Goal: Information Seeking & Learning: Learn about a topic

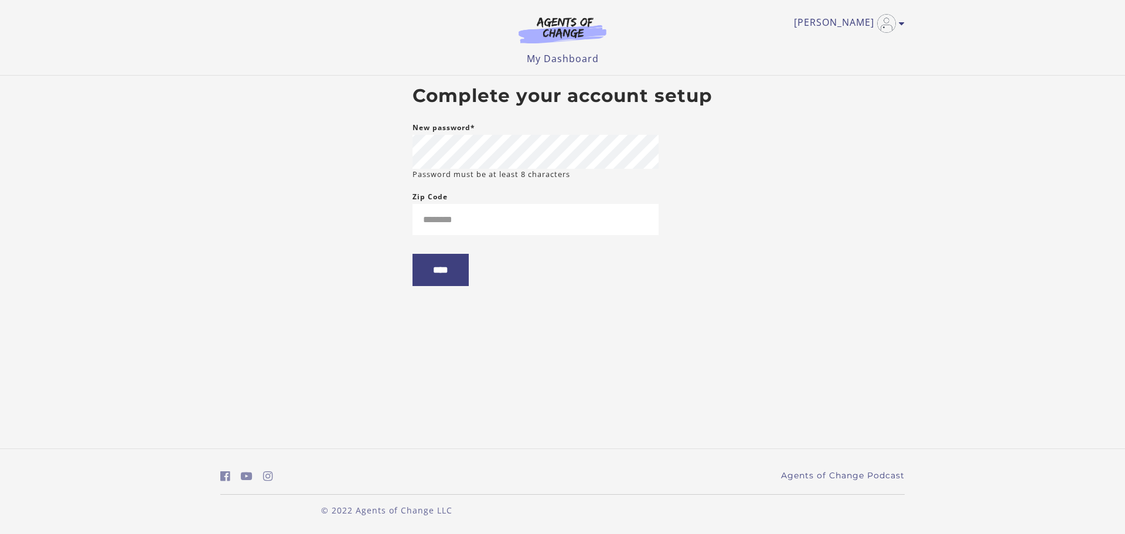
click at [515, 169] on small "Password must be at least 8 characters" at bounding box center [492, 174] width 158 height 11
type input "*****"
drag, startPoint x: 317, startPoint y: 319, endPoint x: 324, endPoint y: 322, distance: 6.9
click at [317, 319] on body "Skip to main content Stefanie G My Account Support Sign Out Toggle menu Menu My…" at bounding box center [562, 267] width 1125 height 534
click at [422, 286] on input "****" at bounding box center [441, 270] width 56 height 32
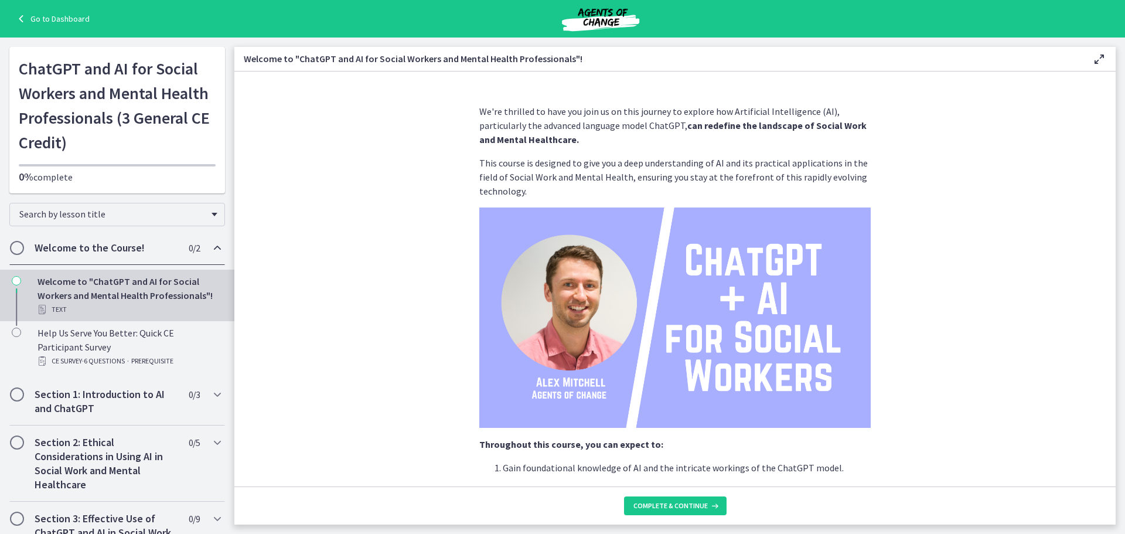
click at [422, 287] on section "We're thrilled to have you join us on this journey to explore how Artificial In…" at bounding box center [675, 279] width 882 height 415
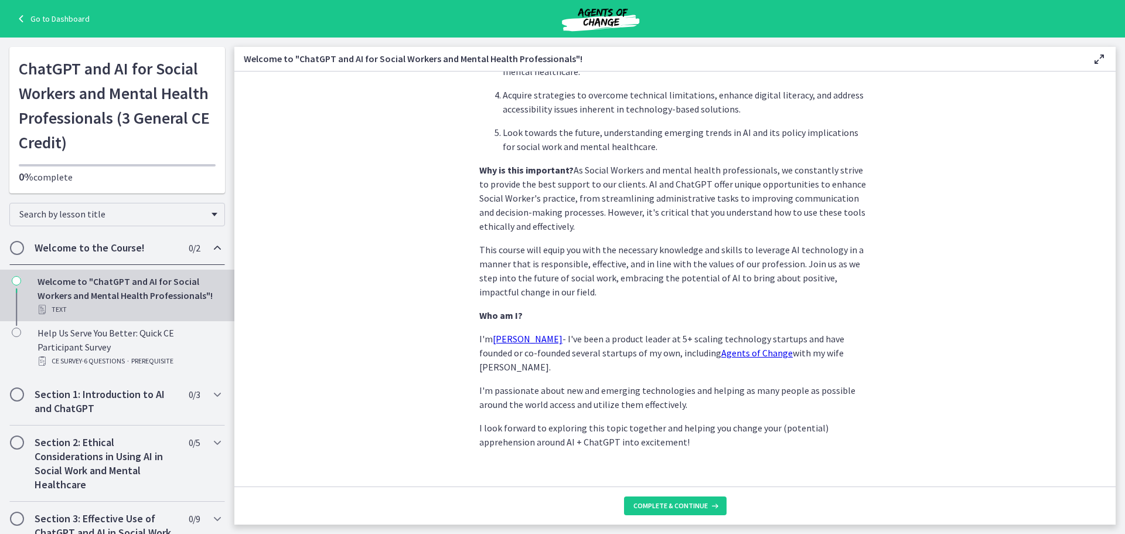
scroll to position [490, 0]
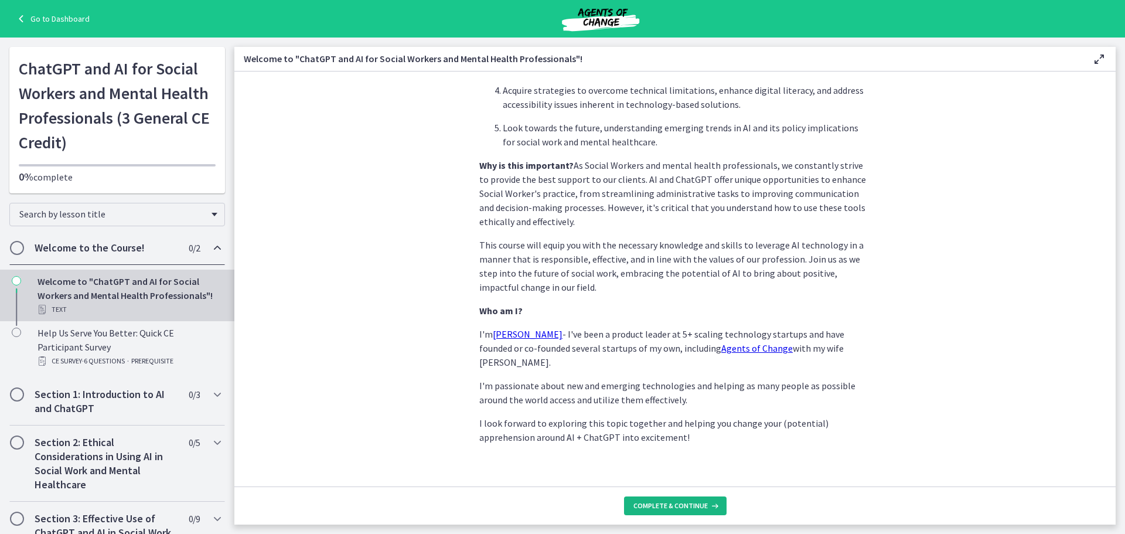
click at [690, 514] on button "Complete & continue" at bounding box center [675, 505] width 103 height 19
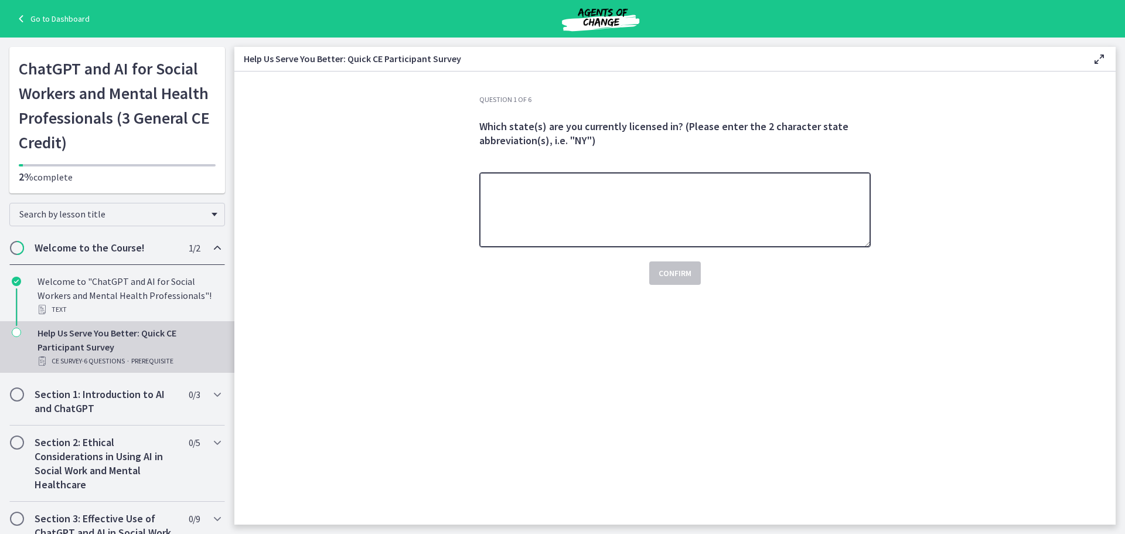
click at [581, 209] on textarea at bounding box center [675, 209] width 392 height 75
type textarea "**"
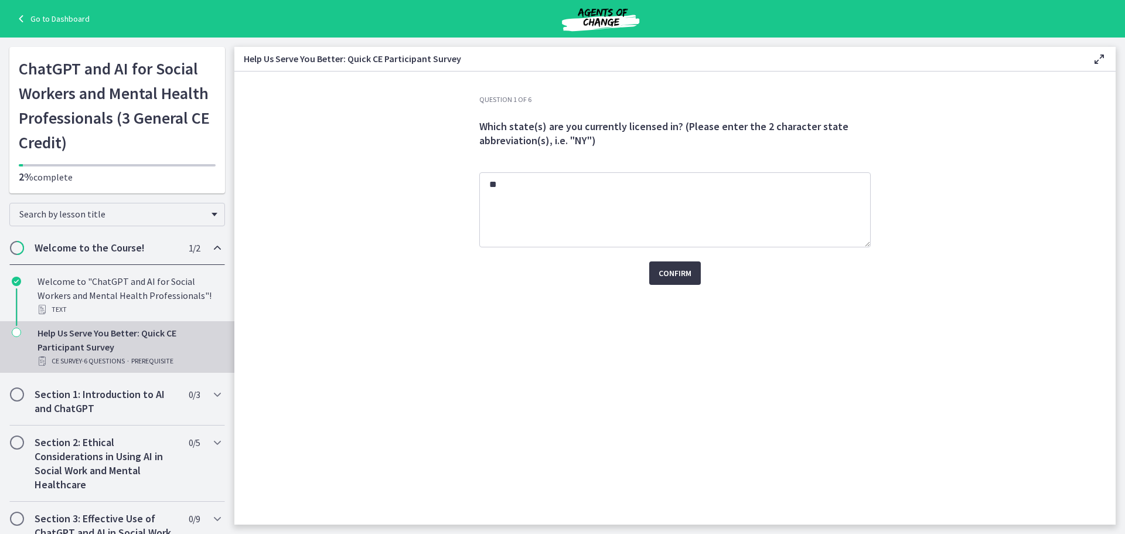
click at [672, 261] on button "Confirm" at bounding box center [675, 272] width 52 height 23
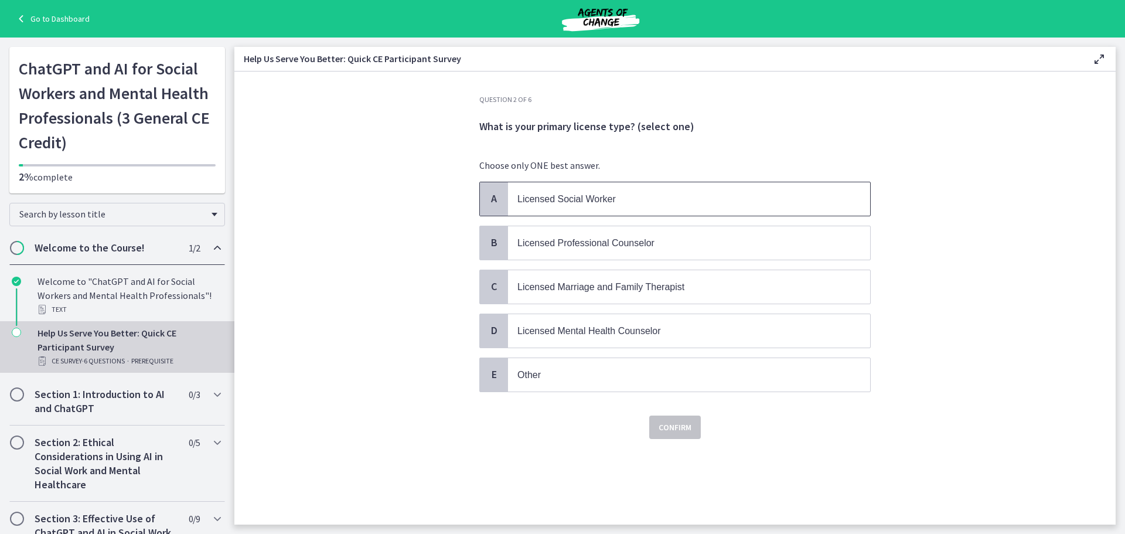
click at [557, 203] on span "Licensed Social Worker" at bounding box center [567, 199] width 98 height 10
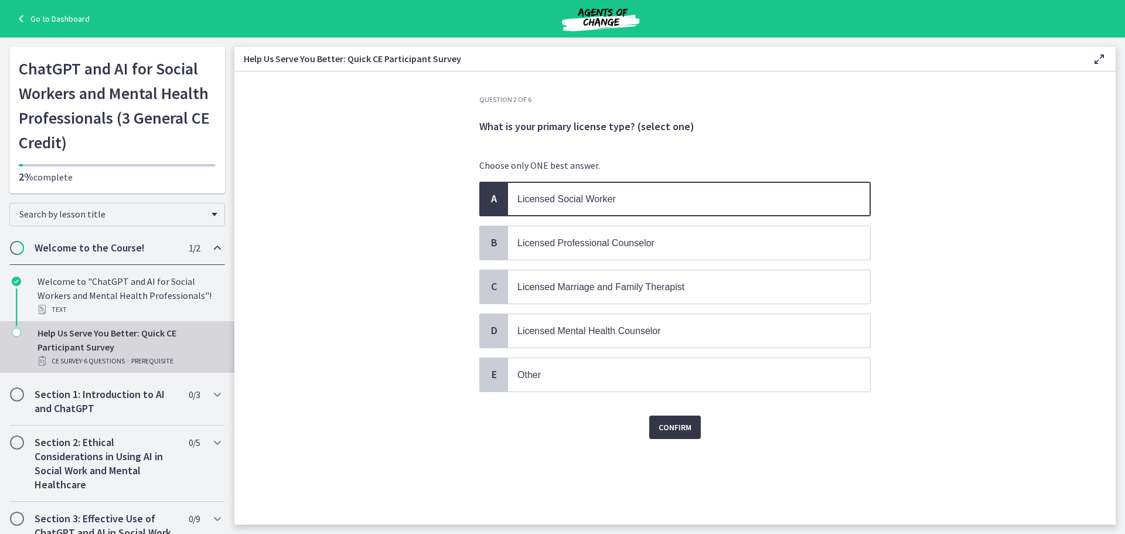
click at [665, 432] on span "Confirm" at bounding box center [675, 427] width 33 height 14
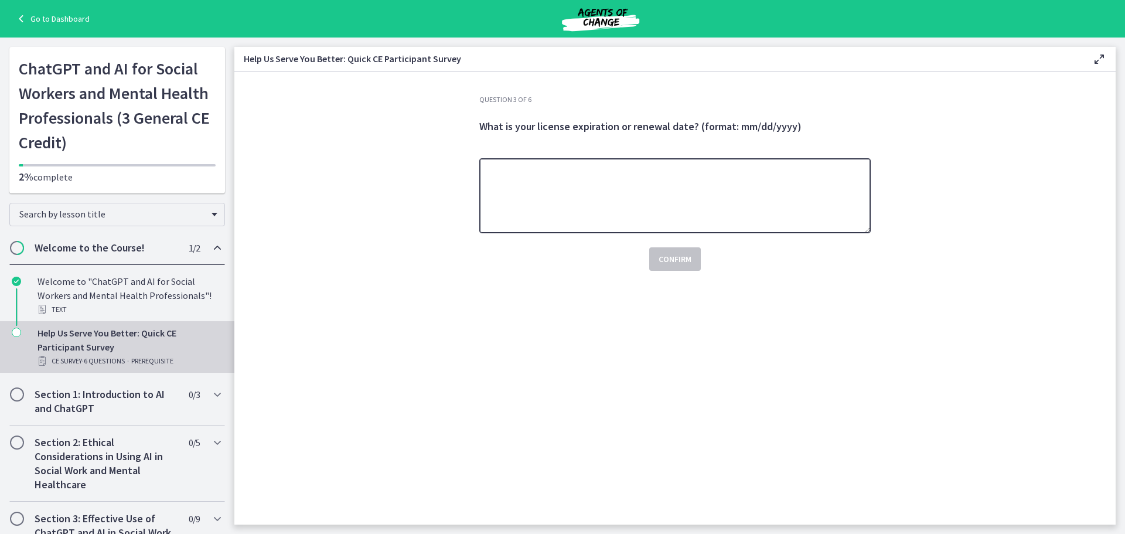
click at [580, 195] on textarea at bounding box center [675, 195] width 392 height 75
type textarea "**********"
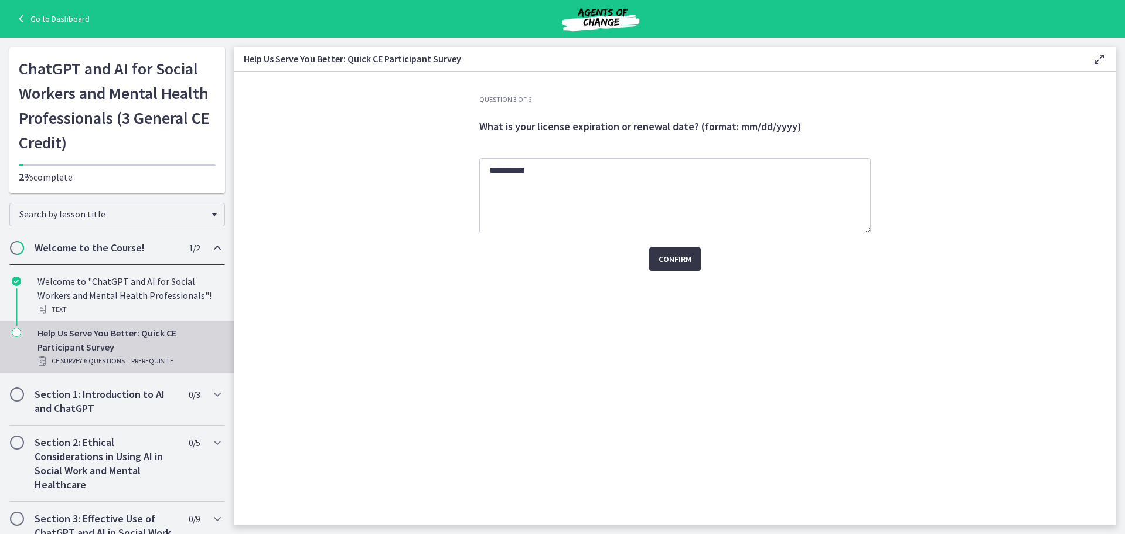
click at [669, 264] on span "Confirm" at bounding box center [675, 259] width 33 height 14
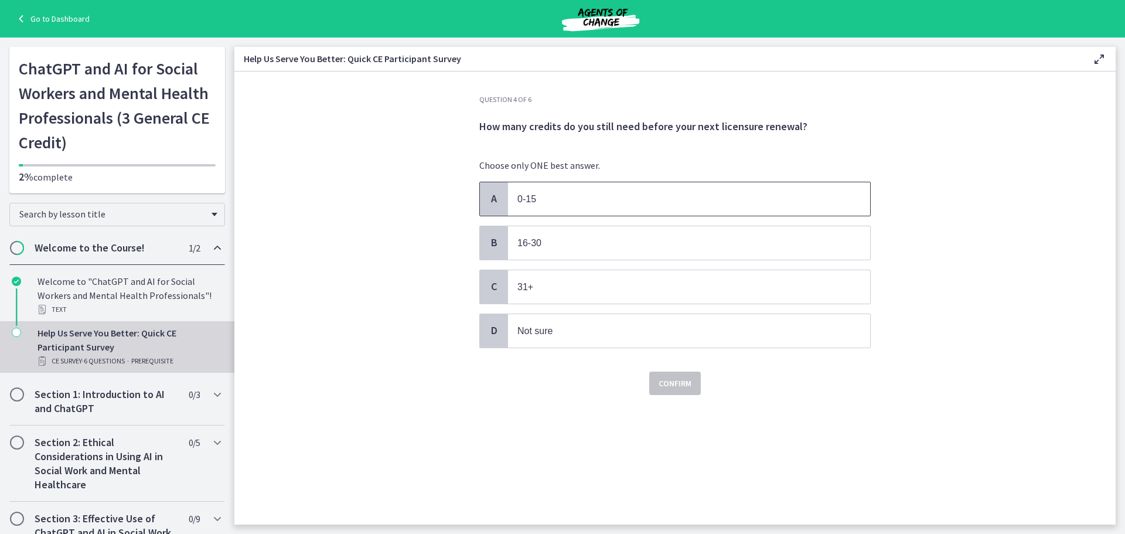
click at [593, 190] on span "0-15" at bounding box center [689, 198] width 362 height 33
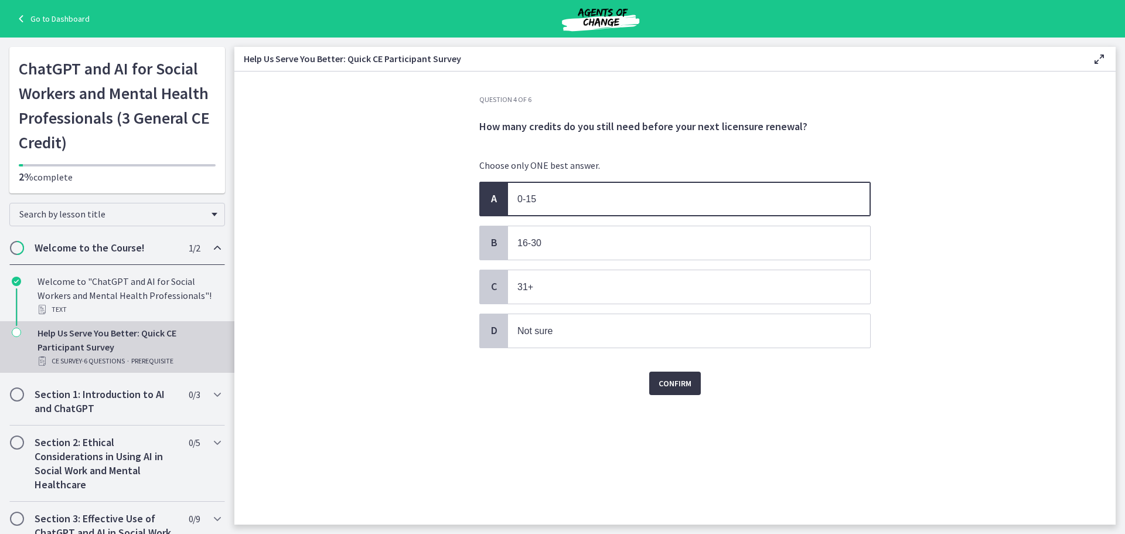
click at [666, 382] on span "Confirm" at bounding box center [675, 383] width 33 height 14
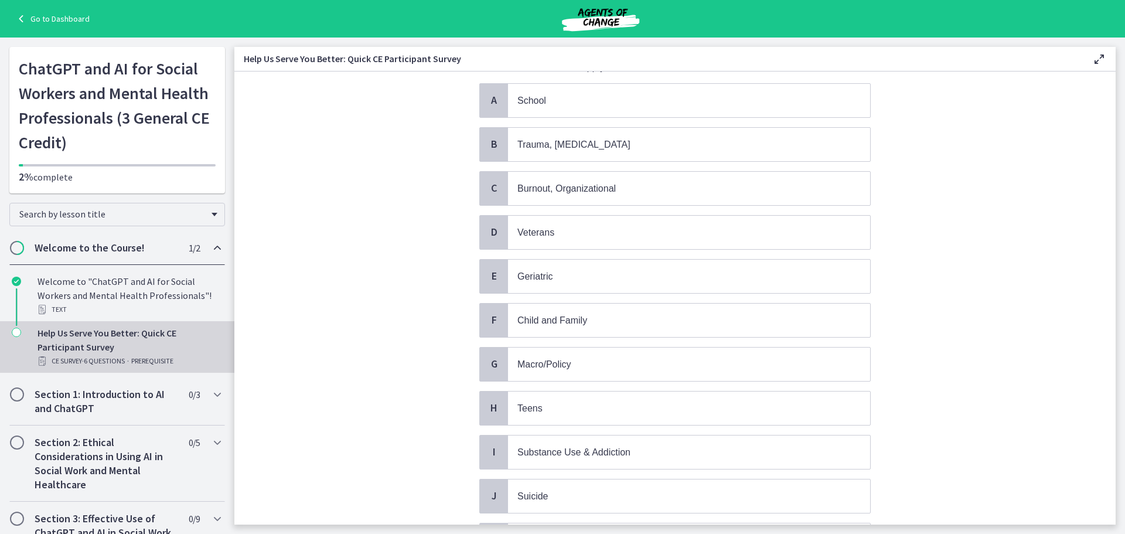
scroll to position [117, 0]
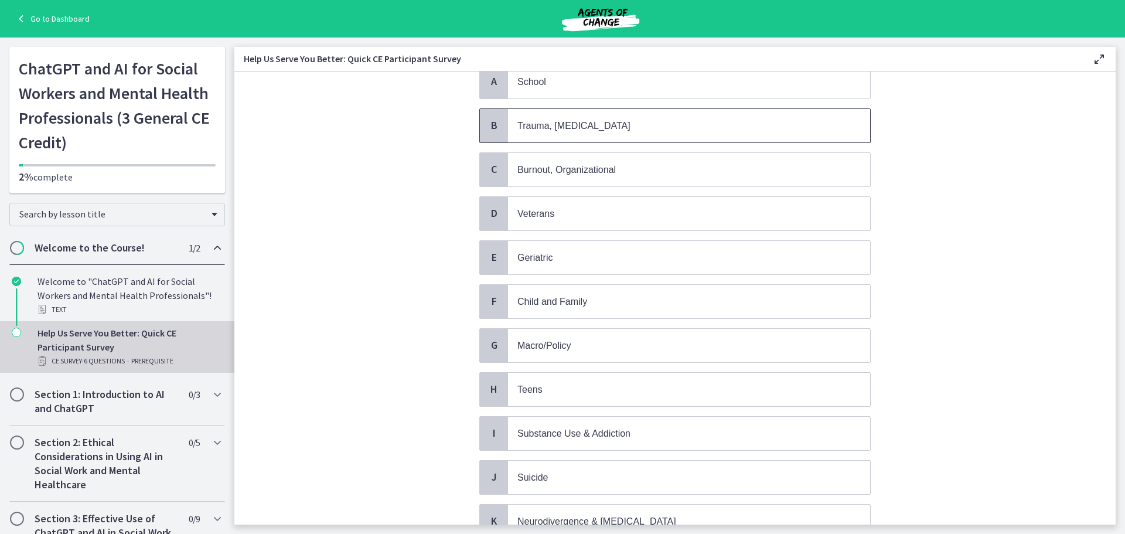
click at [594, 116] on span "Trauma, PTSD" at bounding box center [689, 125] width 362 height 33
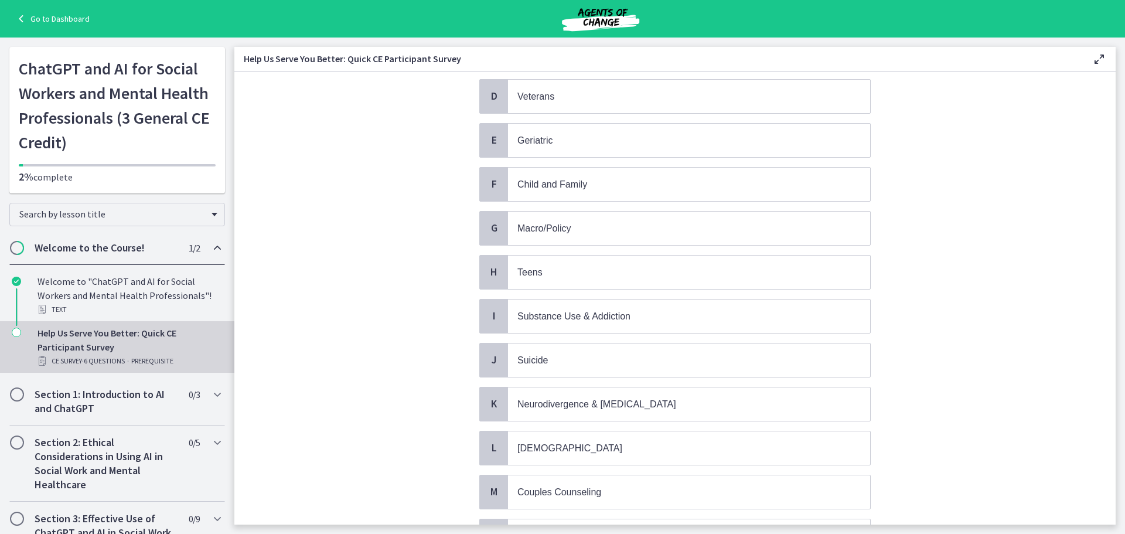
scroll to position [293, 0]
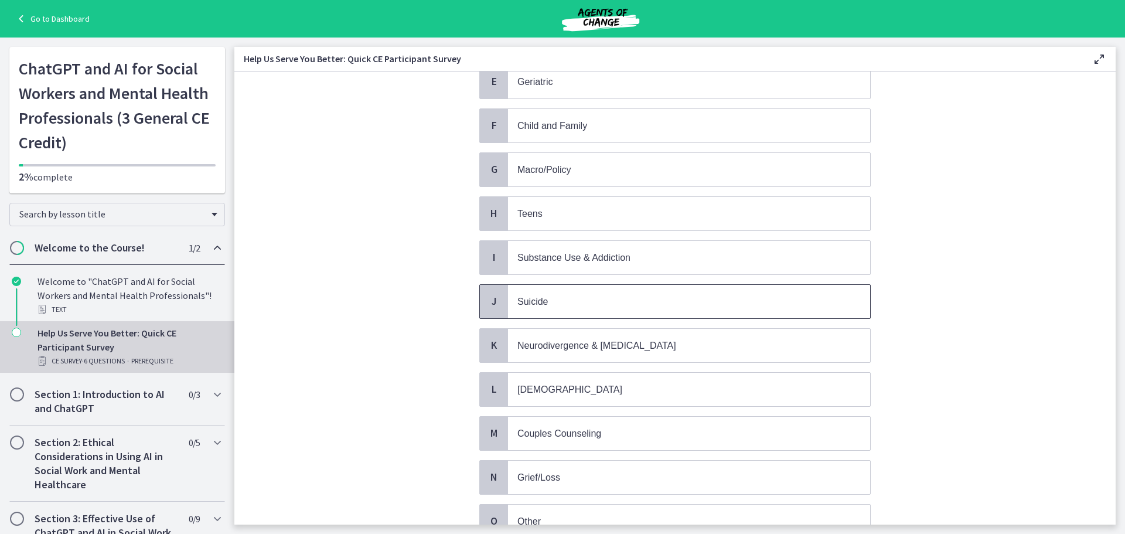
click at [518, 311] on span "Suicide" at bounding box center [689, 301] width 362 height 33
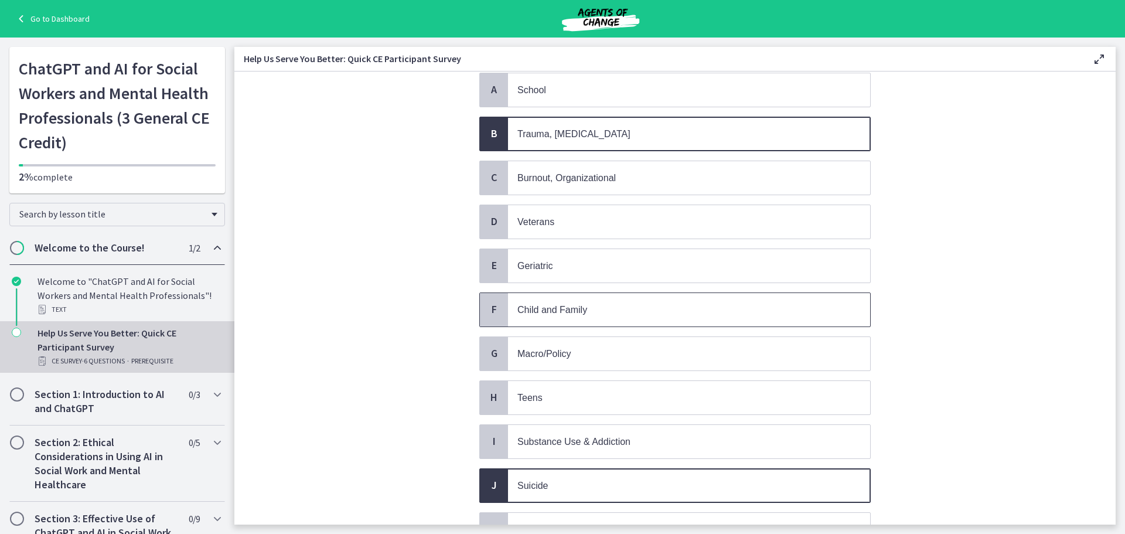
scroll to position [108, 0]
click at [534, 305] on p "Child and Family" at bounding box center [678, 311] width 320 height 15
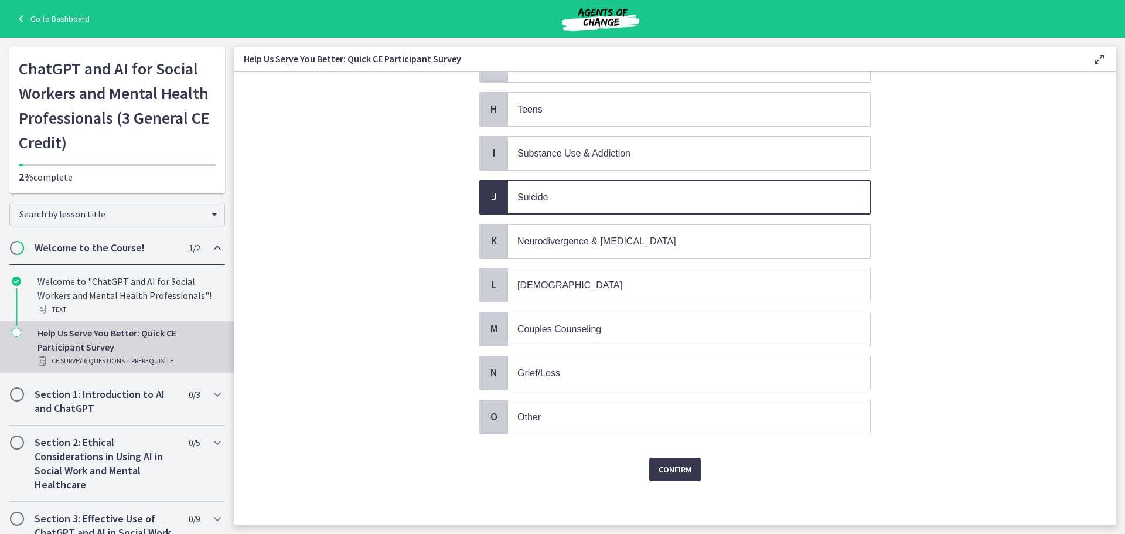
scroll to position [401, 0]
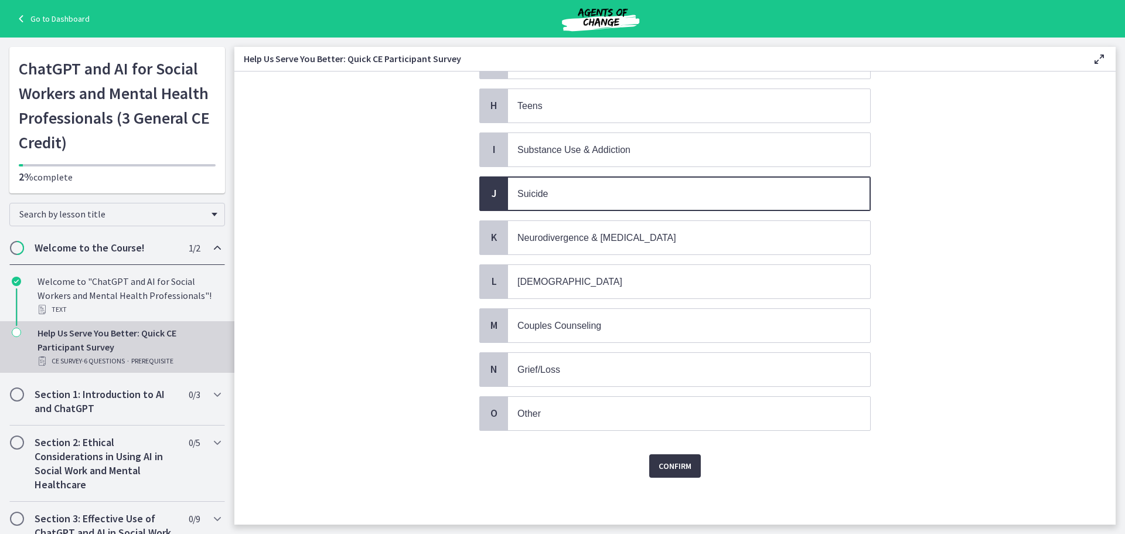
click at [680, 473] on button "Confirm" at bounding box center [675, 465] width 52 height 23
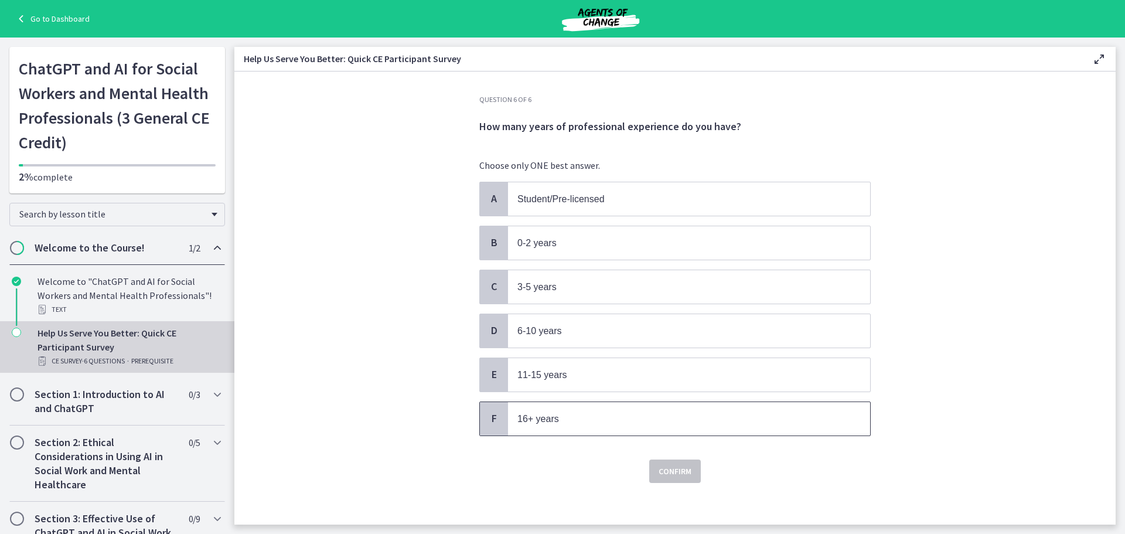
click at [589, 411] on span "16+ years" at bounding box center [689, 418] width 362 height 33
click at [660, 466] on span "Confirm" at bounding box center [675, 471] width 33 height 14
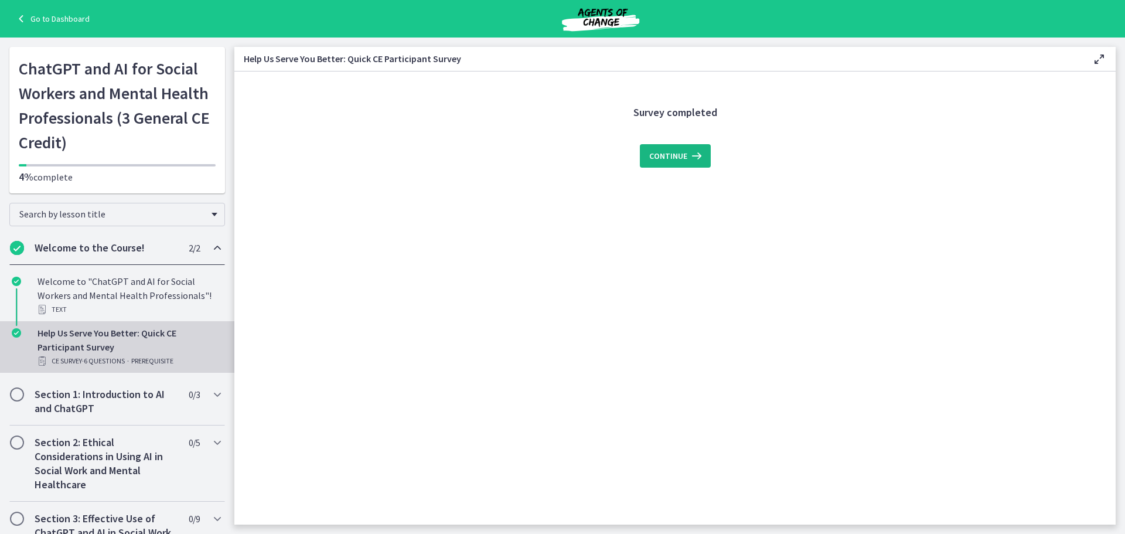
click at [671, 145] on button "Continue" at bounding box center [675, 155] width 71 height 23
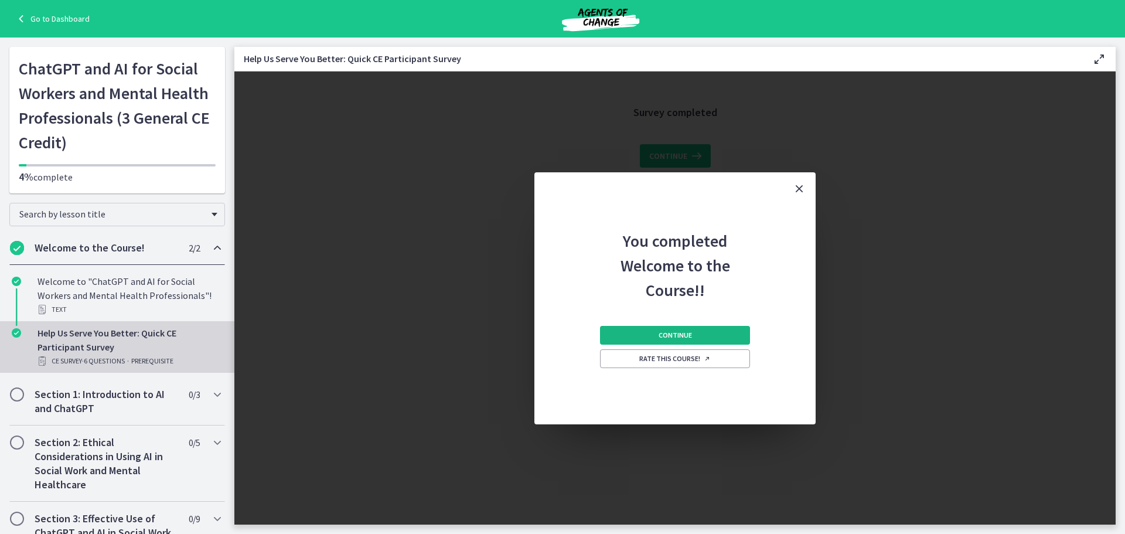
click at [726, 334] on button "Continue" at bounding box center [675, 335] width 150 height 19
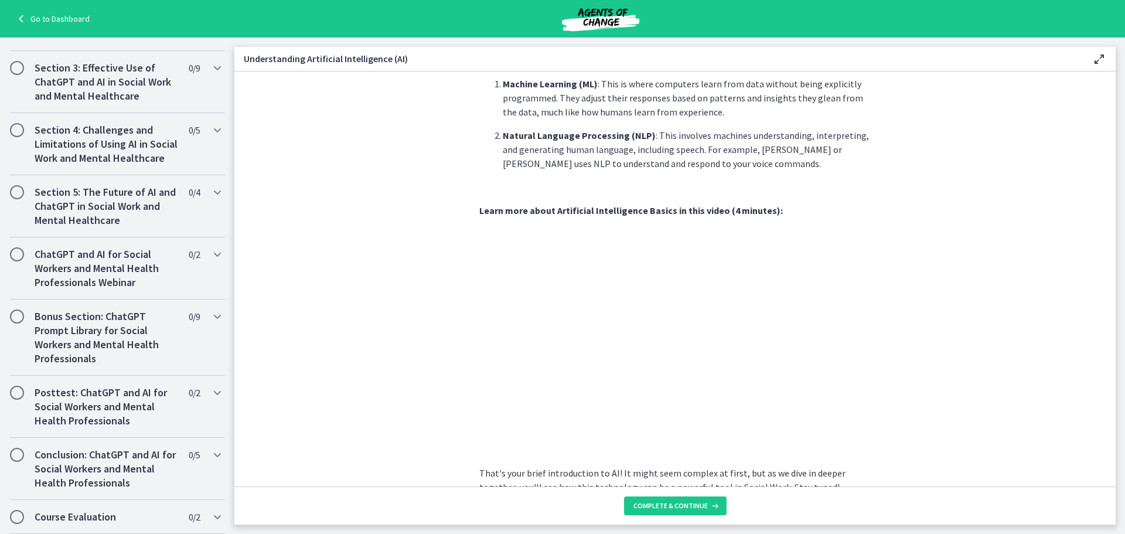
scroll to position [447, 0]
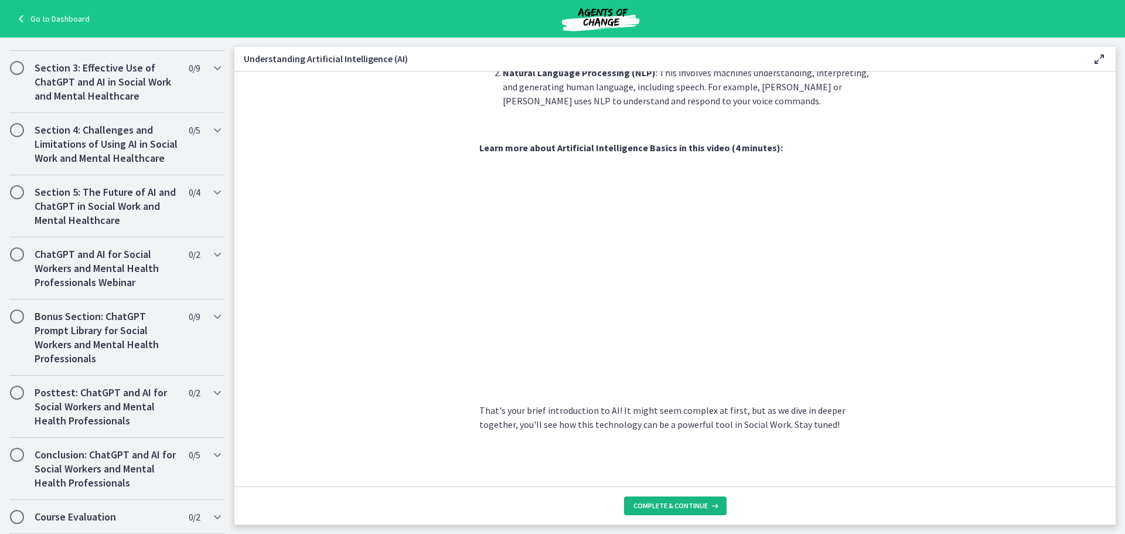
click at [685, 505] on span "Complete & continue" at bounding box center [671, 505] width 74 height 9
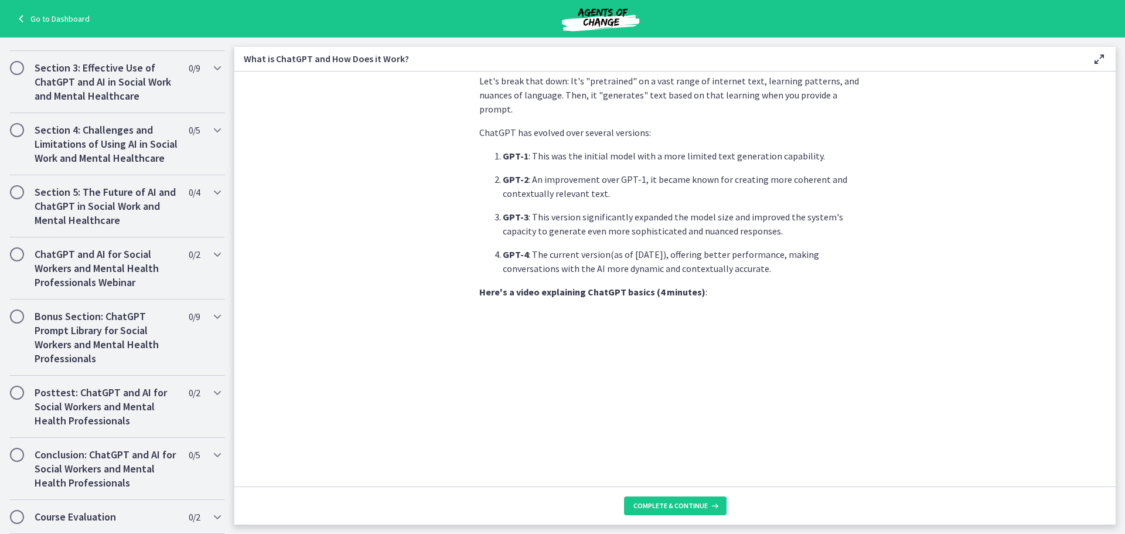
scroll to position [512, 0]
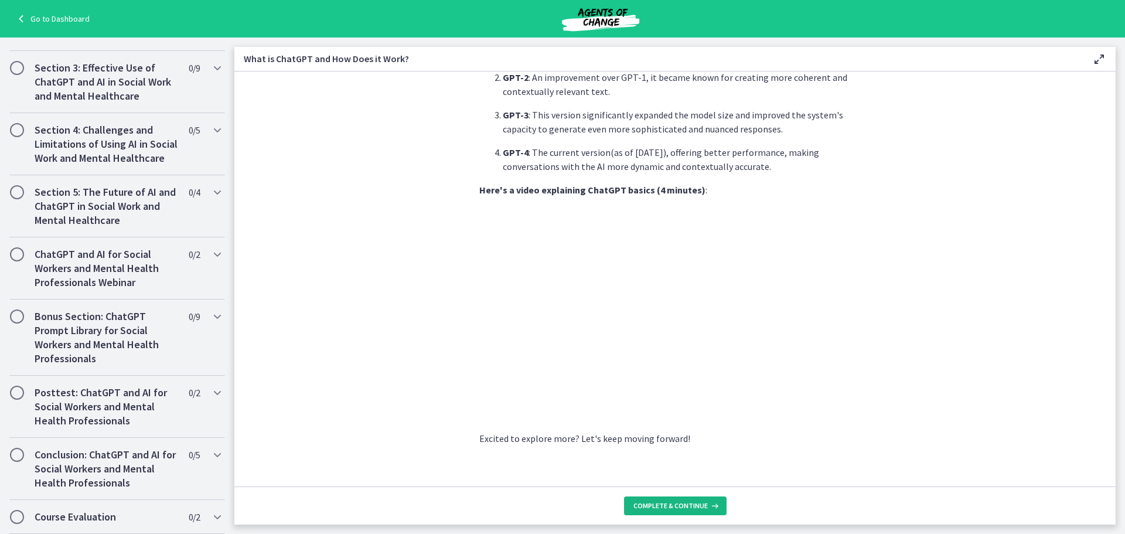
click at [665, 506] on span "Complete & continue" at bounding box center [671, 505] width 74 height 9
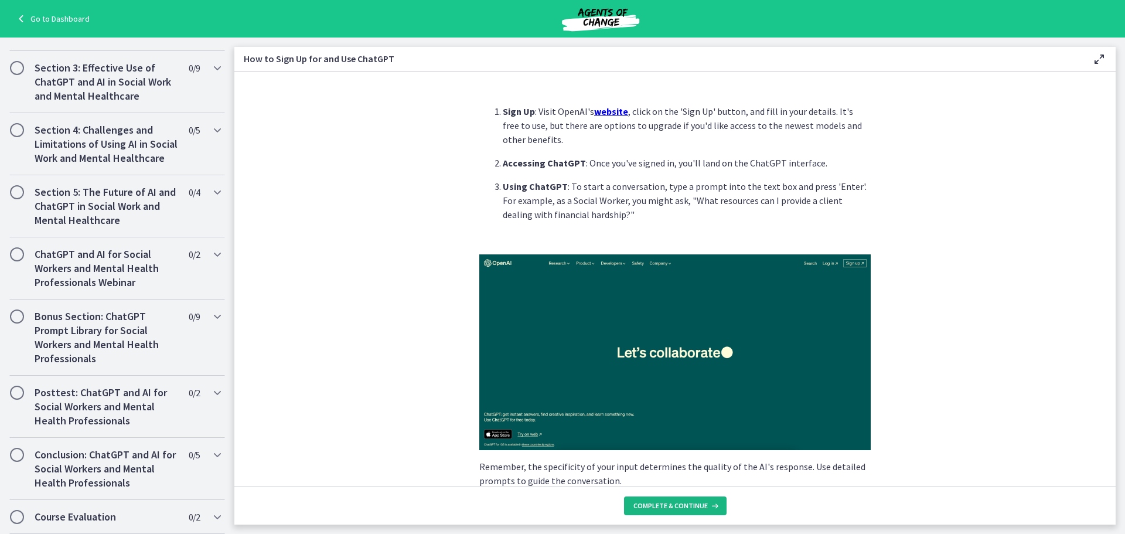
click at [665, 506] on span "Complete & continue" at bounding box center [671, 505] width 74 height 9
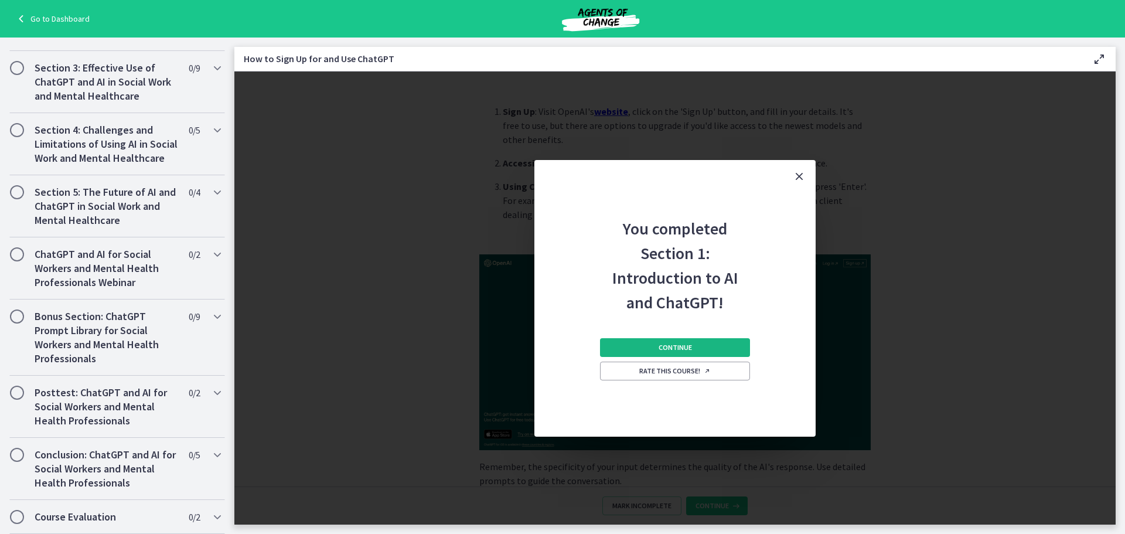
click at [669, 346] on span "Continue" at bounding box center [675, 347] width 33 height 9
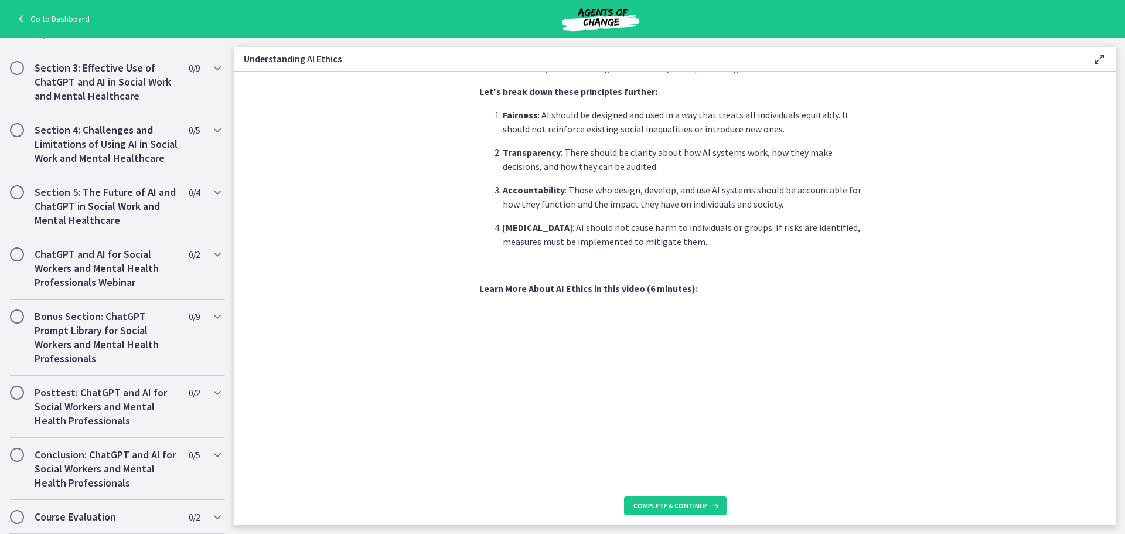
scroll to position [522, 0]
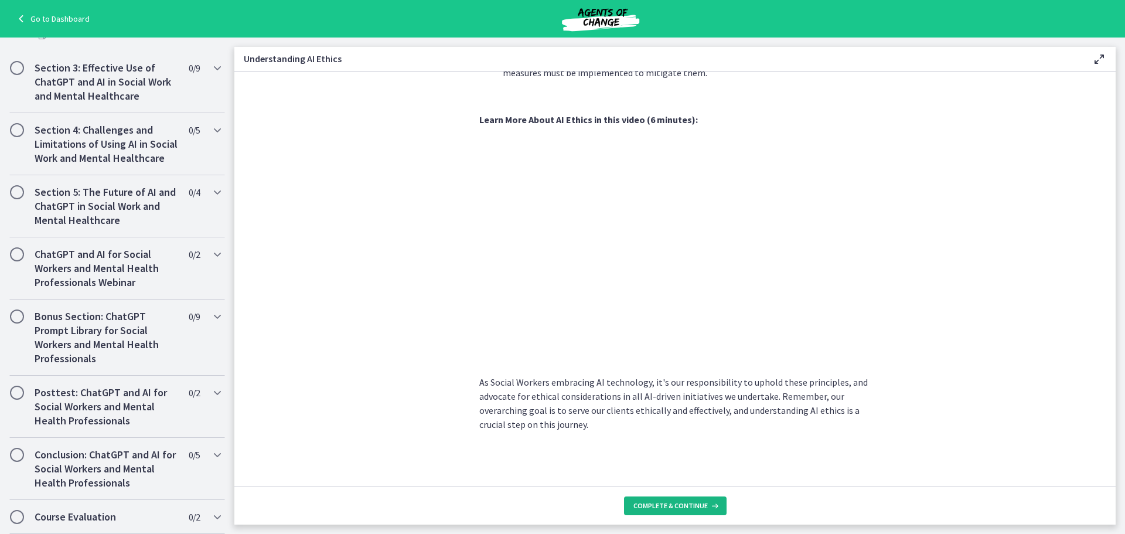
click at [661, 502] on span "Complete & continue" at bounding box center [671, 505] width 74 height 9
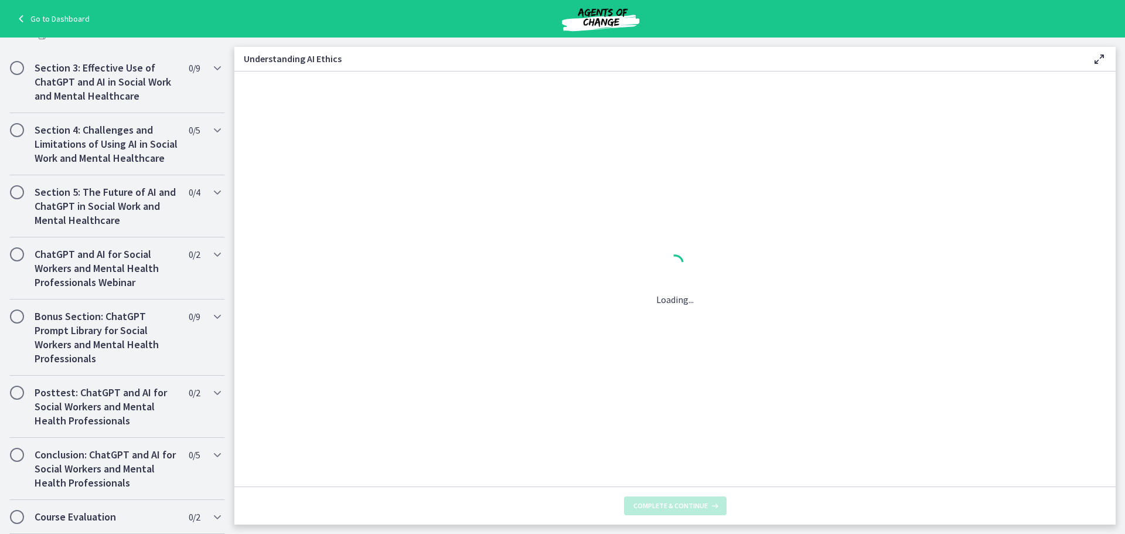
scroll to position [0, 0]
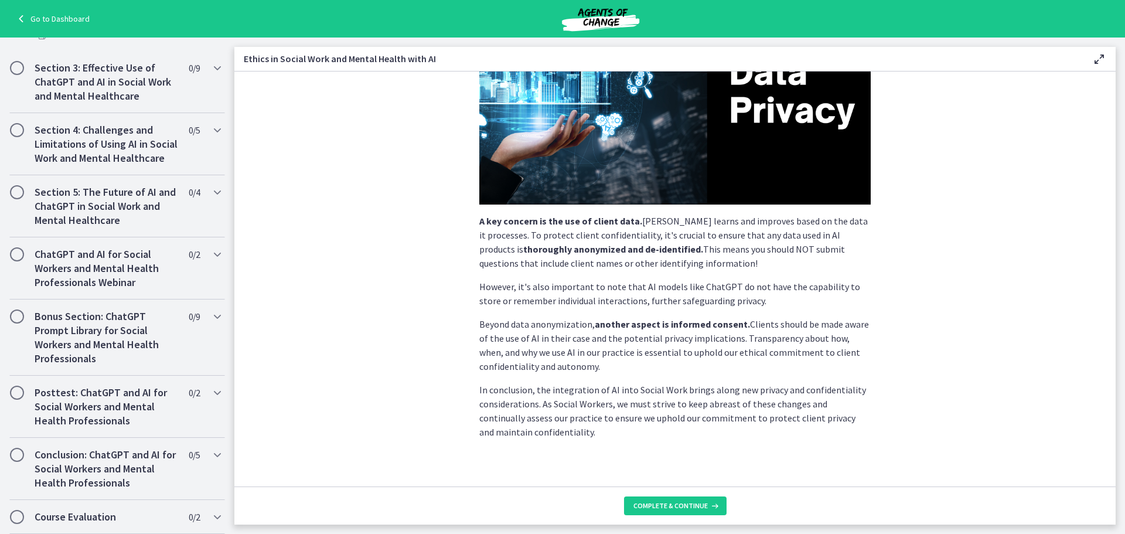
scroll to position [232, 0]
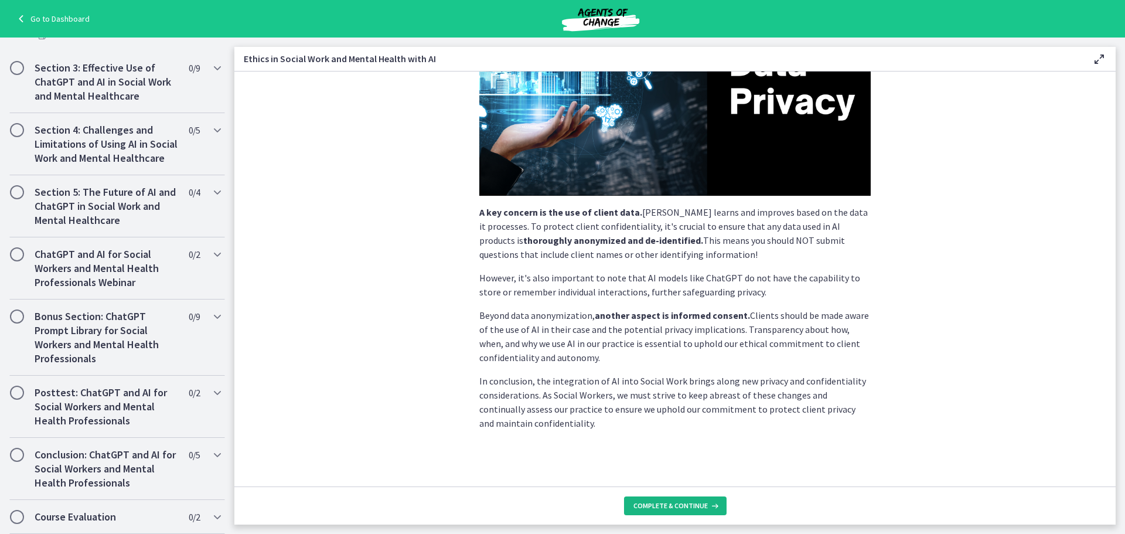
click at [658, 505] on span "Complete & continue" at bounding box center [671, 505] width 74 height 9
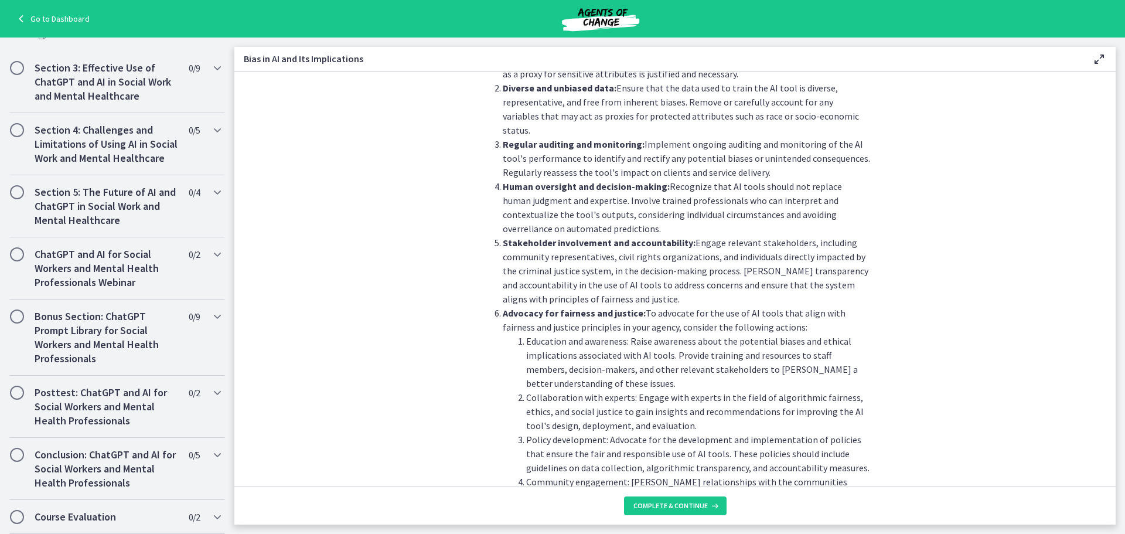
scroll to position [1249, 0]
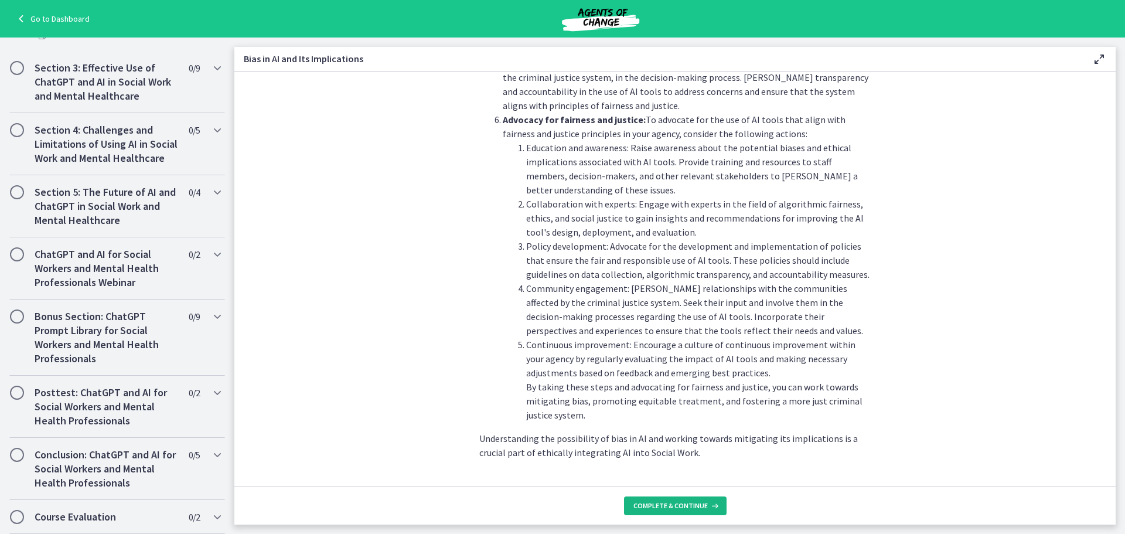
click at [635, 500] on button "Complete & continue" at bounding box center [675, 505] width 103 height 19
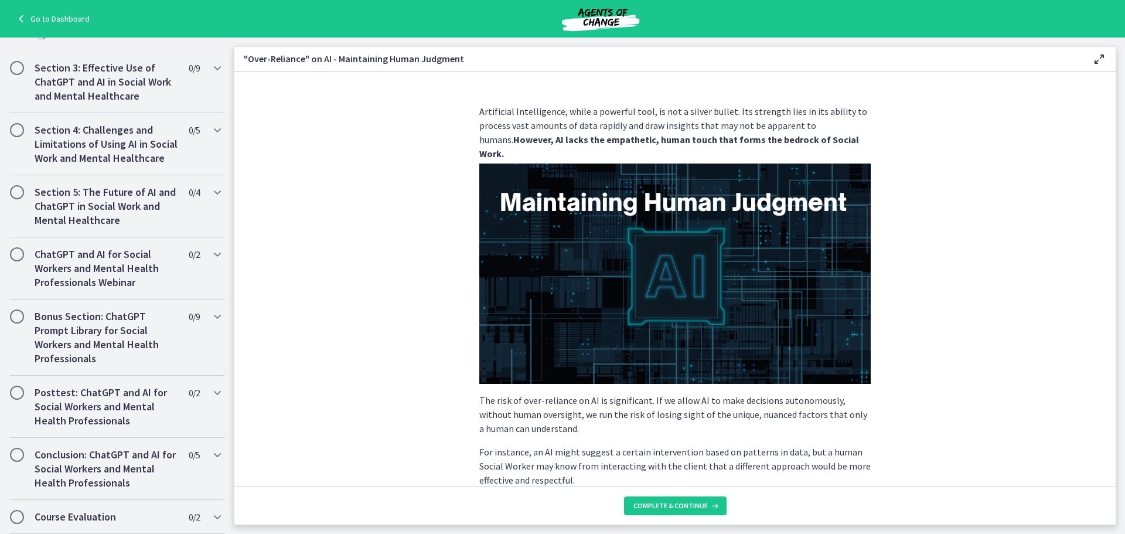
scroll to position [226, 0]
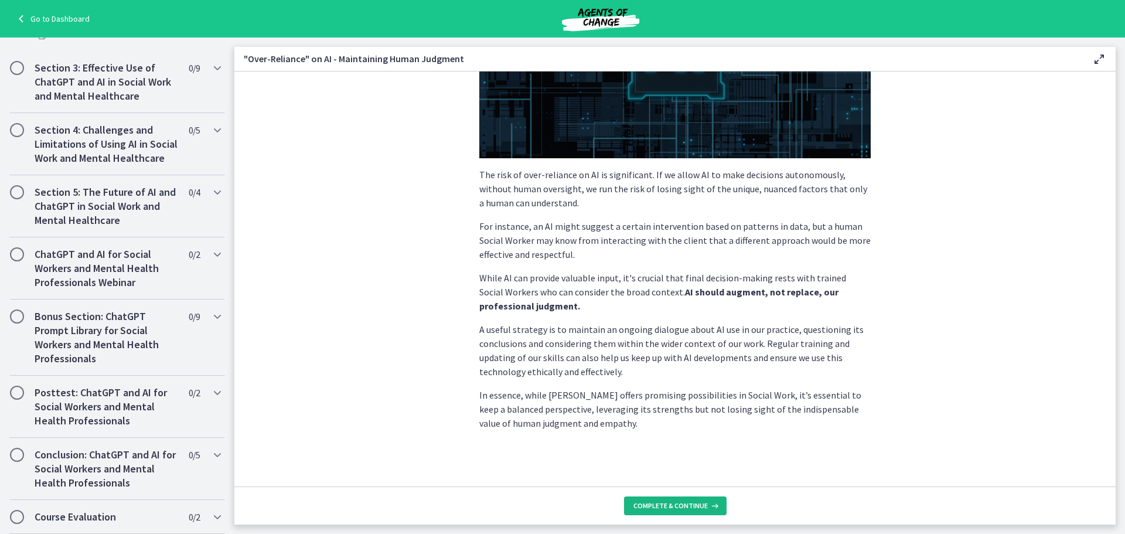
click at [651, 500] on button "Complete & continue" at bounding box center [675, 505] width 103 height 19
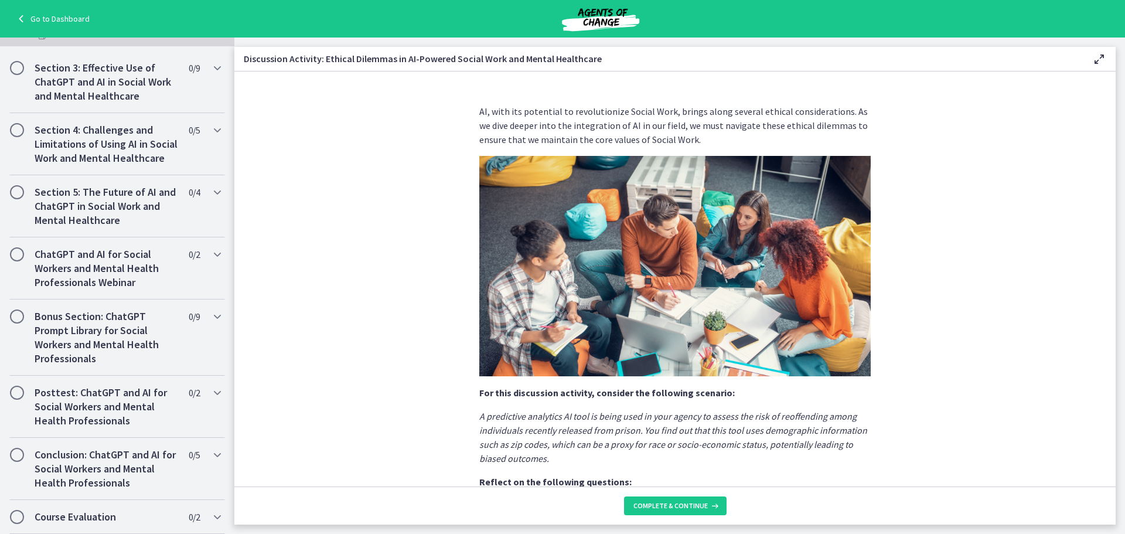
scroll to position [232, 0]
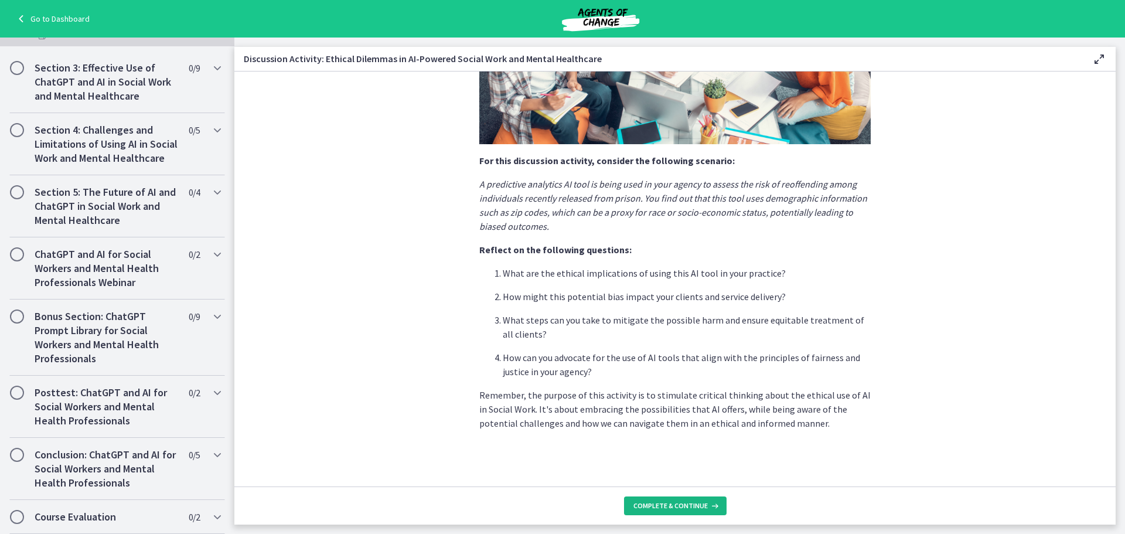
click at [656, 504] on span "Complete & continue" at bounding box center [671, 505] width 74 height 9
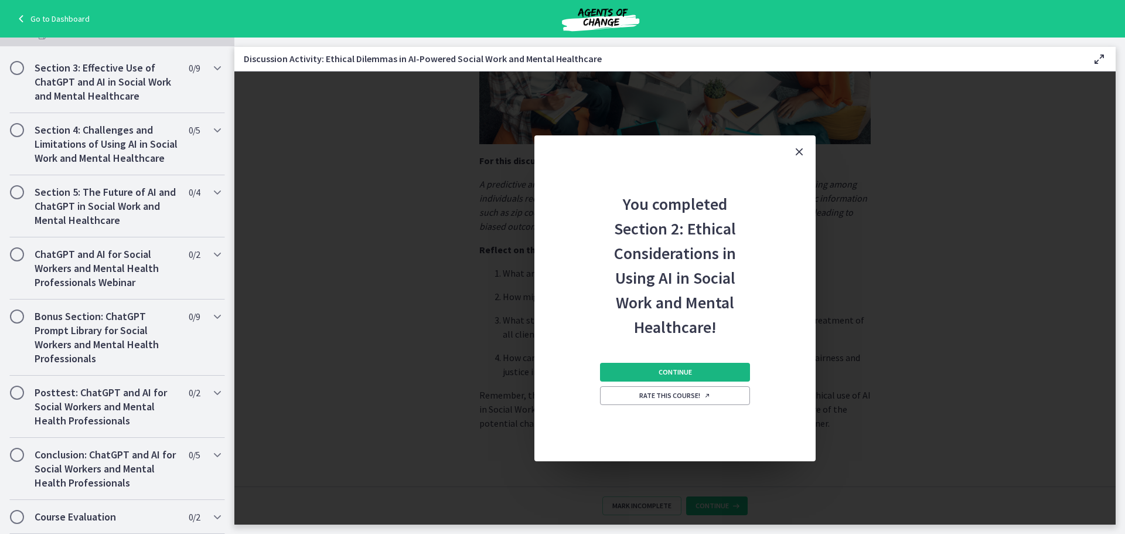
click at [637, 372] on button "Continue" at bounding box center [675, 372] width 150 height 19
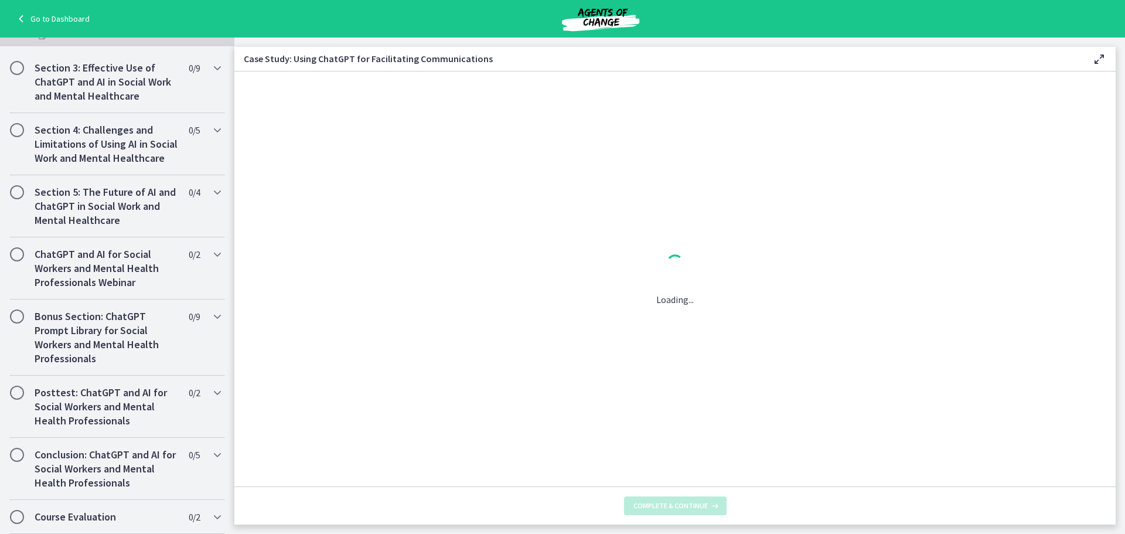
scroll to position [0, 0]
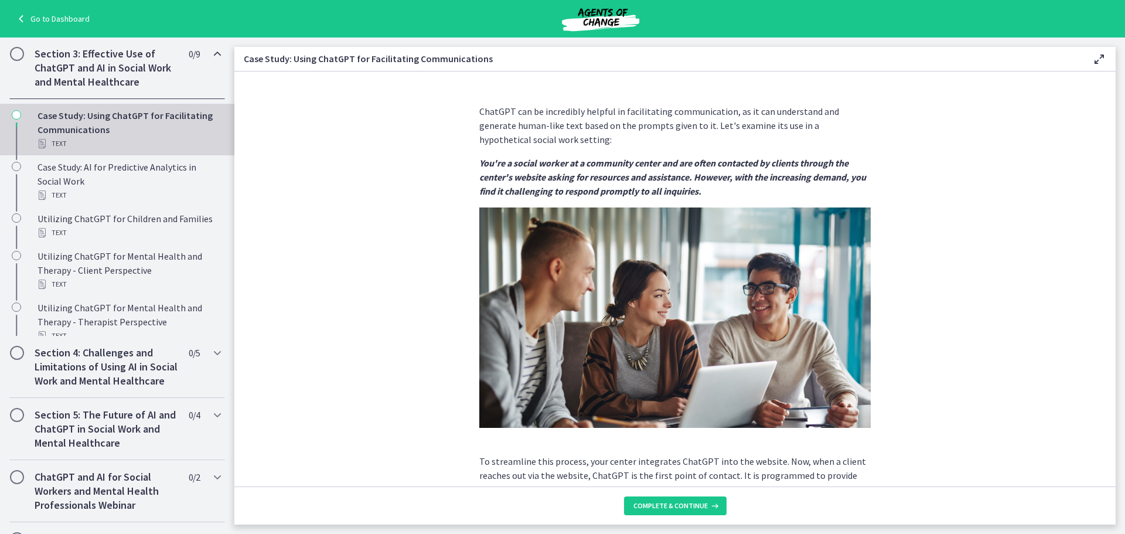
scroll to position [352, 0]
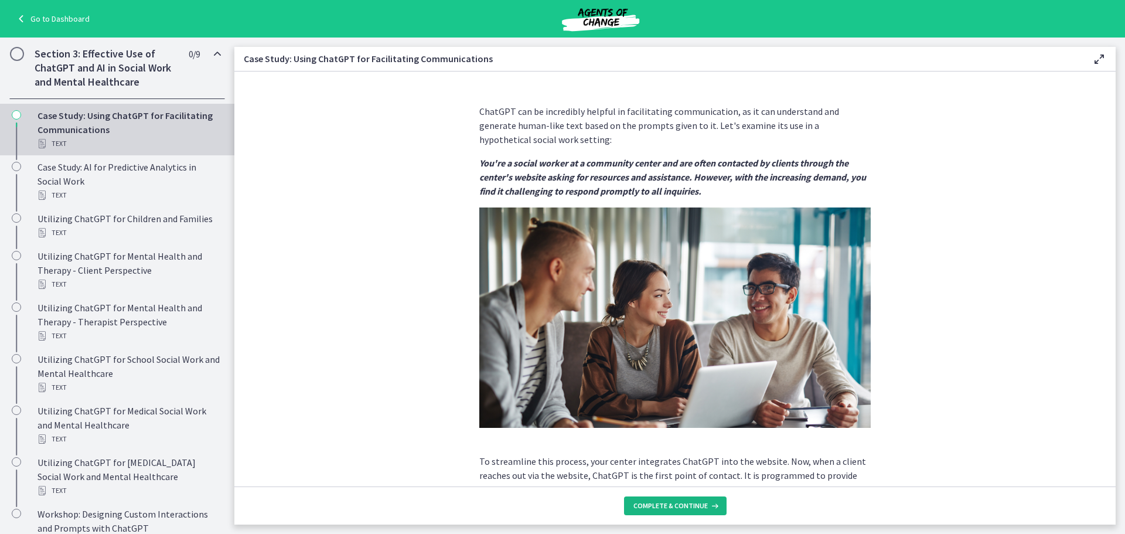
click at [644, 508] on span "Complete & continue" at bounding box center [671, 505] width 74 height 9
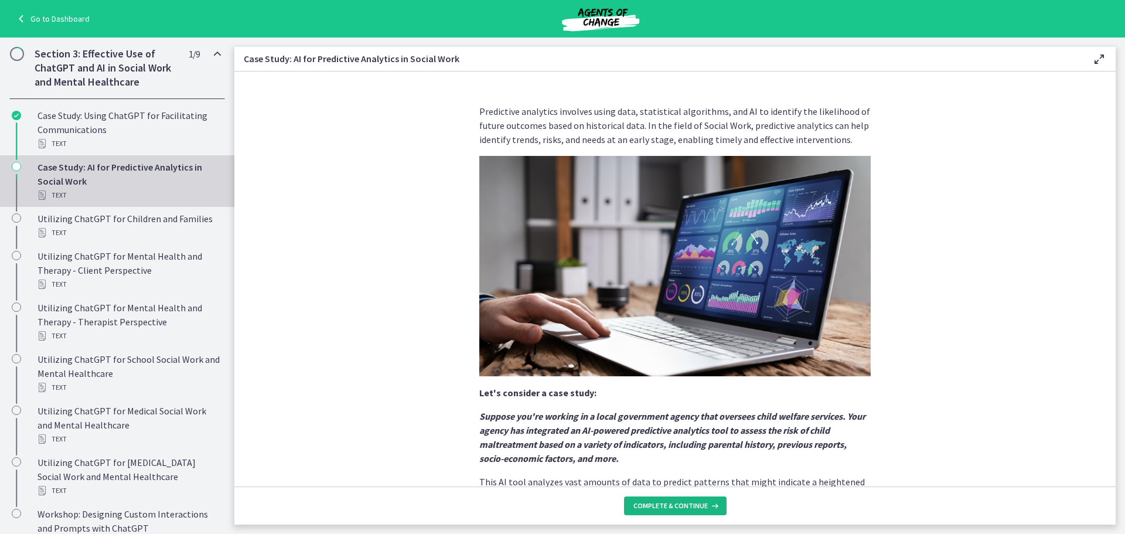
click at [644, 508] on span "Complete & continue" at bounding box center [671, 505] width 74 height 9
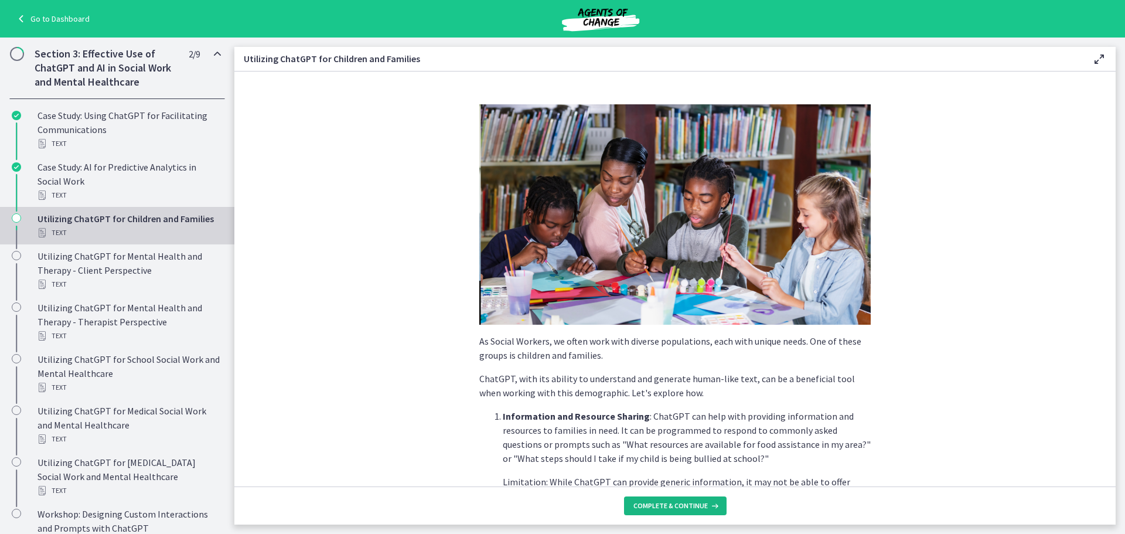
click at [644, 508] on span "Complete & continue" at bounding box center [671, 505] width 74 height 9
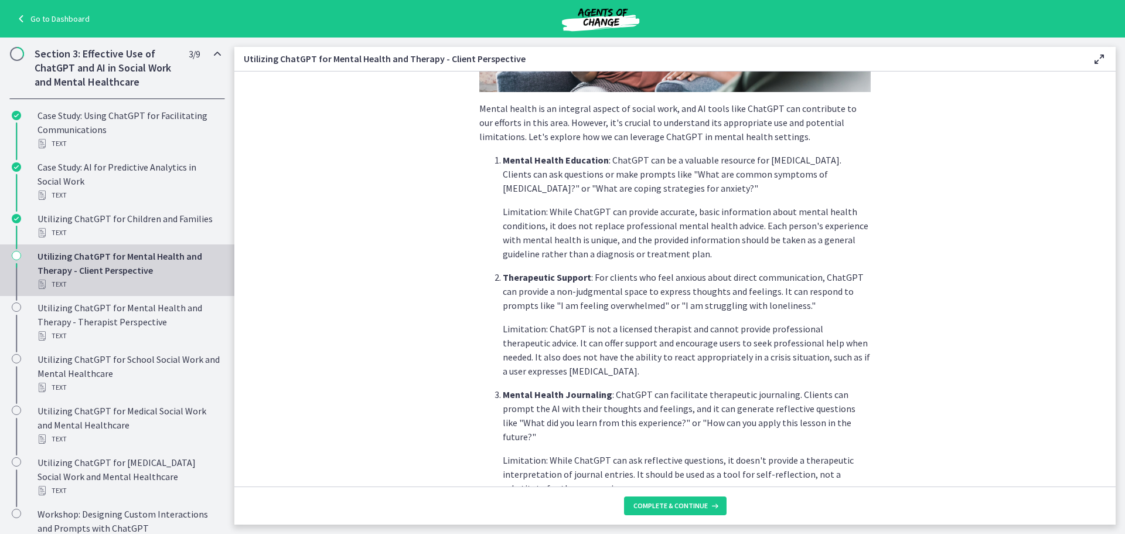
scroll to position [293, 0]
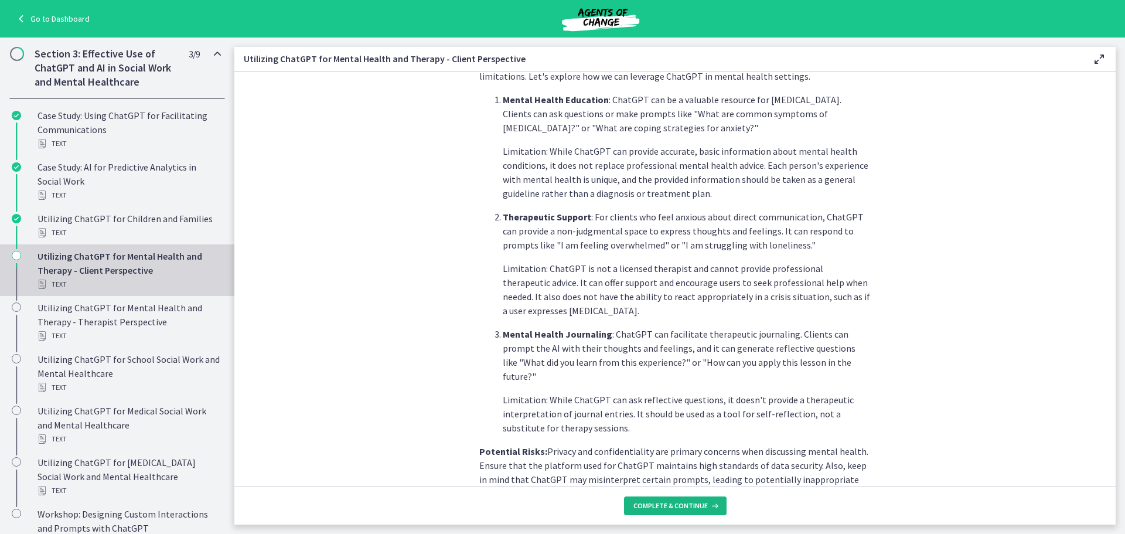
click at [693, 504] on span "Complete & continue" at bounding box center [671, 505] width 74 height 9
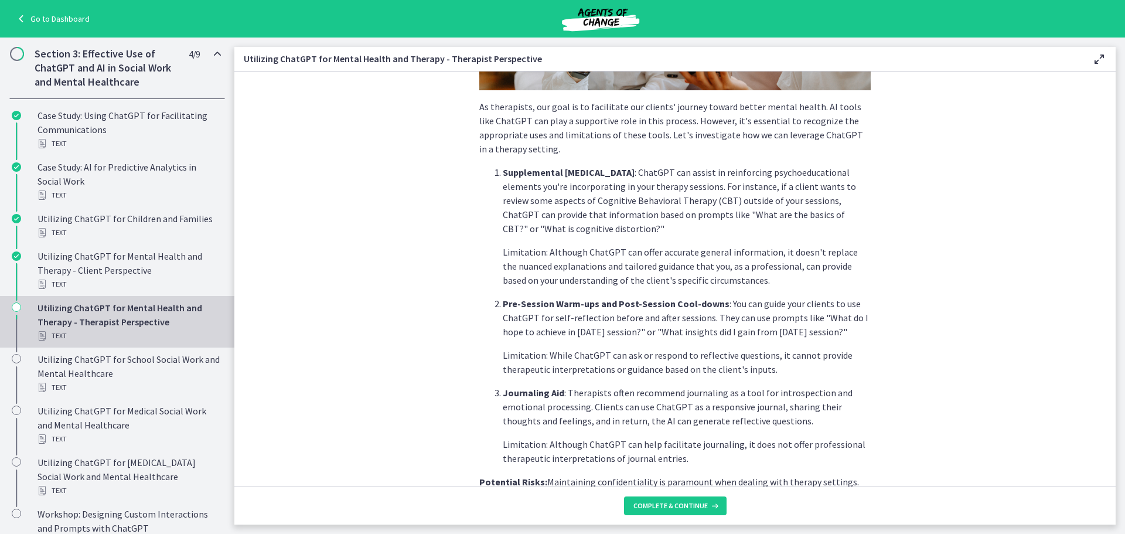
scroll to position [401, 0]
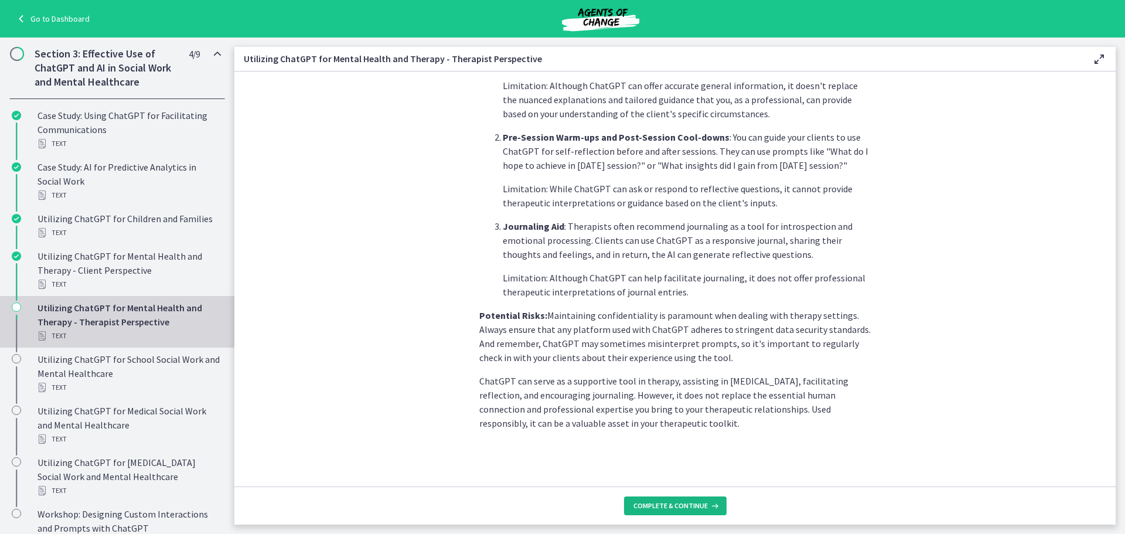
click at [634, 499] on button "Complete & continue" at bounding box center [675, 505] width 103 height 19
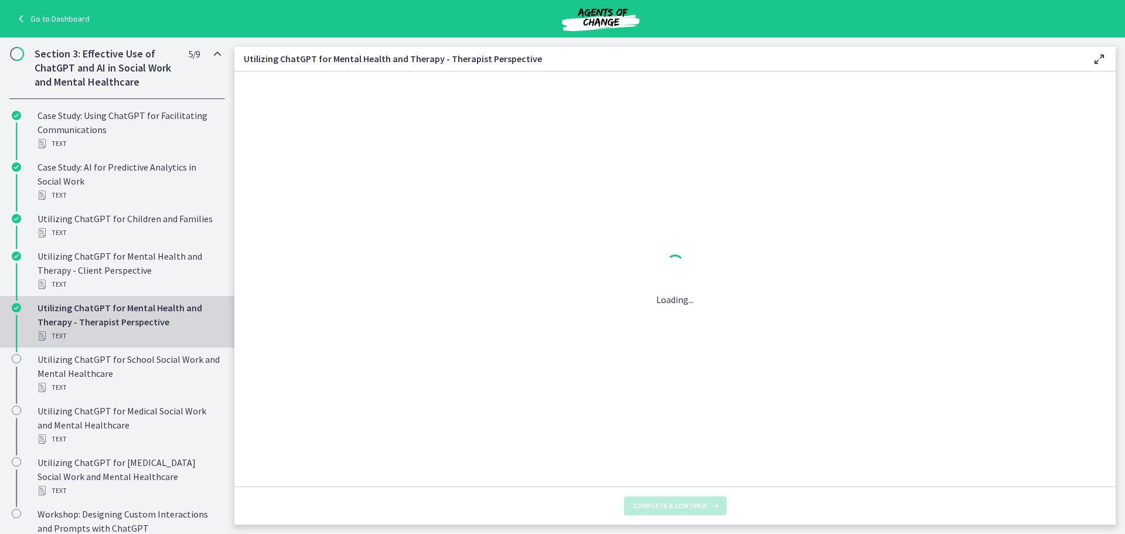
scroll to position [0, 0]
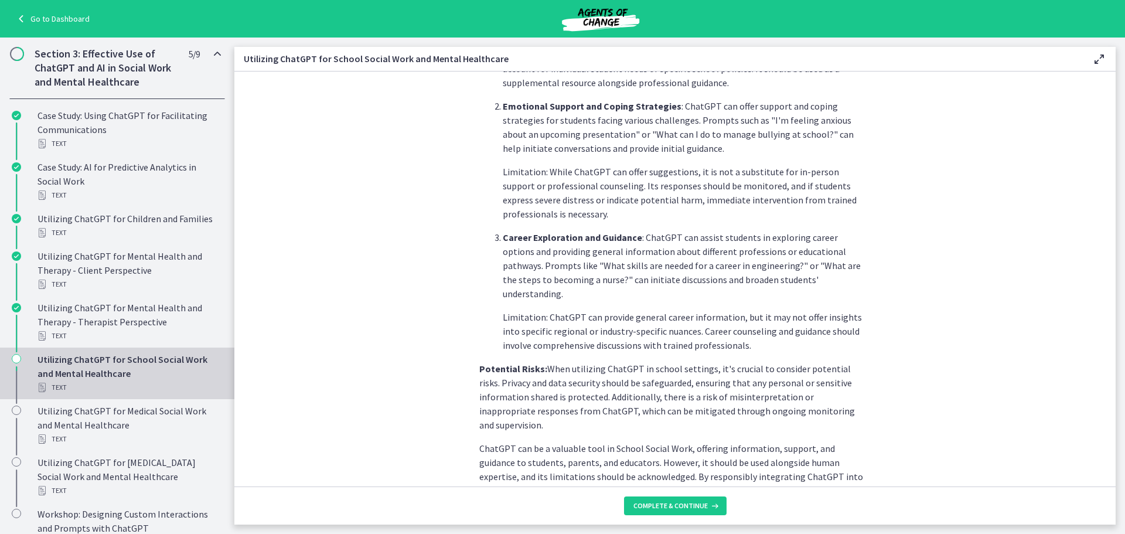
scroll to position [457, 0]
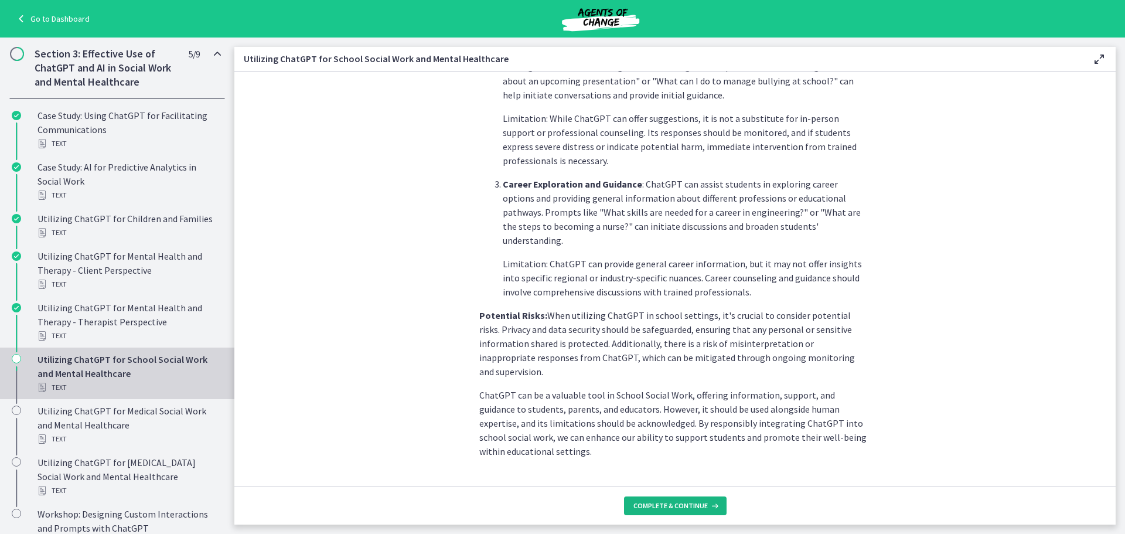
click at [657, 501] on span "Complete & continue" at bounding box center [671, 505] width 74 height 9
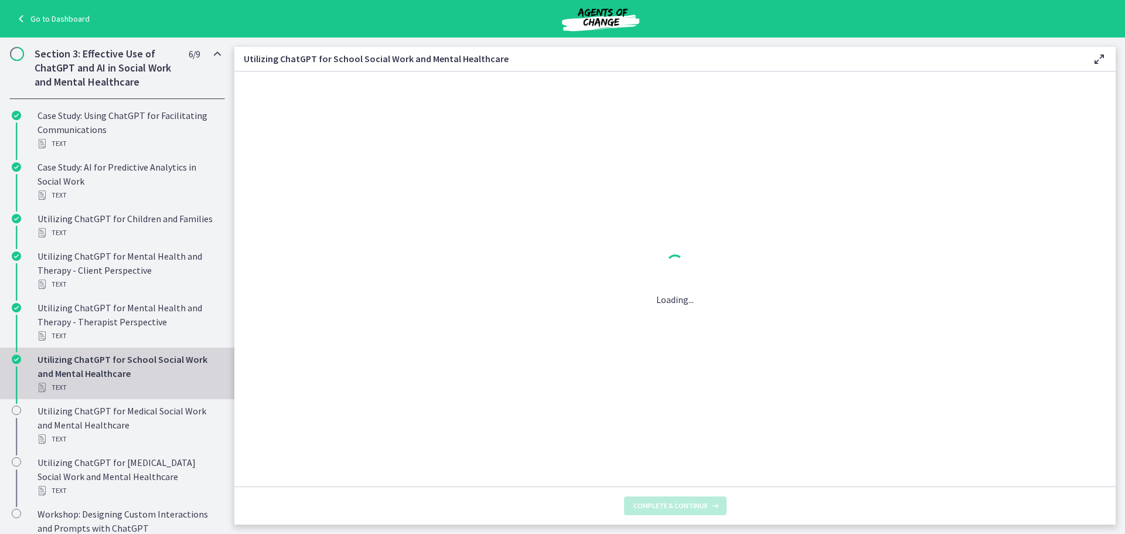
scroll to position [0, 0]
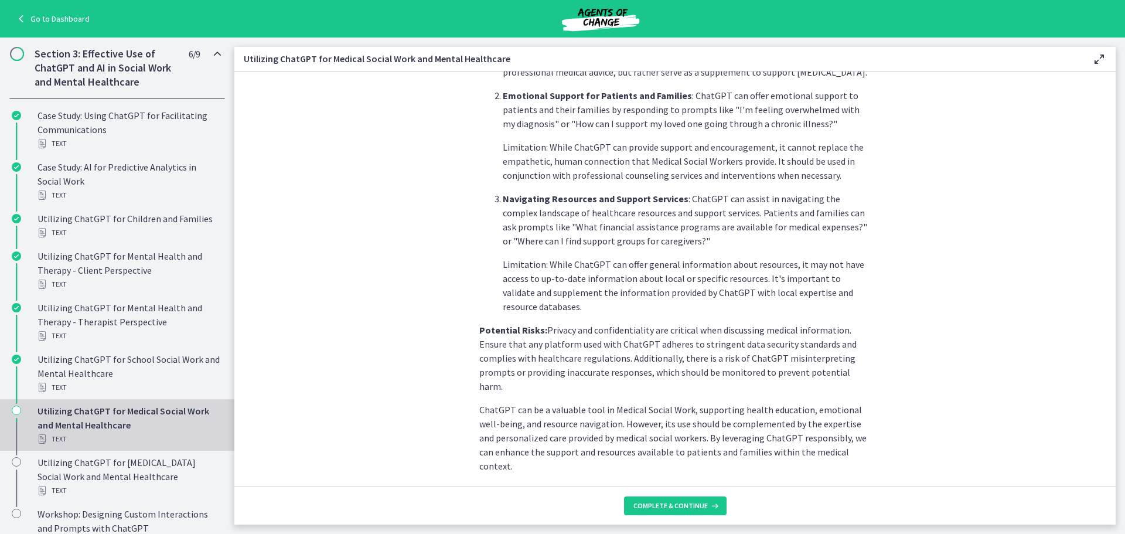
scroll to position [415, 0]
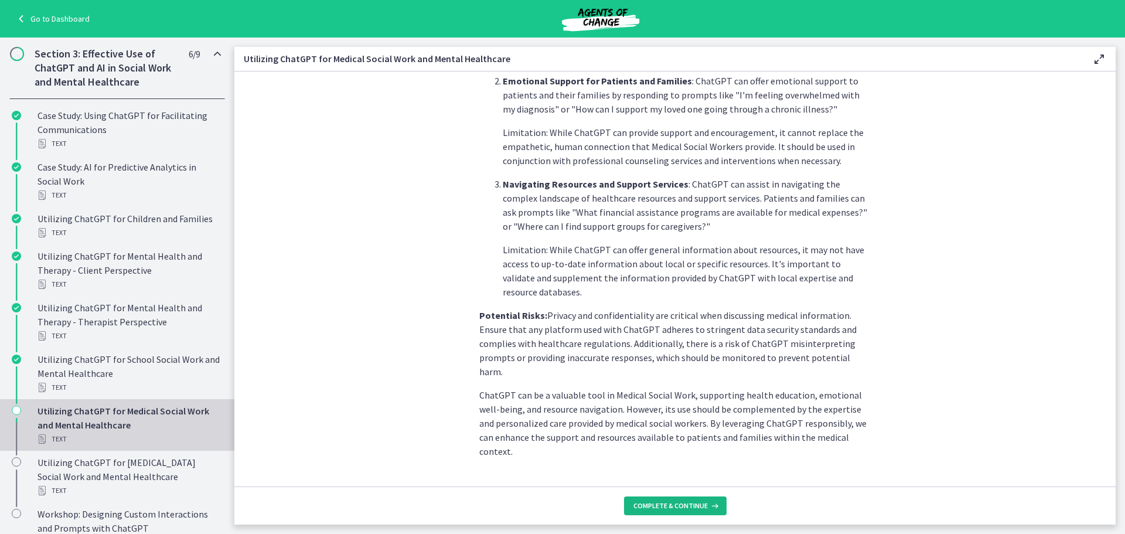
click at [648, 513] on button "Complete & continue" at bounding box center [675, 505] width 103 height 19
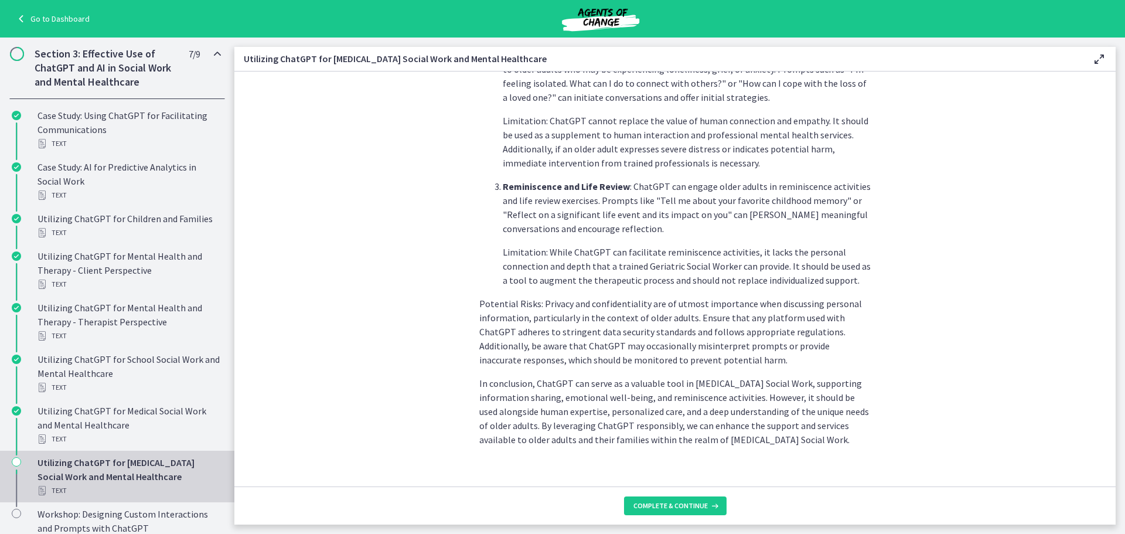
scroll to position [471, 0]
click at [669, 498] on button "Complete & continue" at bounding box center [675, 505] width 103 height 19
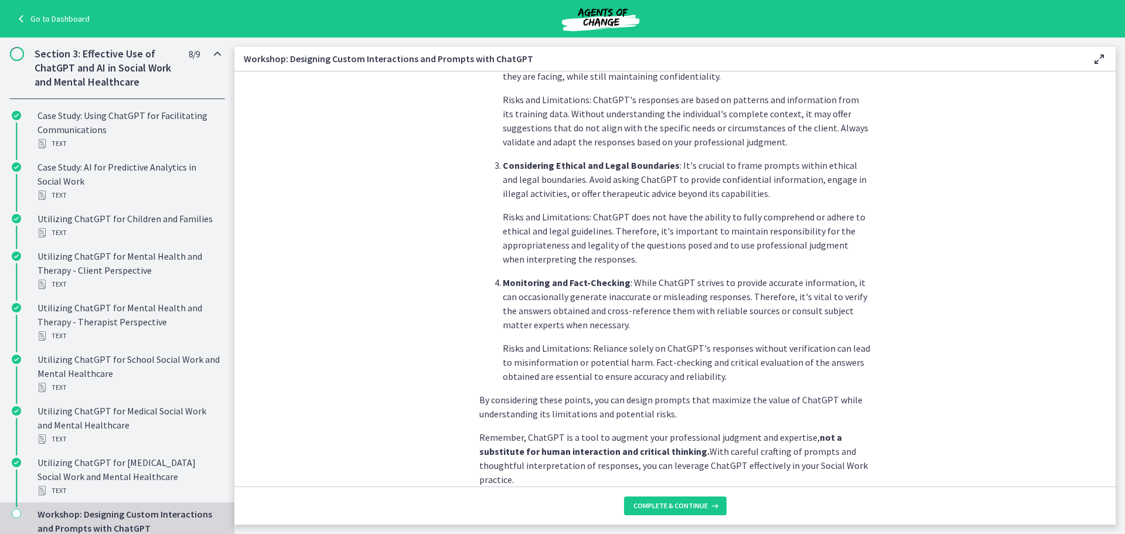
scroll to position [570, 0]
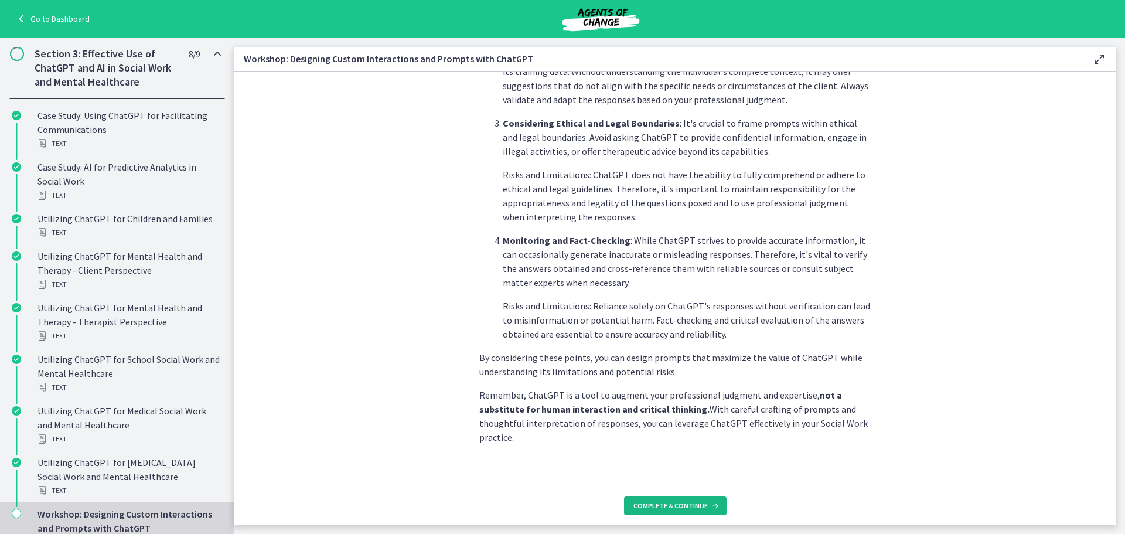
click at [645, 508] on span "Complete & continue" at bounding box center [671, 505] width 74 height 9
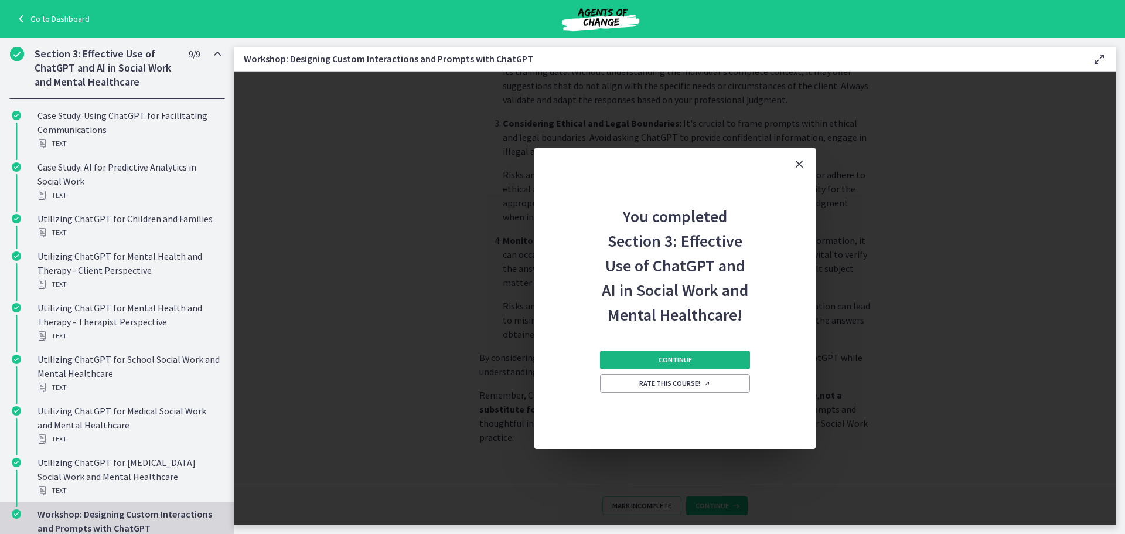
click at [659, 367] on button "Continue" at bounding box center [675, 360] width 150 height 19
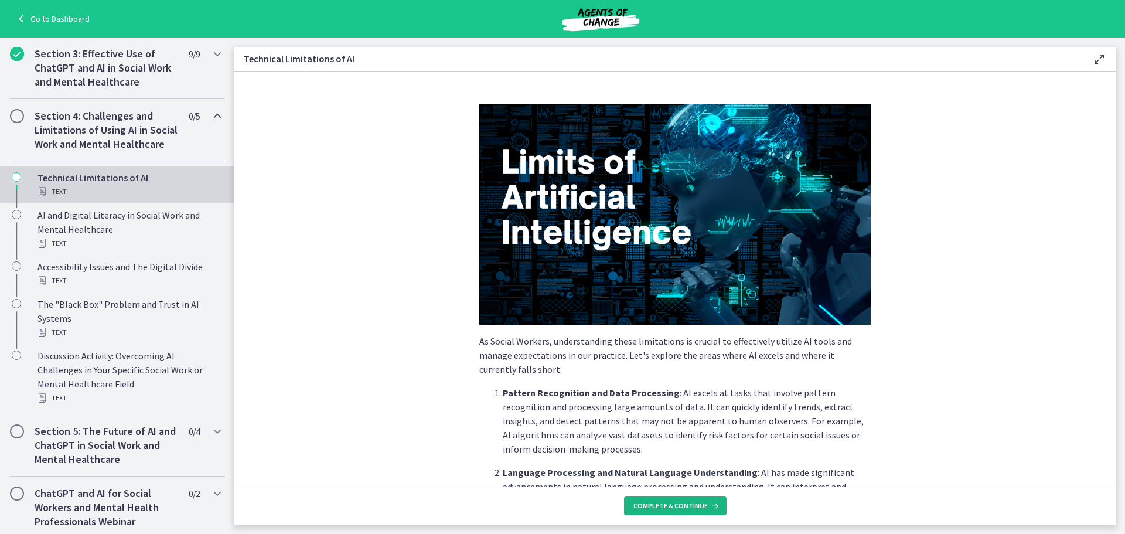
click at [705, 506] on span "Complete & continue" at bounding box center [671, 505] width 74 height 9
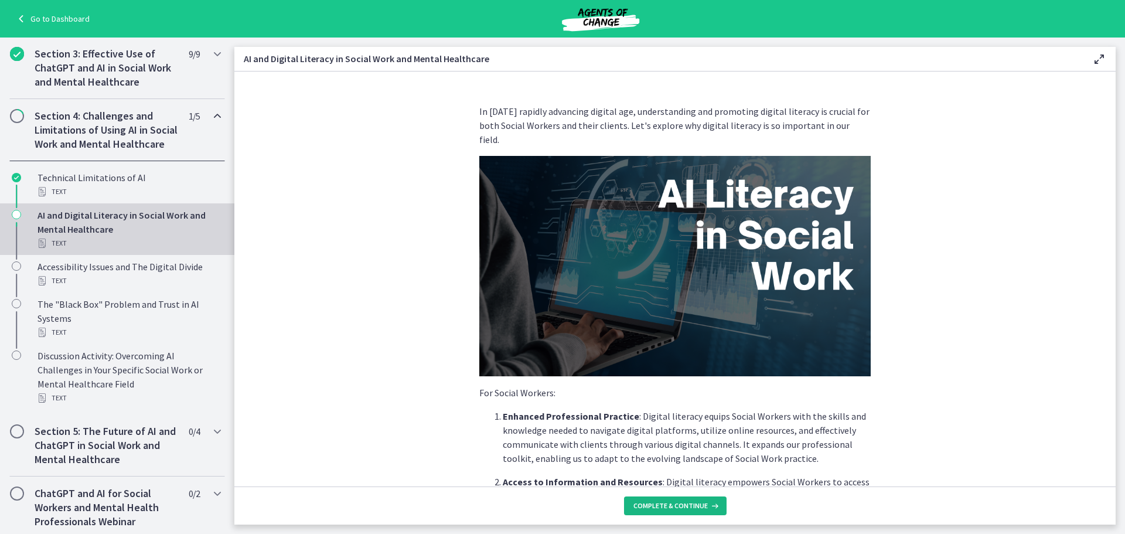
click at [705, 506] on span "Complete & continue" at bounding box center [671, 505] width 74 height 9
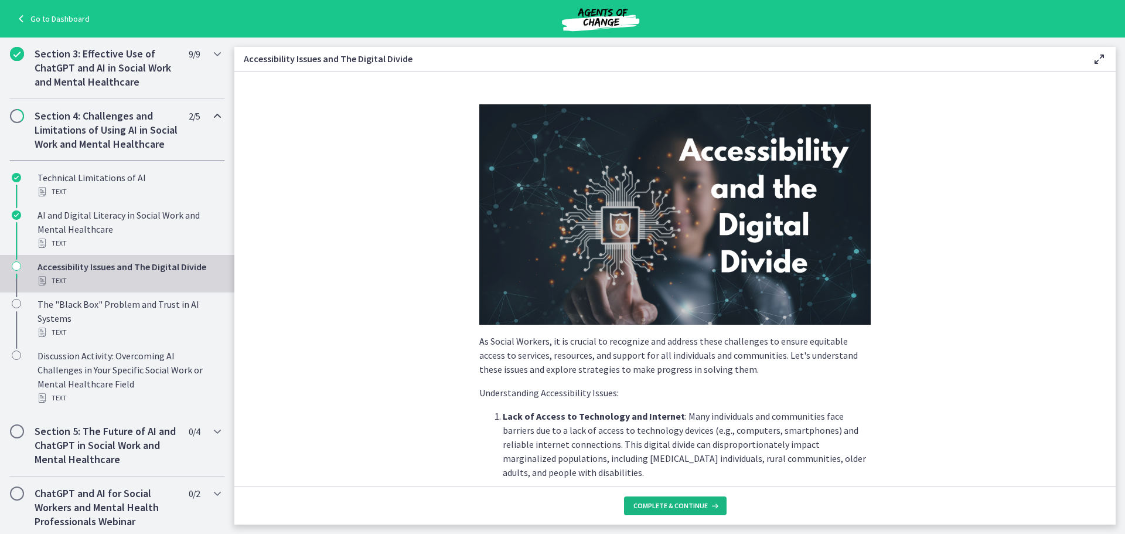
click at [705, 506] on span "Complete & continue" at bounding box center [671, 505] width 74 height 9
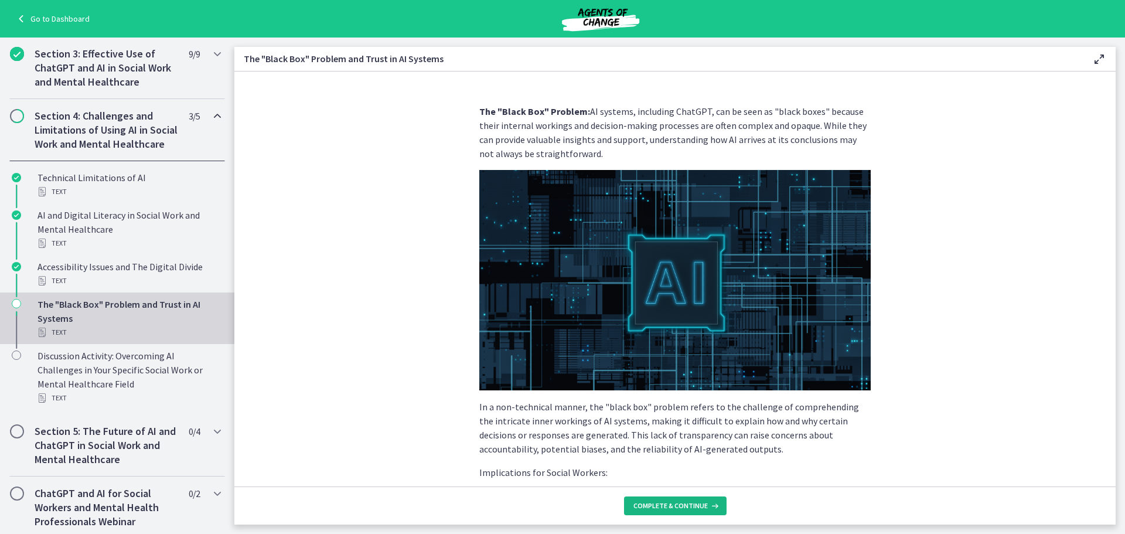
click at [705, 506] on span "Complete & continue" at bounding box center [671, 505] width 74 height 9
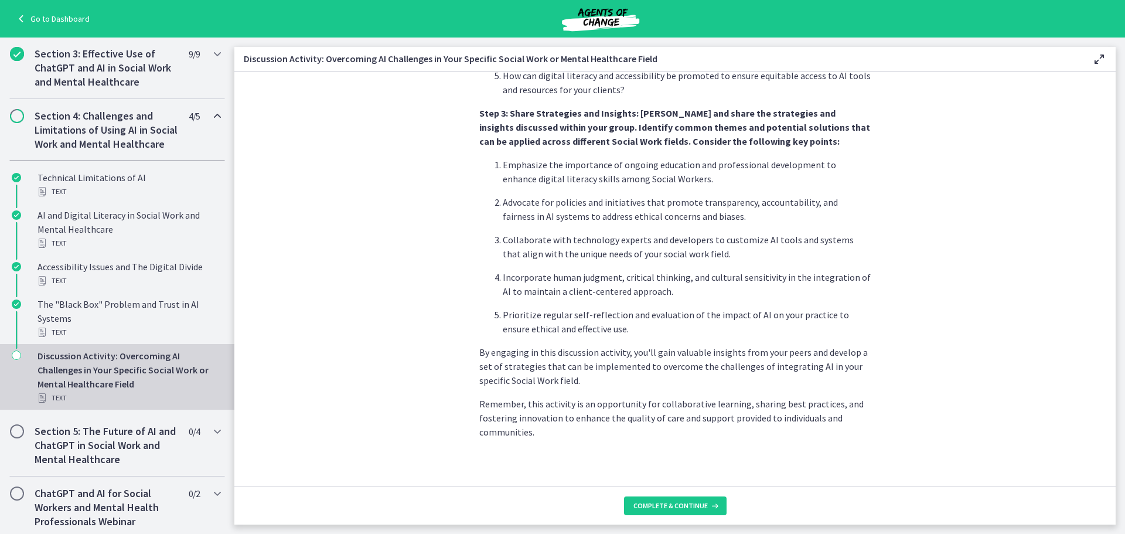
scroll to position [654, 0]
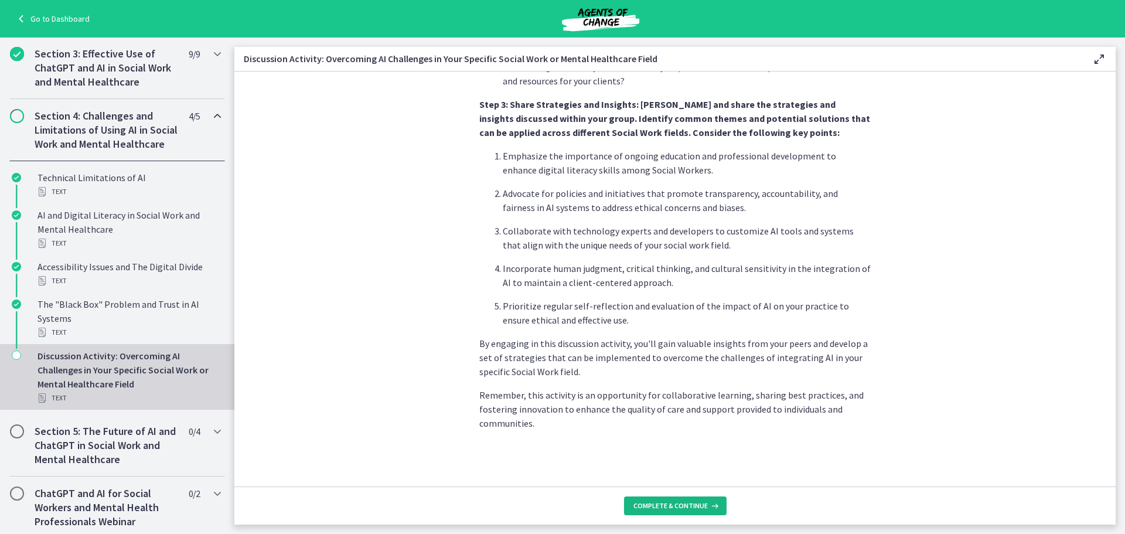
click at [692, 502] on span "Complete & continue" at bounding box center [671, 505] width 74 height 9
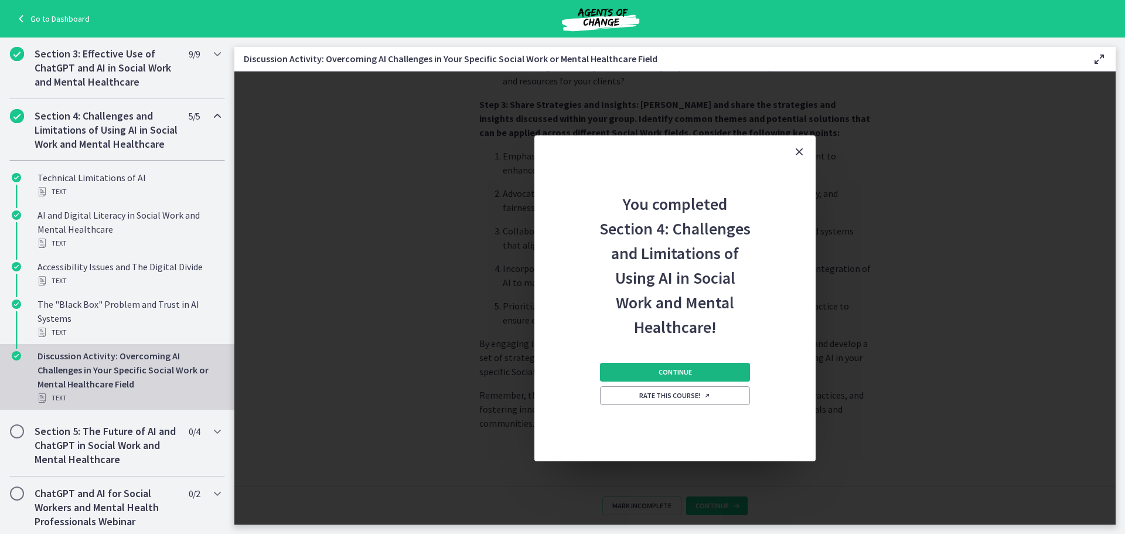
click at [690, 379] on button "Continue" at bounding box center [675, 372] width 150 height 19
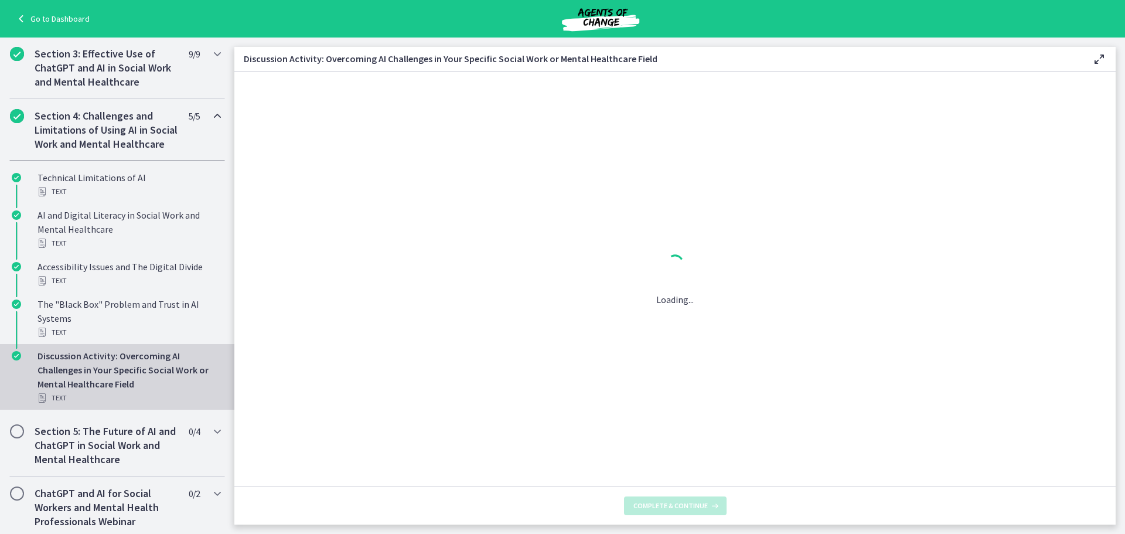
scroll to position [0, 0]
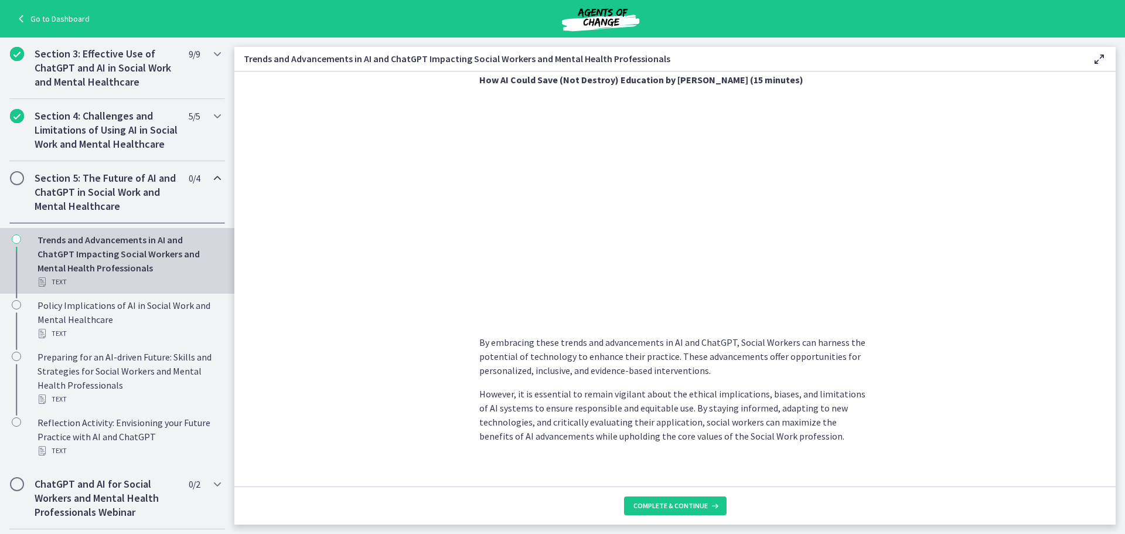
scroll to position [879, 0]
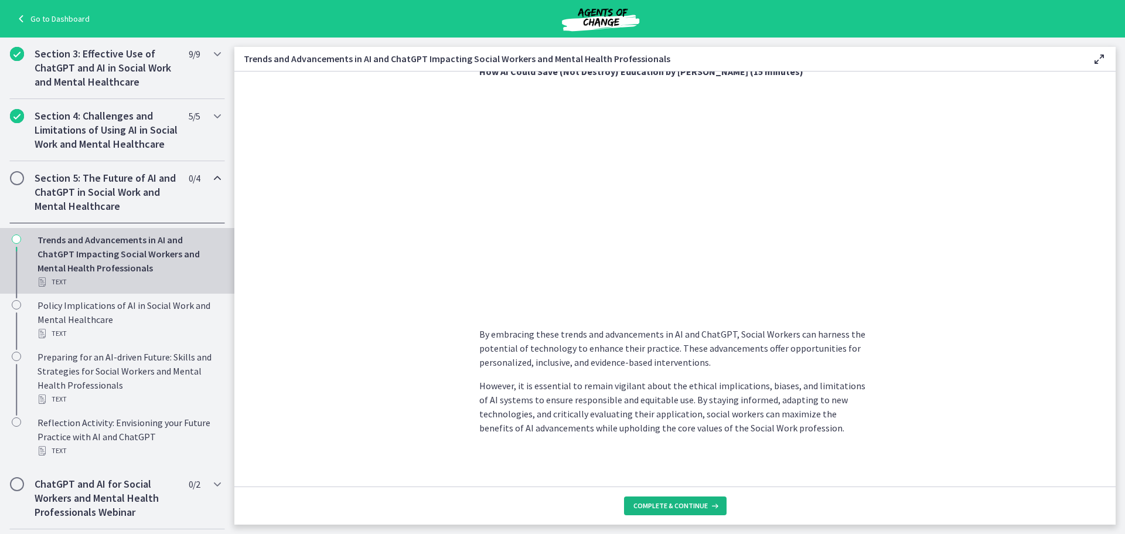
click at [656, 506] on span "Complete & continue" at bounding box center [671, 505] width 74 height 9
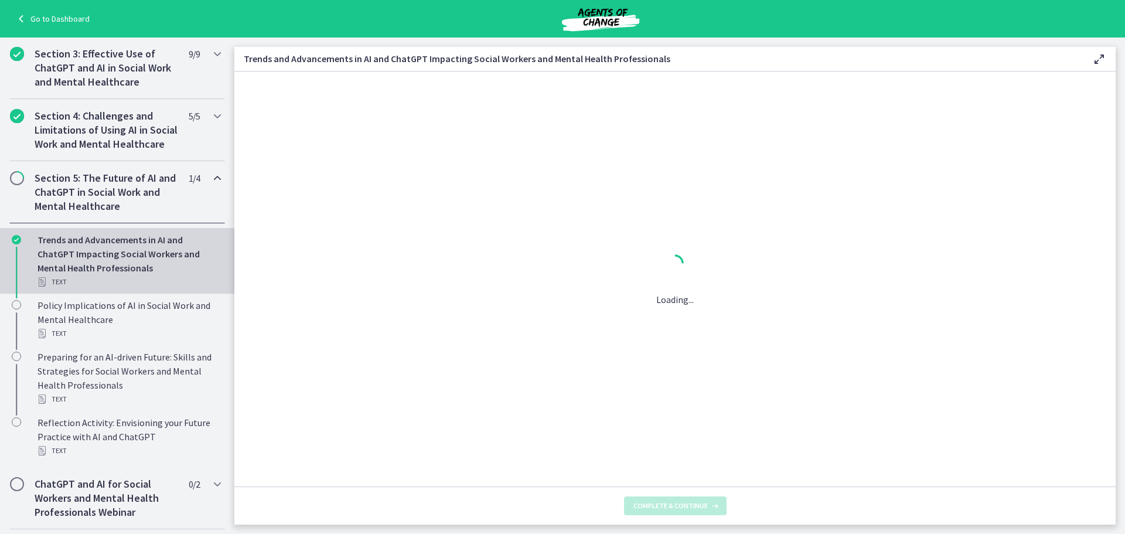
scroll to position [0, 0]
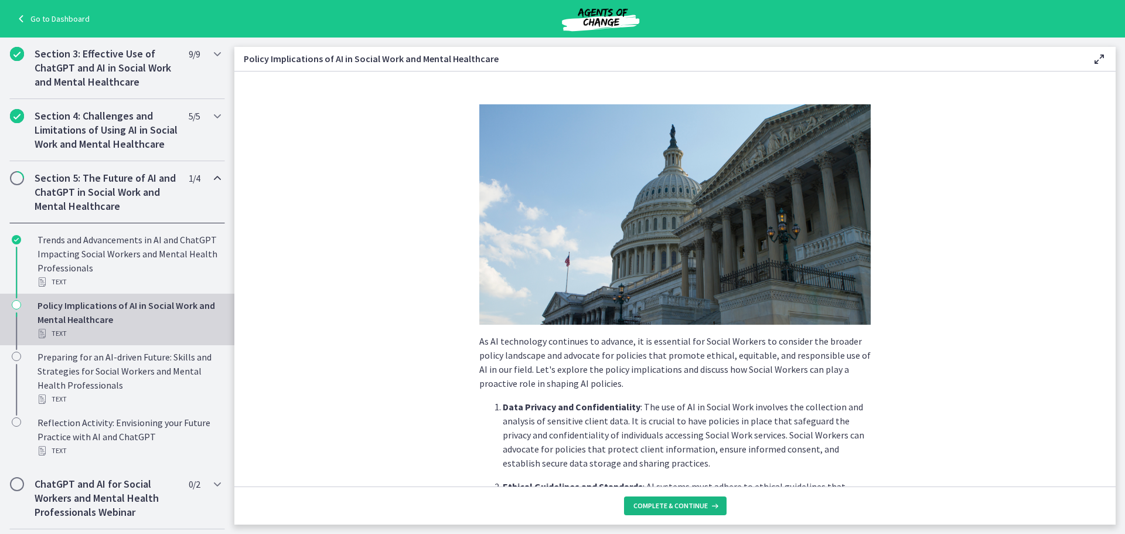
click at [659, 512] on button "Complete & continue" at bounding box center [675, 505] width 103 height 19
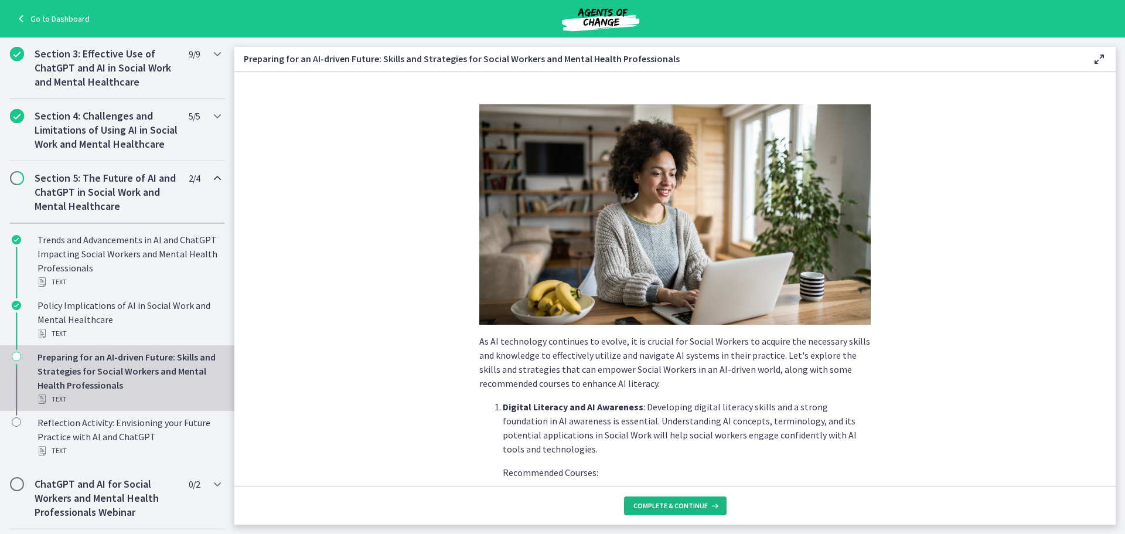
click at [659, 512] on button "Complete & continue" at bounding box center [675, 505] width 103 height 19
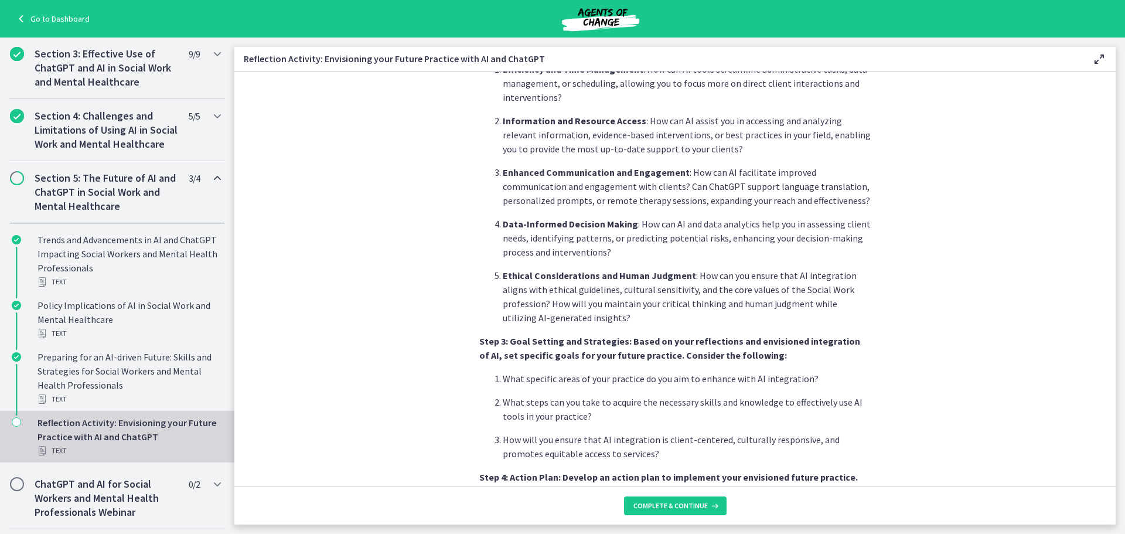
scroll to position [586, 0]
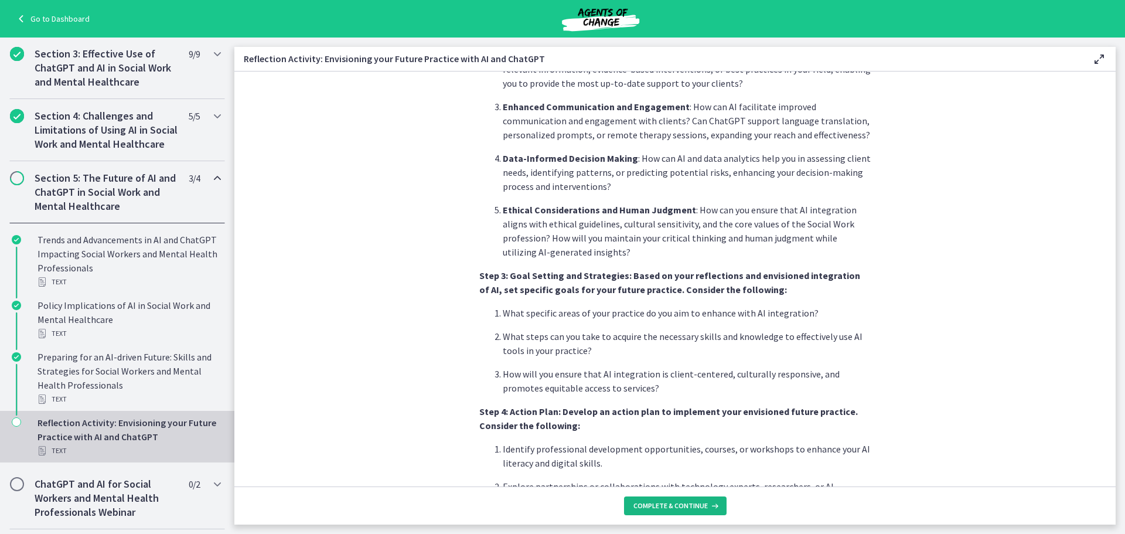
click at [649, 502] on span "Complete & continue" at bounding box center [671, 505] width 74 height 9
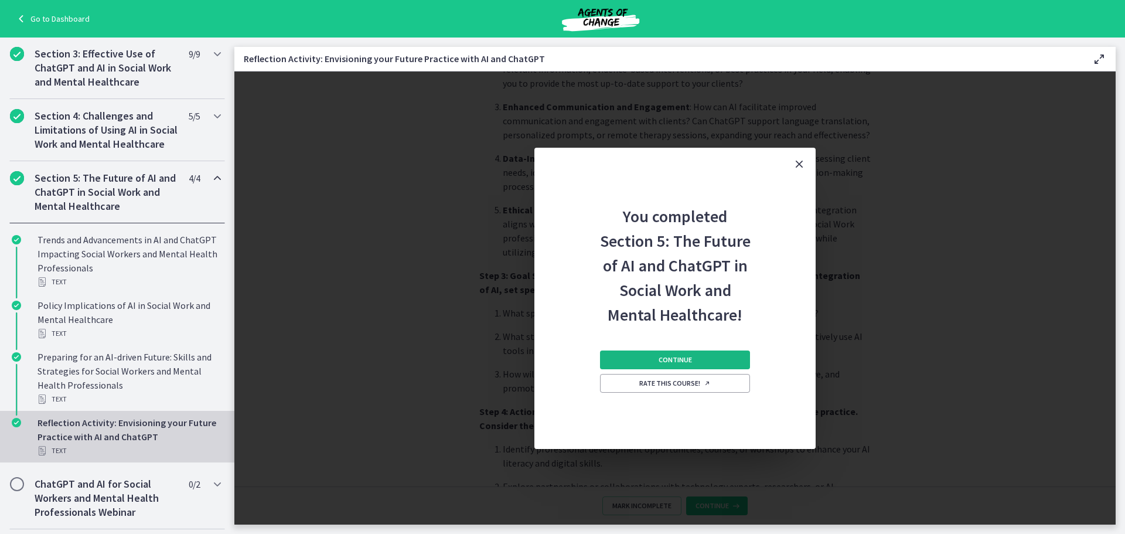
click at [668, 361] on span "Continue" at bounding box center [675, 359] width 33 height 9
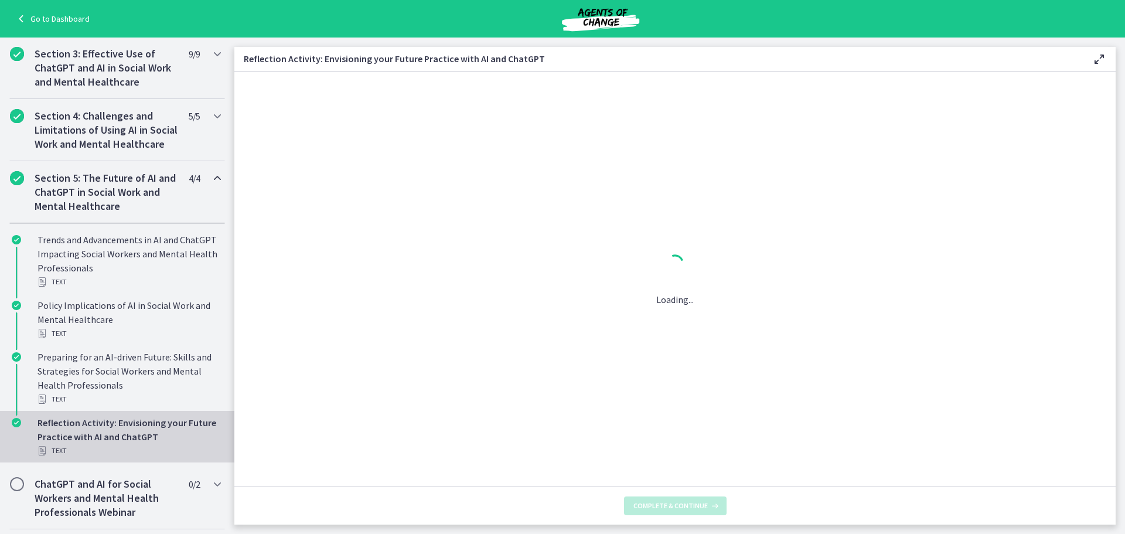
scroll to position [0, 0]
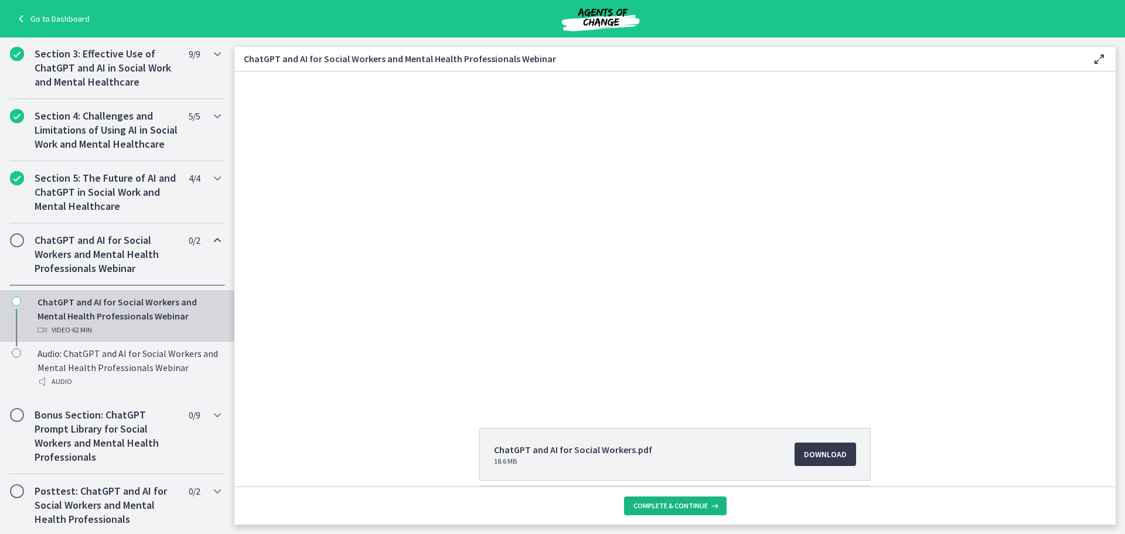
click at [659, 499] on button "Complete & continue" at bounding box center [675, 505] width 103 height 19
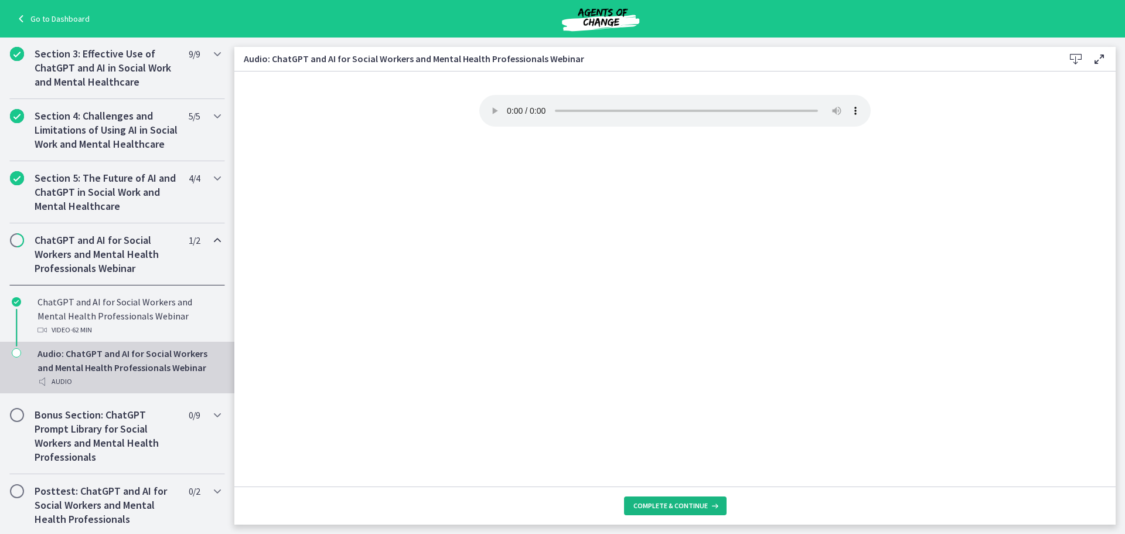
click at [659, 499] on button "Complete & continue" at bounding box center [675, 505] width 103 height 19
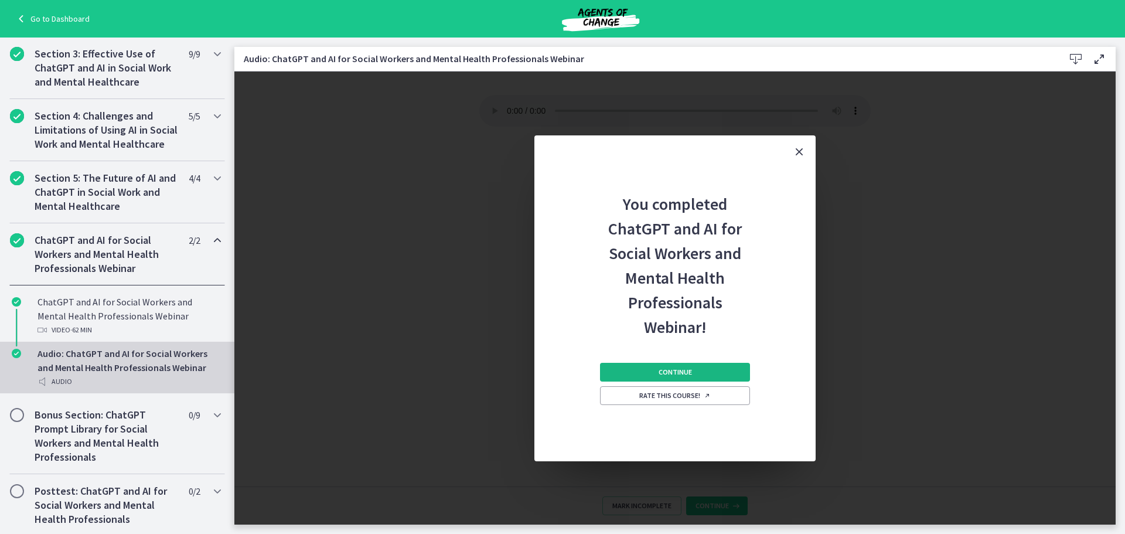
click at [664, 375] on span "Continue" at bounding box center [675, 372] width 33 height 9
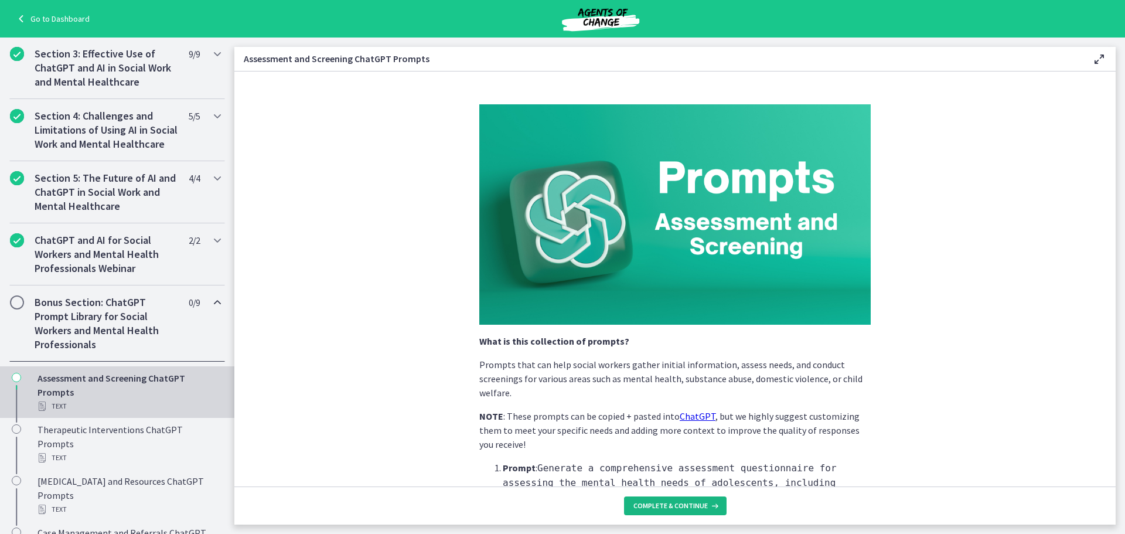
click at [664, 498] on button "Complete & continue" at bounding box center [675, 505] width 103 height 19
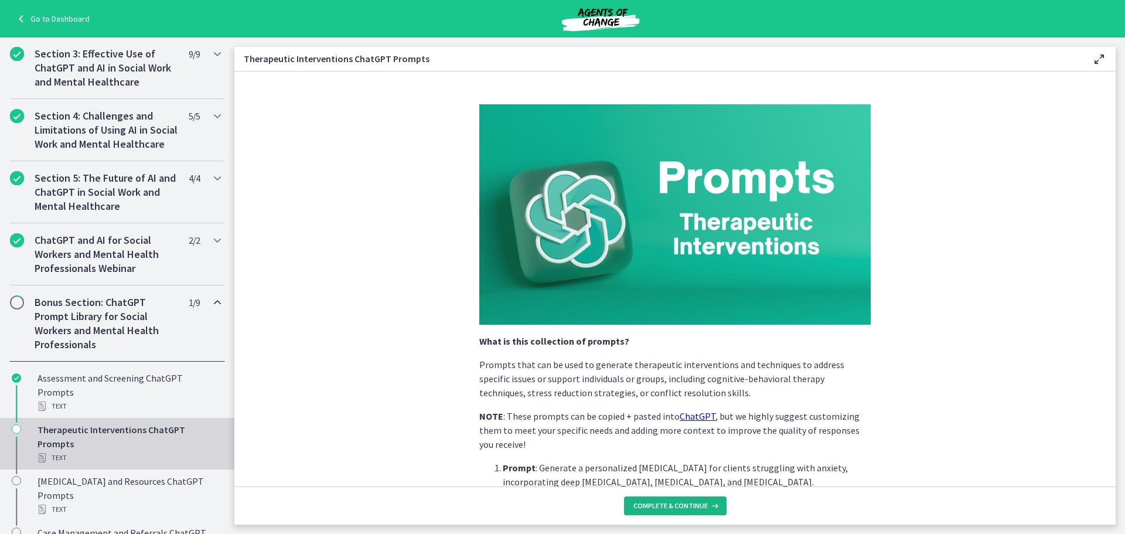
click at [664, 506] on span "Complete & continue" at bounding box center [671, 505] width 74 height 9
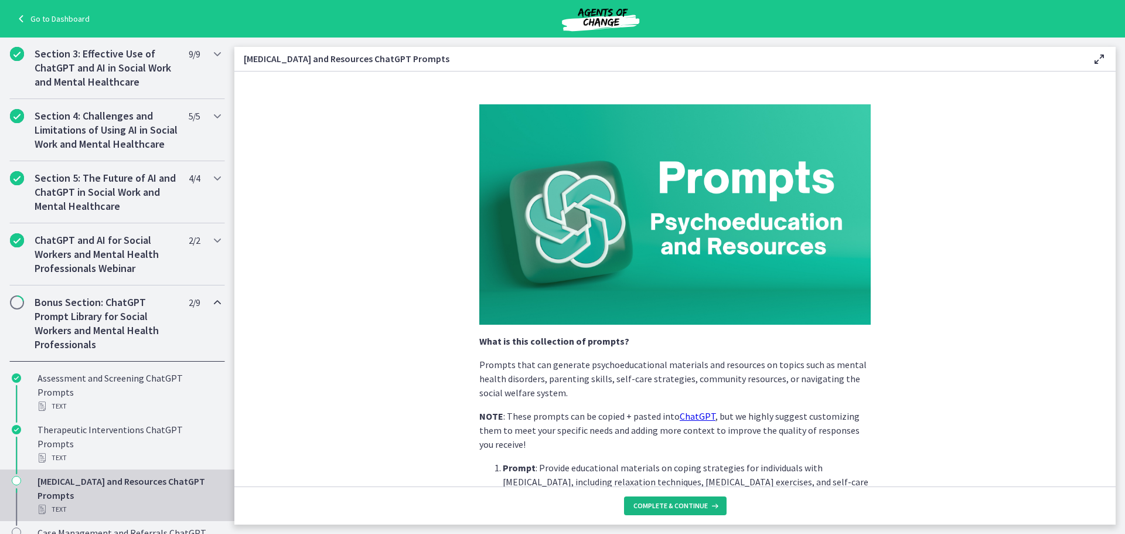
click at [664, 506] on span "Complete & continue" at bounding box center [671, 505] width 74 height 9
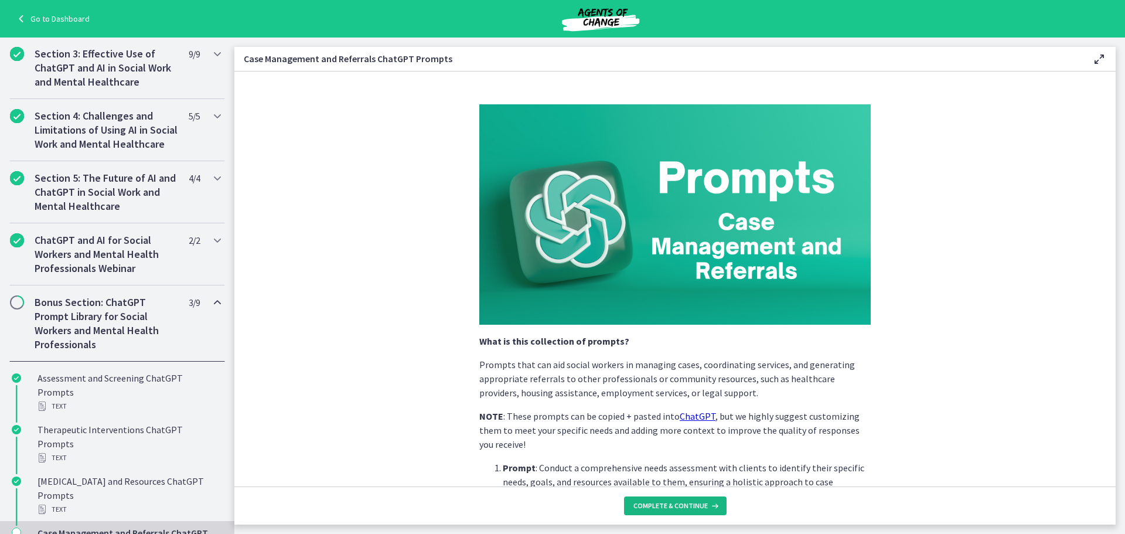
click at [664, 506] on span "Complete & continue" at bounding box center [671, 505] width 74 height 9
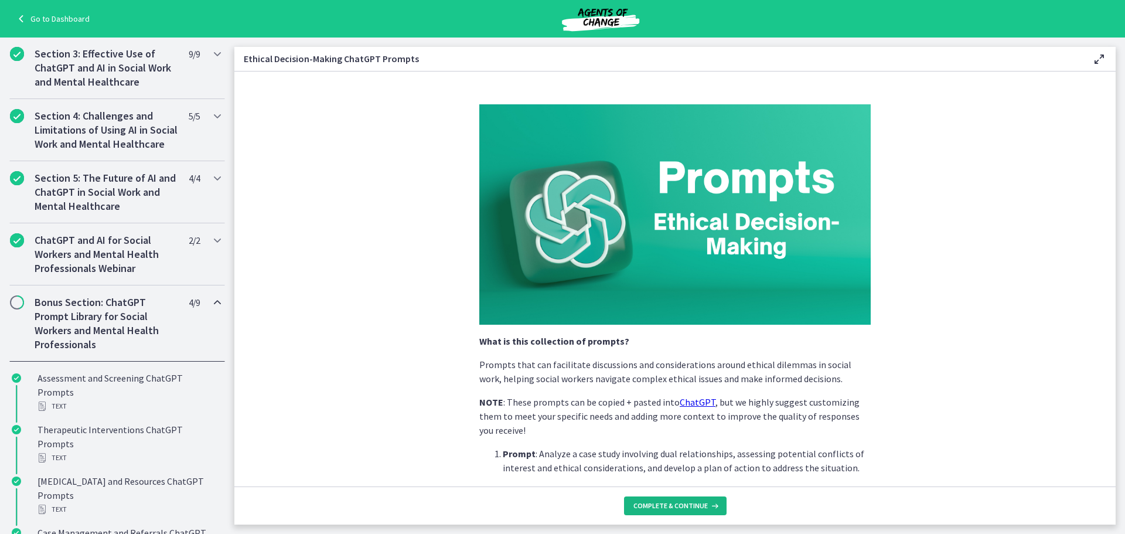
click at [664, 506] on span "Complete & continue" at bounding box center [671, 505] width 74 height 9
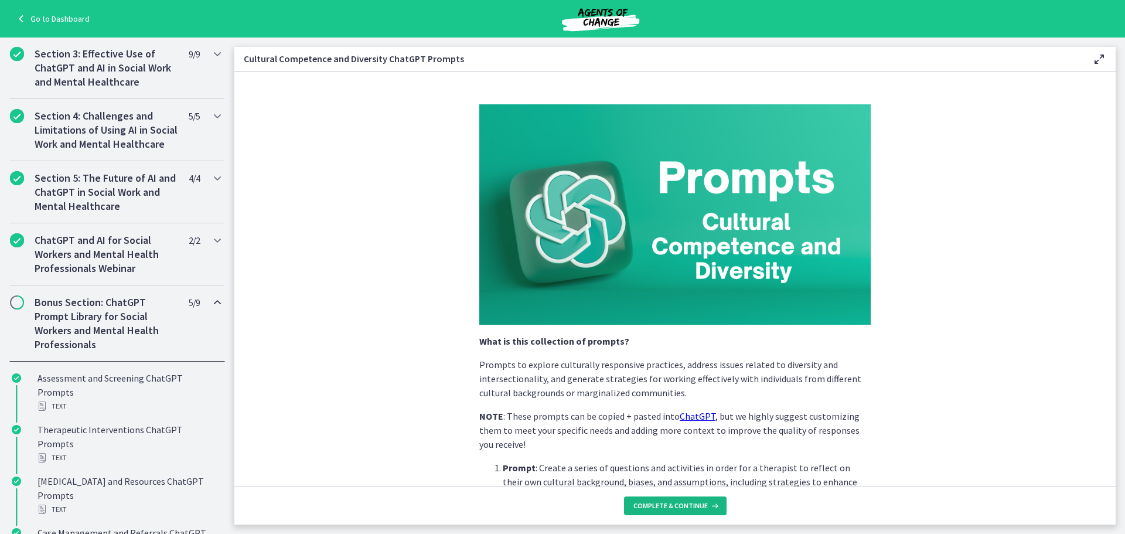
click at [664, 506] on span "Complete & continue" at bounding box center [671, 505] width 74 height 9
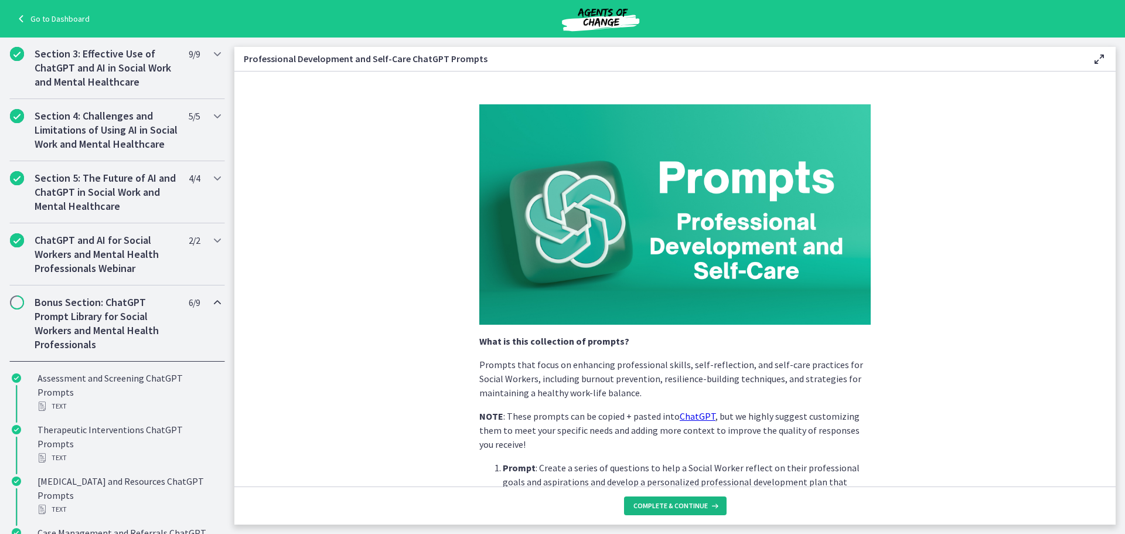
click at [664, 506] on span "Complete & continue" at bounding box center [671, 505] width 74 height 9
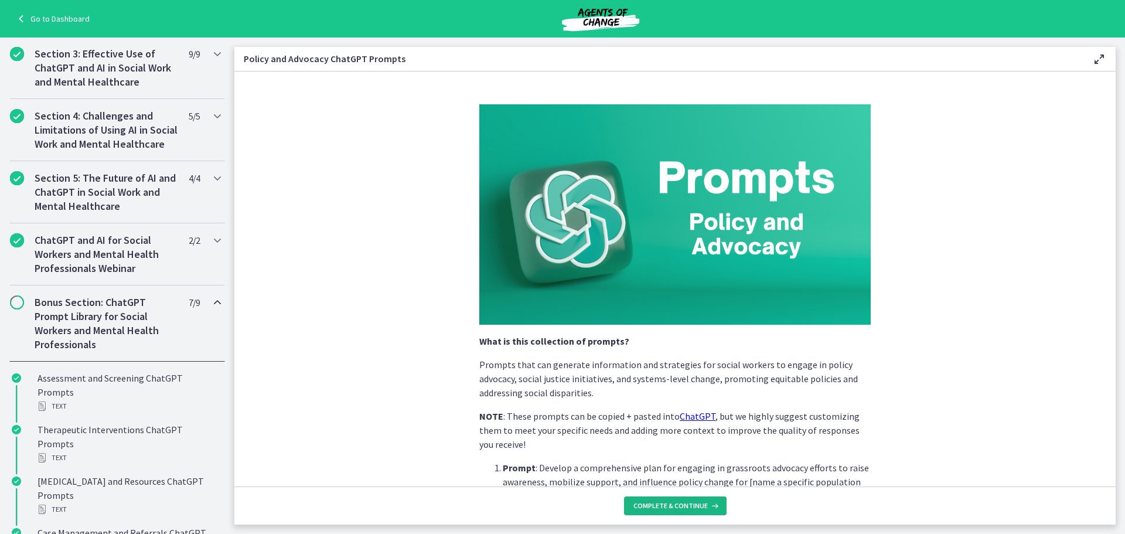
click at [664, 506] on span "Complete & continue" at bounding box center [671, 505] width 74 height 9
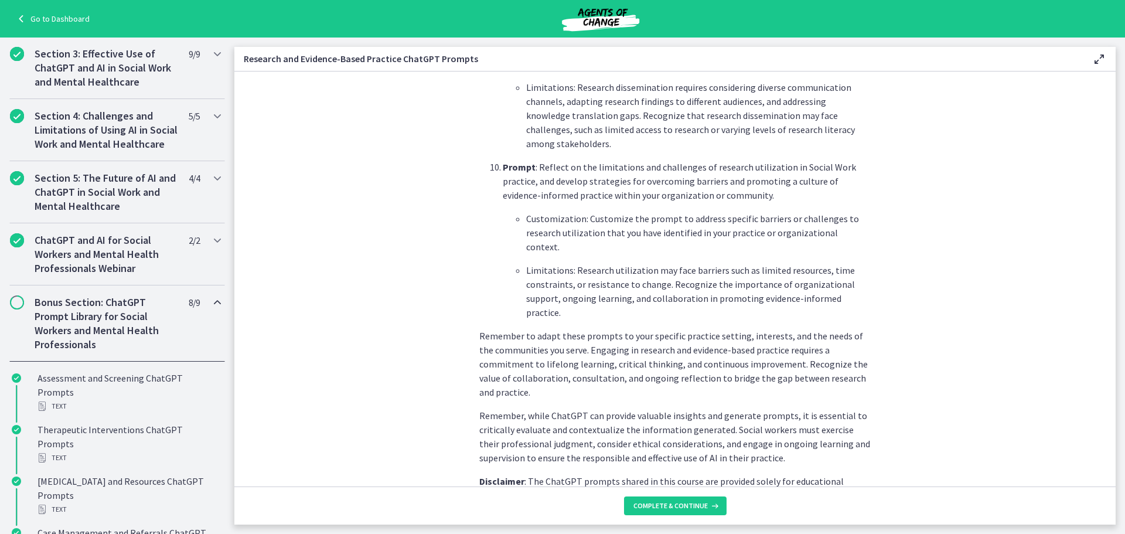
scroll to position [1737, 0]
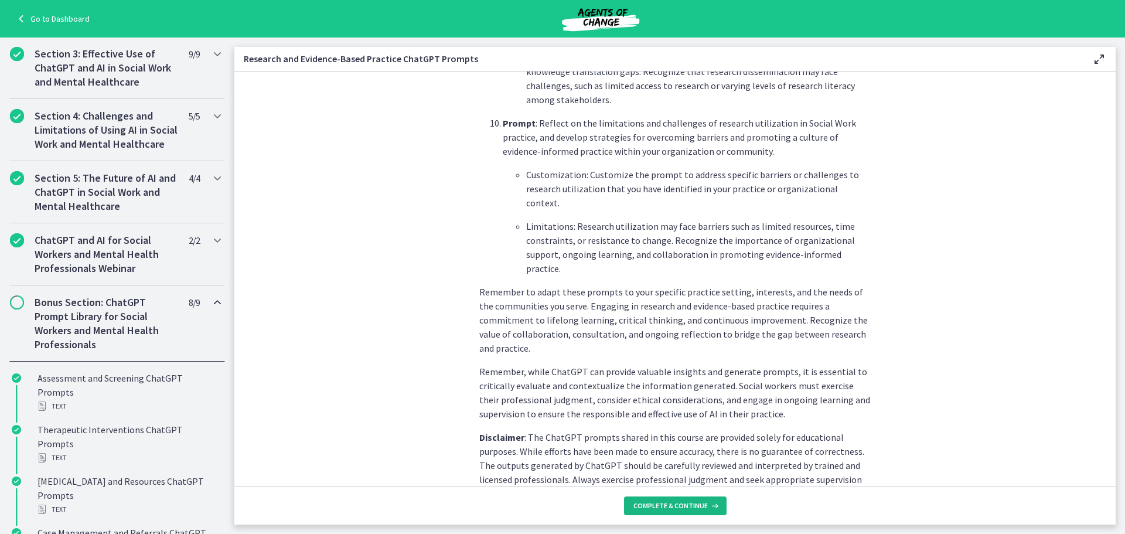
click at [684, 500] on button "Complete & continue" at bounding box center [675, 505] width 103 height 19
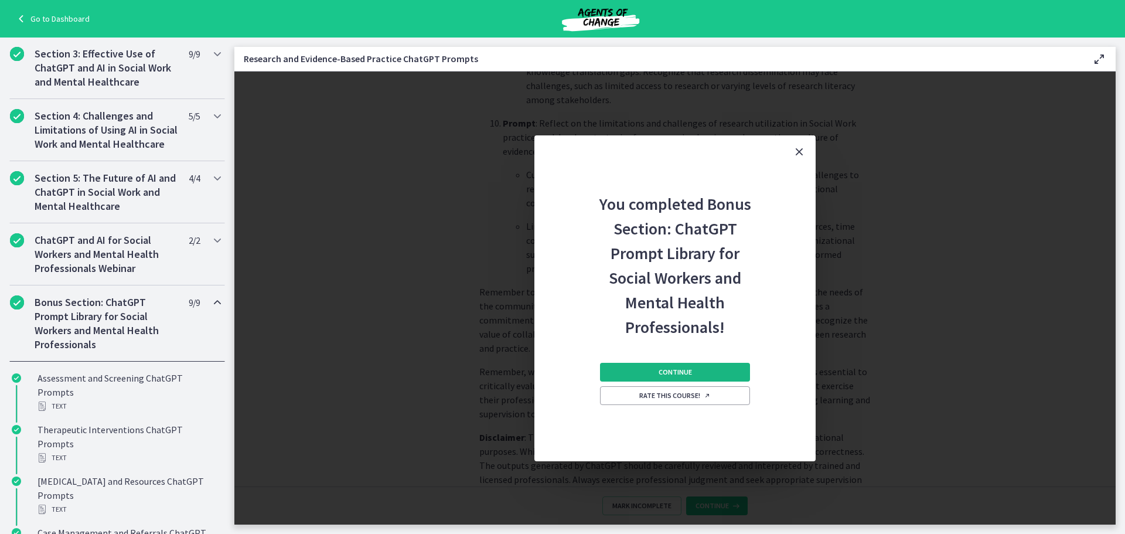
click at [681, 376] on span "Continue" at bounding box center [675, 372] width 33 height 9
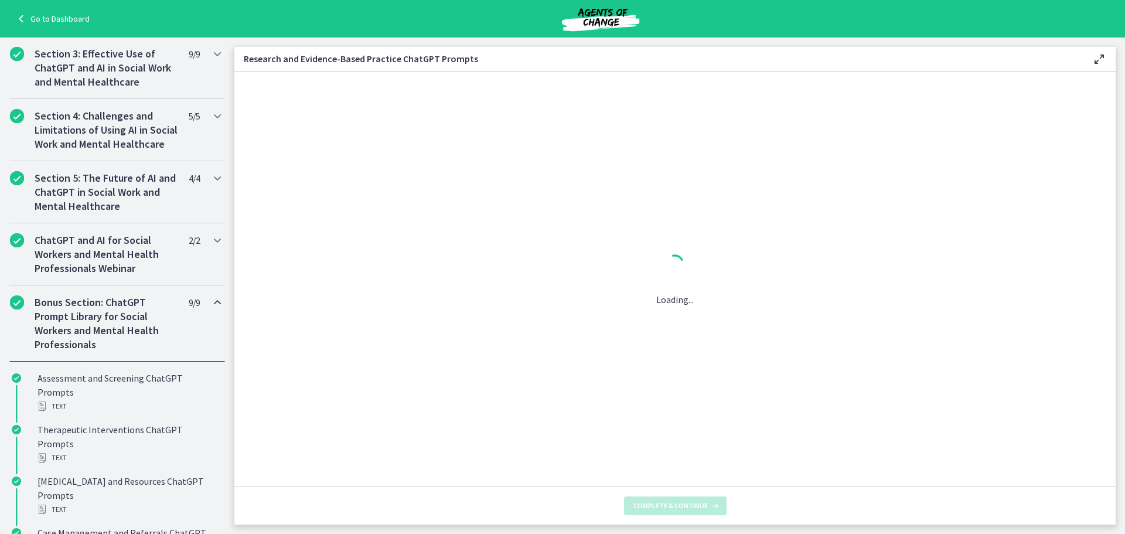
scroll to position [0, 0]
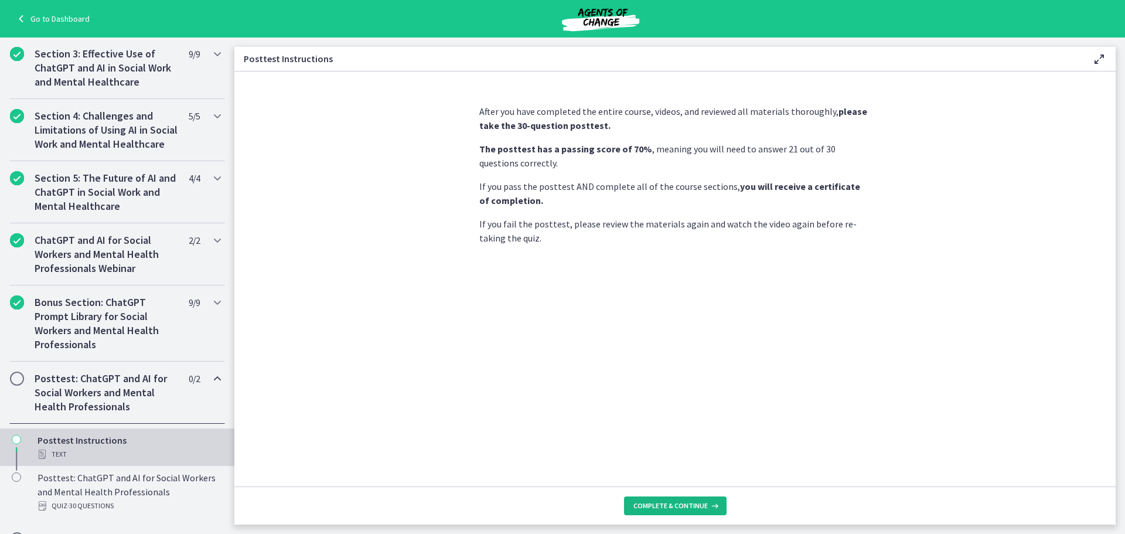
click at [686, 505] on span "Complete & continue" at bounding box center [671, 505] width 74 height 9
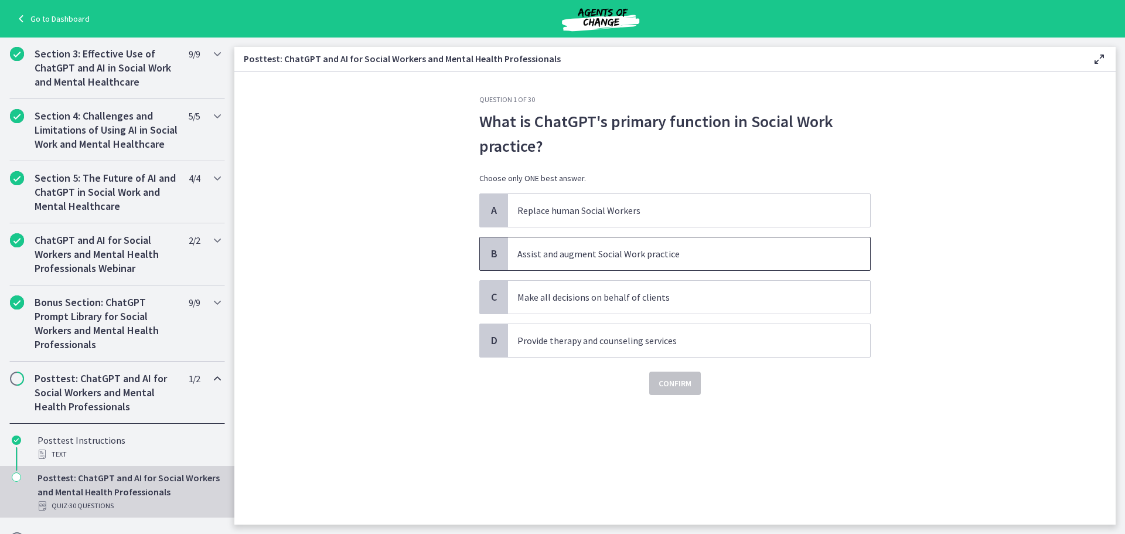
click at [610, 261] on span "Assist and augment Social Work practice" at bounding box center [689, 253] width 362 height 33
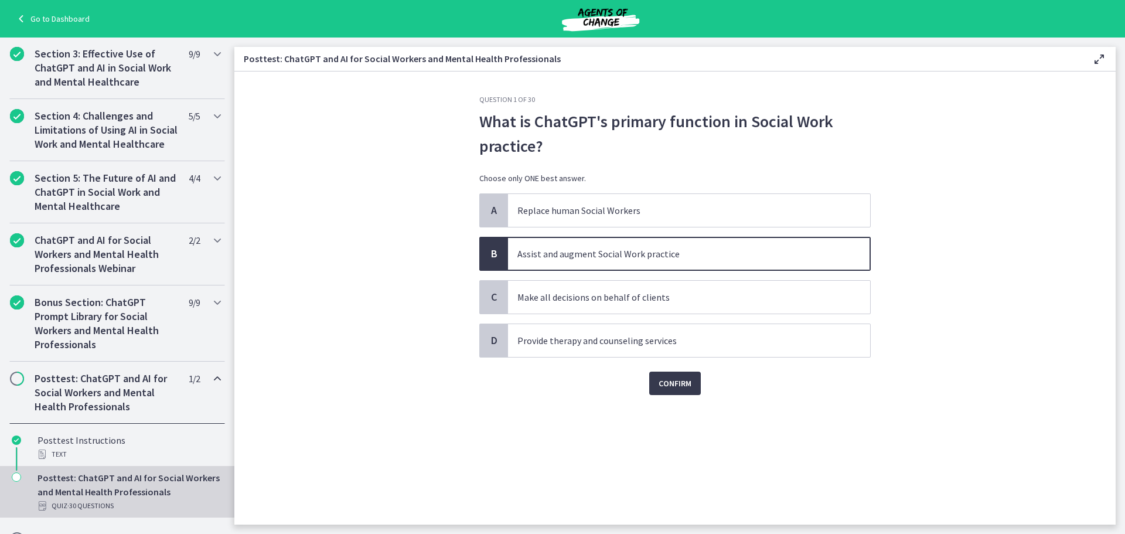
click at [668, 400] on div "Question 1 of 30 What is ChatGPT's primary function in Social Work practice? Ch…" at bounding box center [675, 310] width 410 height 430
click at [671, 399] on div "Question 1 of 30 What is ChatGPT's primary function in Social Work practice? Ch…" at bounding box center [675, 310] width 410 height 430
click at [677, 392] on button "Confirm" at bounding box center [675, 383] width 52 height 23
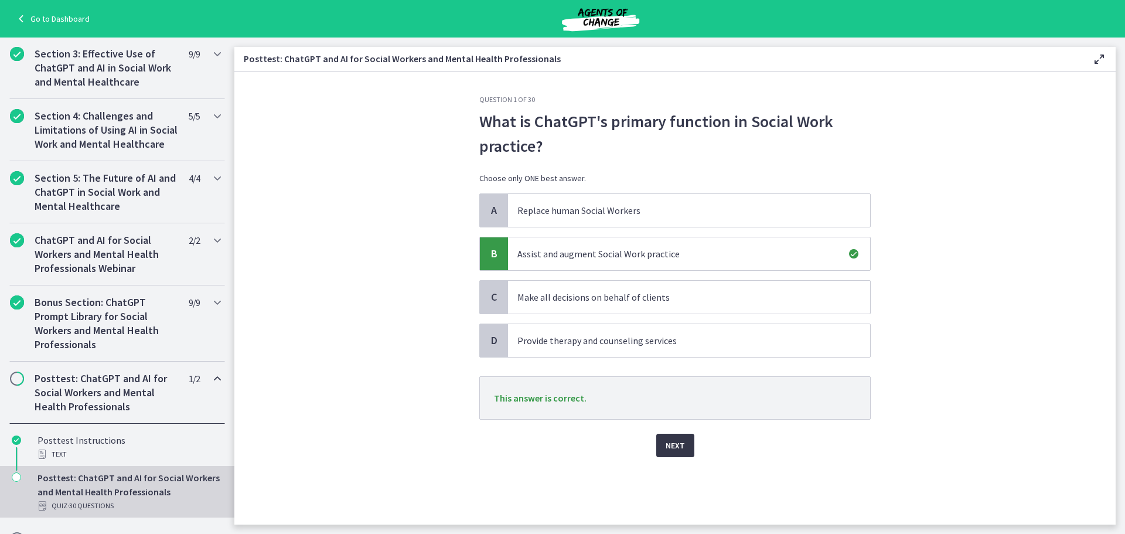
click at [679, 437] on button "Next" at bounding box center [675, 445] width 38 height 23
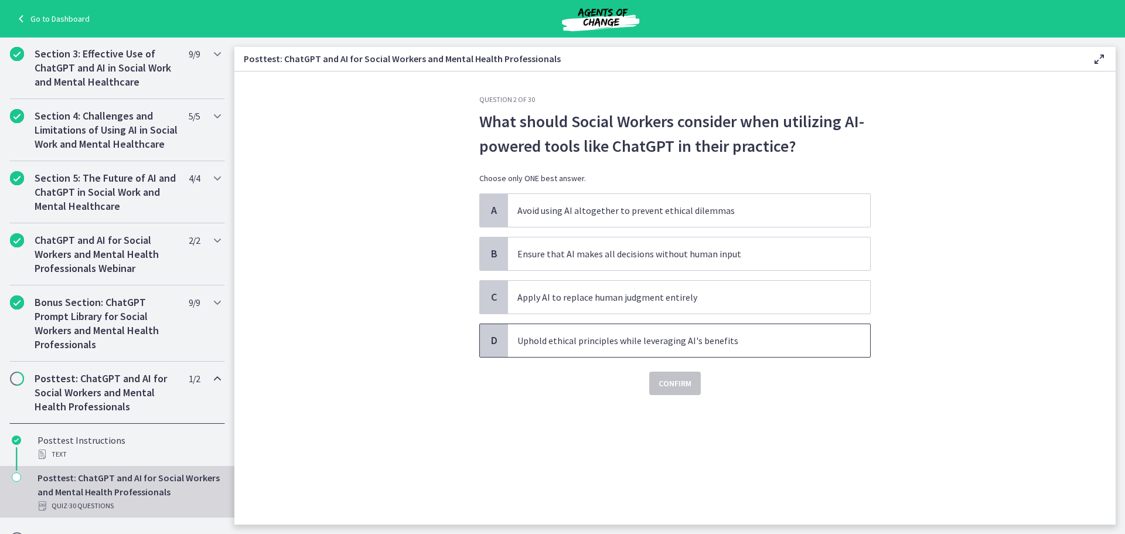
click at [676, 348] on span "Uphold ethical principles while leveraging AI's benefits" at bounding box center [689, 340] width 362 height 33
click at [681, 396] on div "Question 2 of 30 What should Social Workers consider when utilizing AI-powered …" at bounding box center [675, 310] width 410 height 430
click at [686, 387] on span "Confirm" at bounding box center [675, 383] width 33 height 14
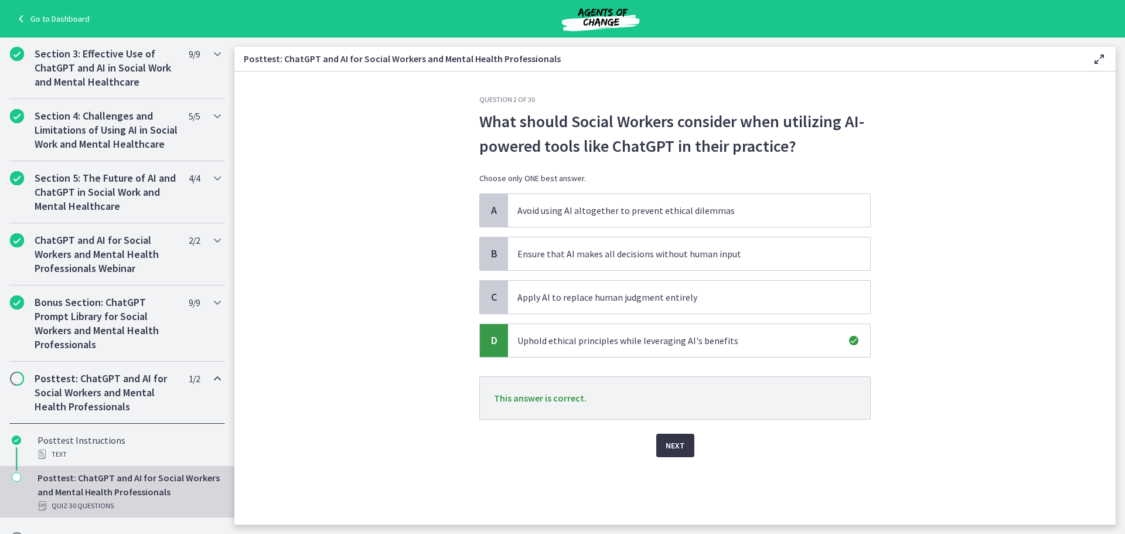
click at [670, 443] on span "Next" at bounding box center [675, 445] width 19 height 14
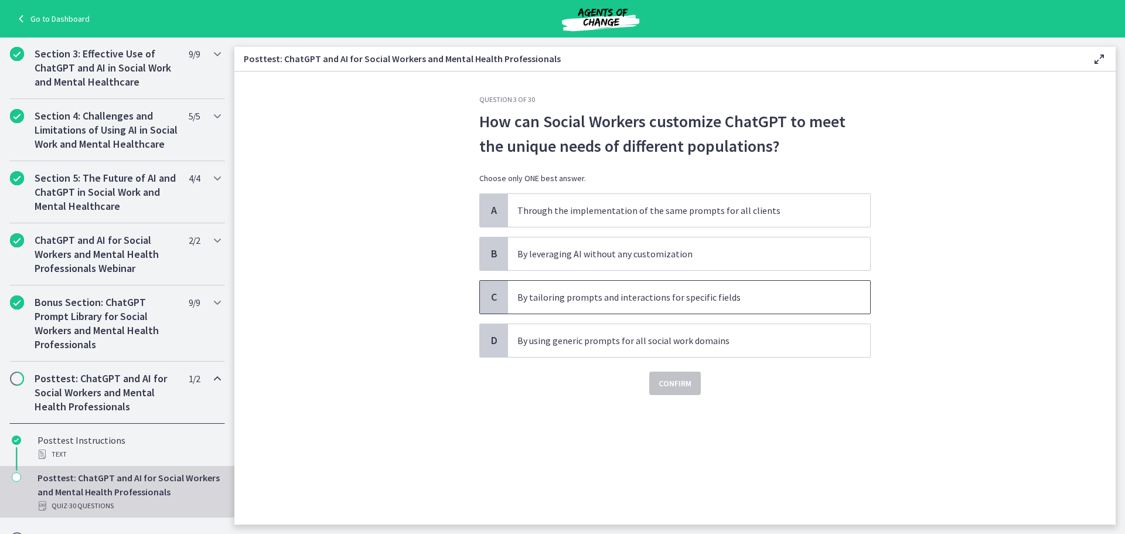
click at [654, 291] on p "By tailoring prompts and interactions for specific fields" at bounding box center [678, 297] width 320 height 14
click at [672, 382] on span "Confirm" at bounding box center [675, 383] width 33 height 14
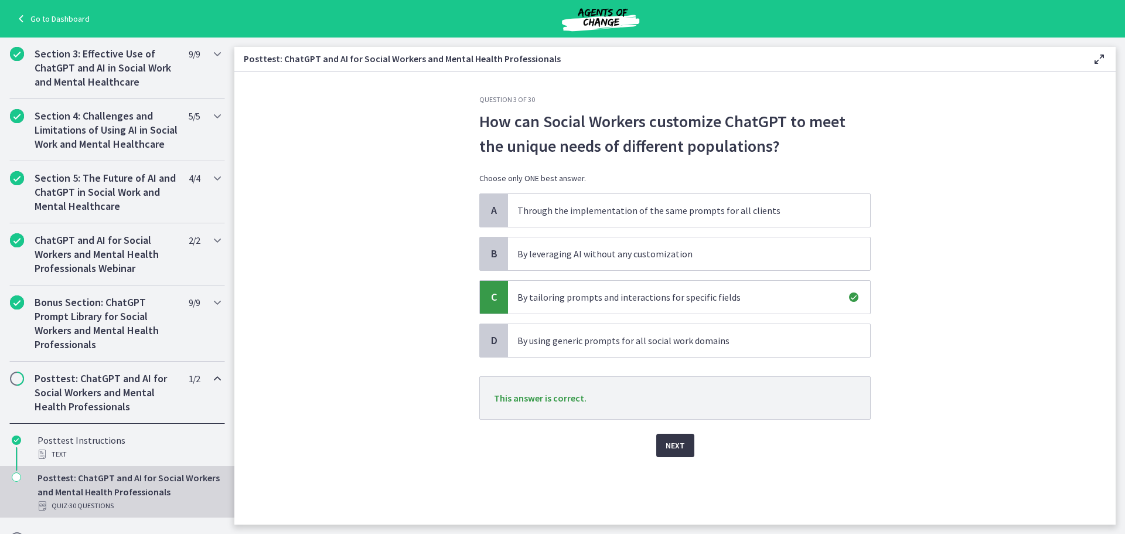
click at [669, 453] on button "Next" at bounding box center [675, 445] width 38 height 23
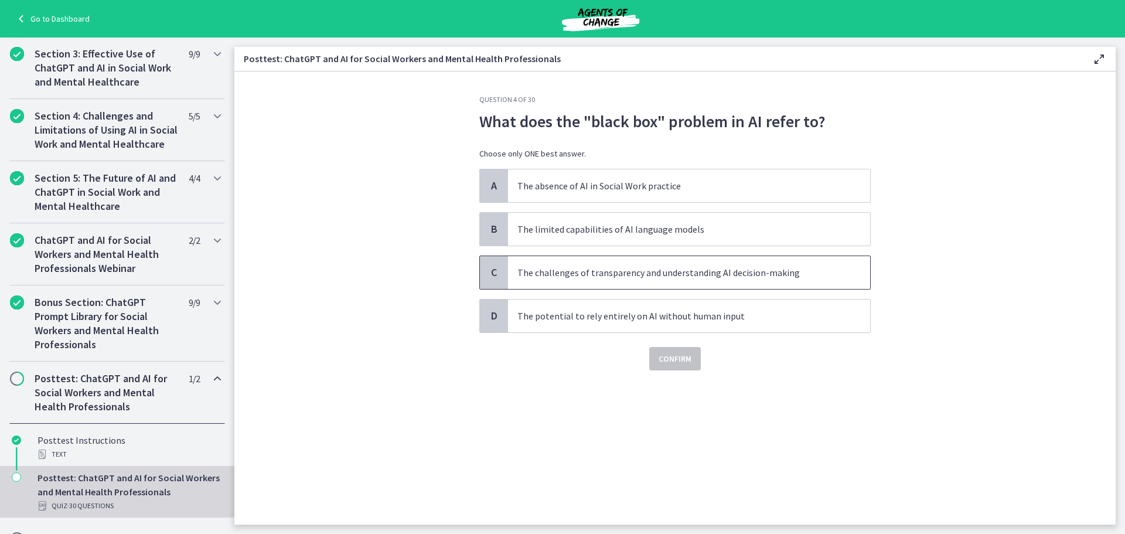
click at [689, 268] on p "The challenges of transparency and understanding AI decision-making" at bounding box center [678, 273] width 320 height 14
click at [678, 363] on span "Confirm" at bounding box center [675, 359] width 33 height 14
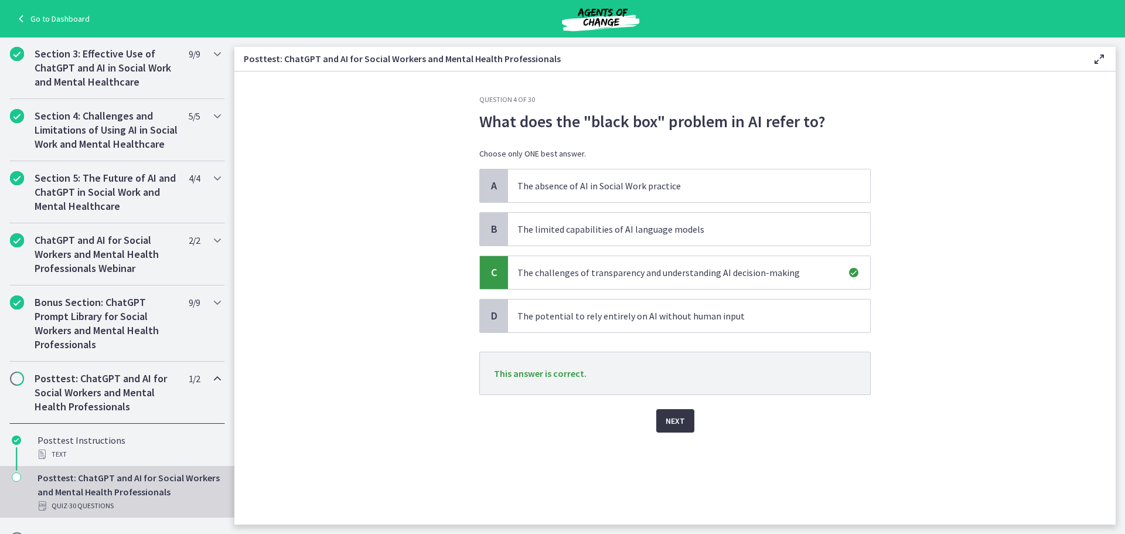
click at [673, 415] on span "Next" at bounding box center [675, 421] width 19 height 14
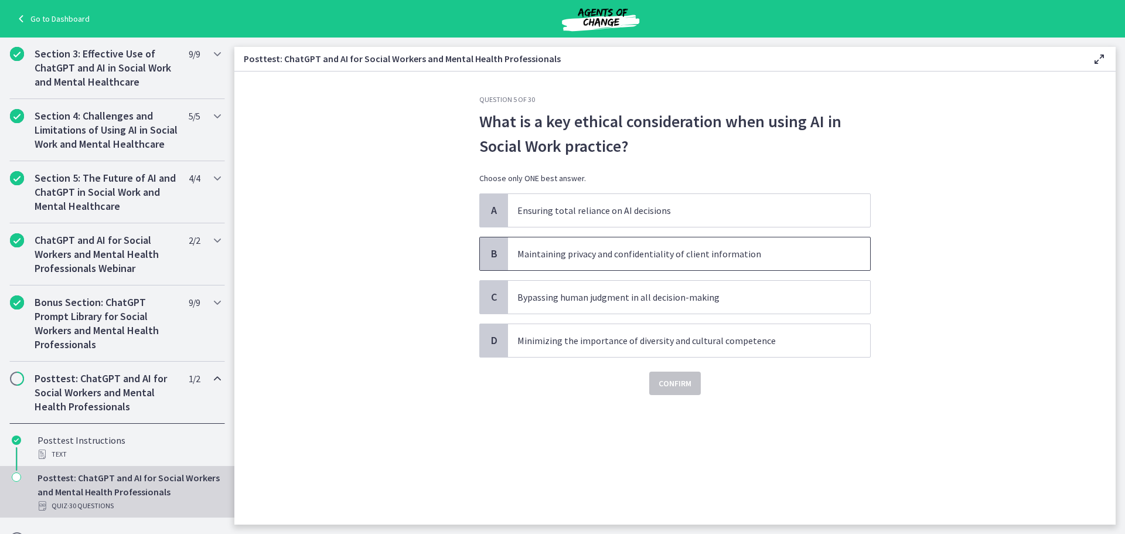
click at [546, 254] on p "Maintaining privacy and confidentiality of client information" at bounding box center [678, 254] width 320 height 14
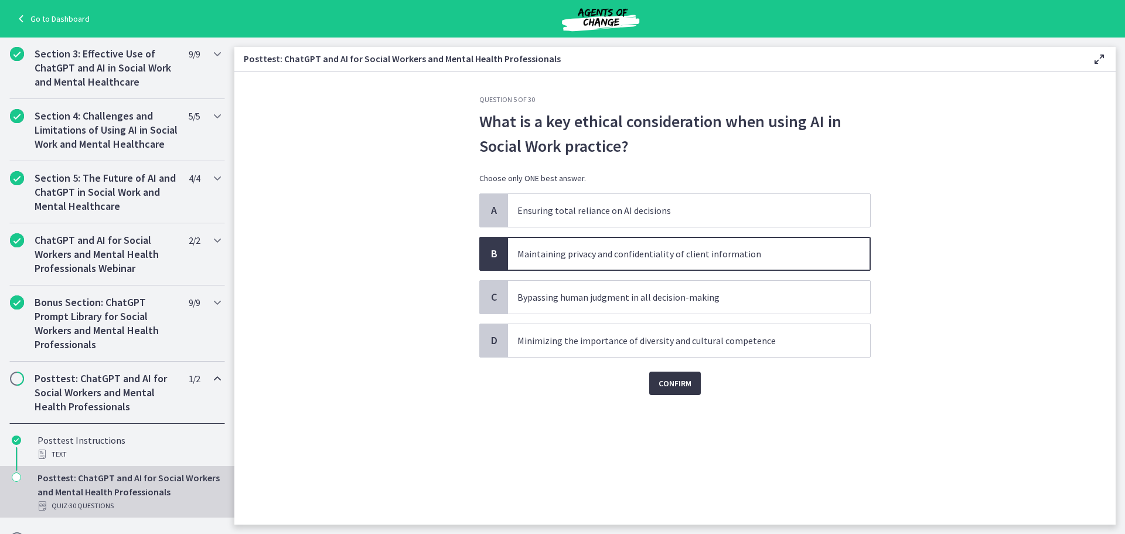
click at [665, 383] on span "Confirm" at bounding box center [675, 383] width 33 height 14
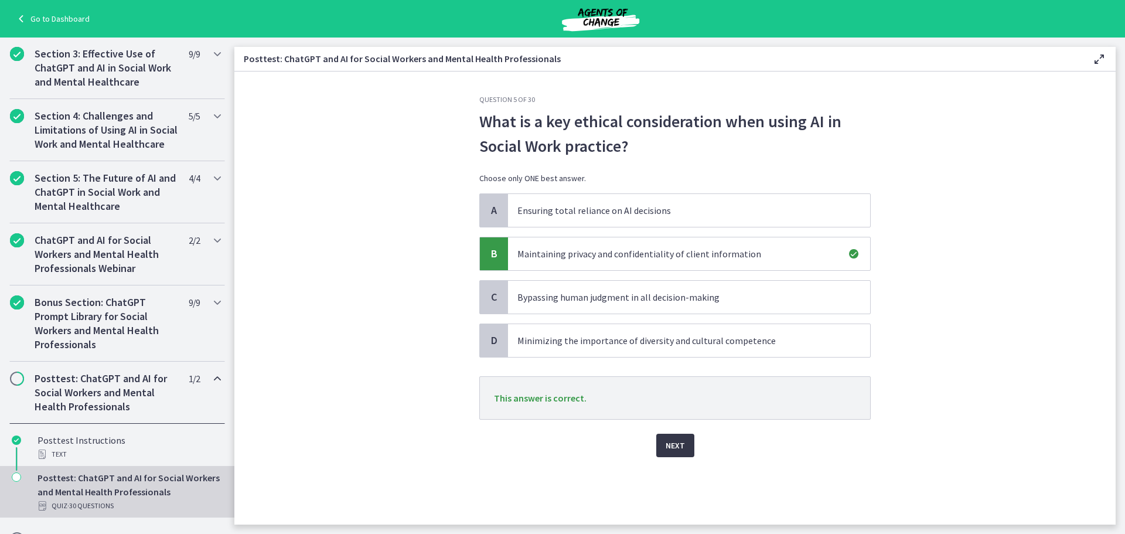
click at [675, 443] on span "Next" at bounding box center [675, 445] width 19 height 14
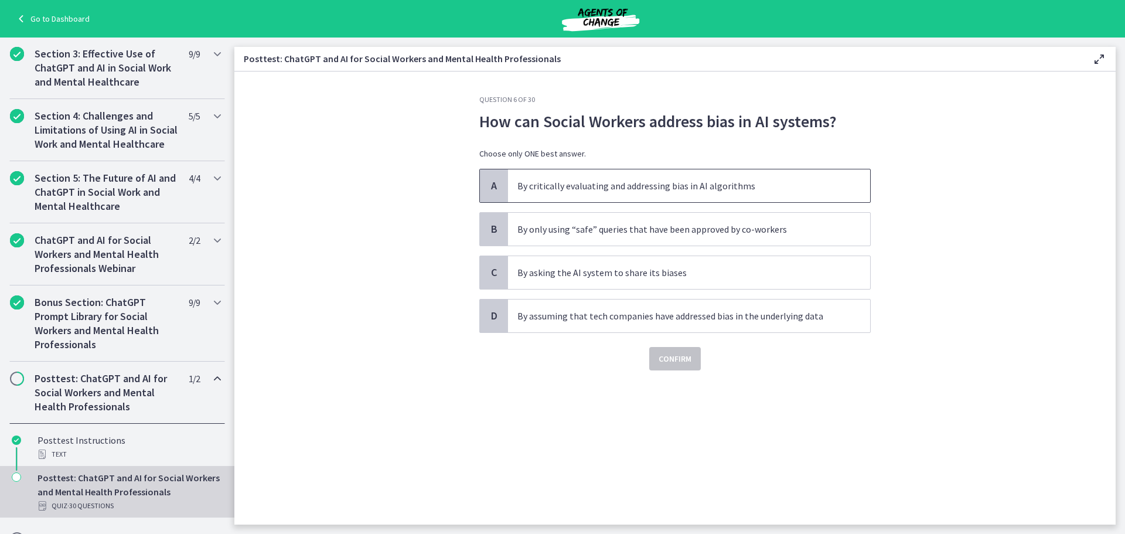
click at [695, 192] on p "By critically evaluating and addressing bias in AI algorithms" at bounding box center [678, 186] width 320 height 14
click at [667, 360] on span "Confirm" at bounding box center [675, 359] width 33 height 14
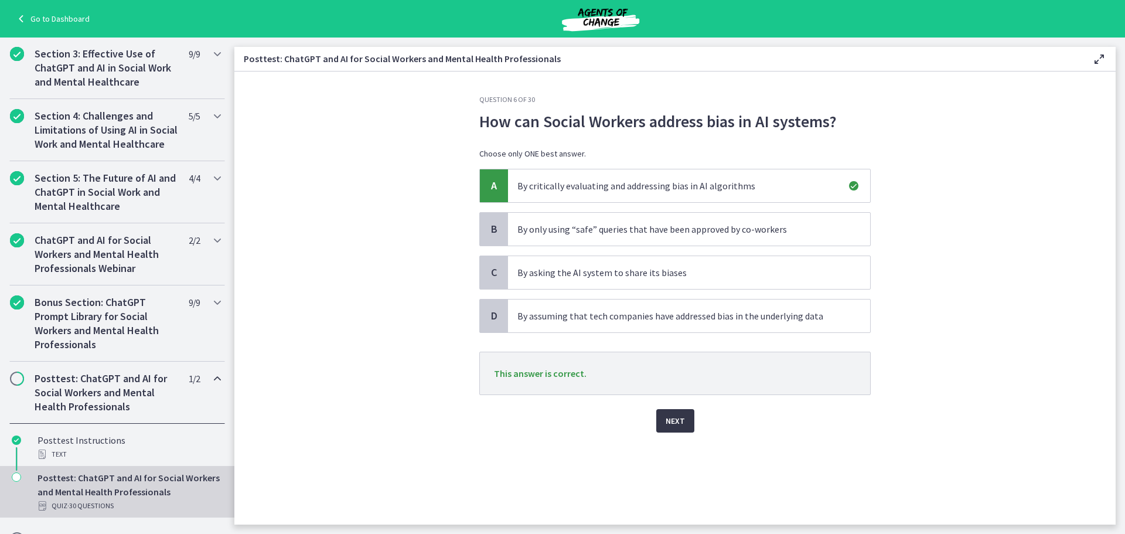
click at [665, 418] on button "Next" at bounding box center [675, 420] width 38 height 23
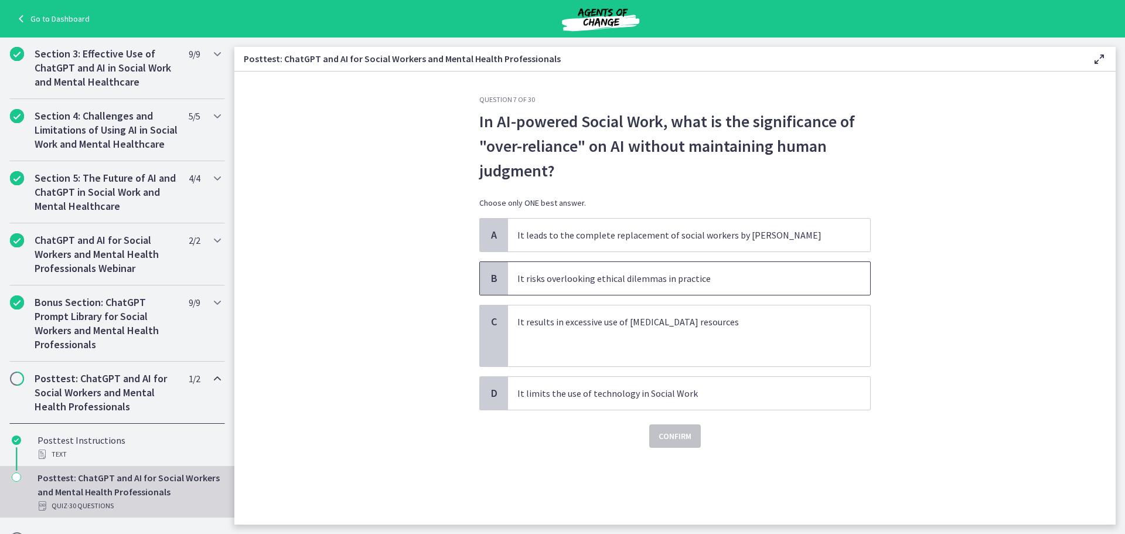
click at [568, 286] on span "It risks overlooking ethical dilemmas in practice" at bounding box center [689, 278] width 362 height 33
click at [679, 421] on div "Confirm" at bounding box center [675, 429] width 392 height 38
click at [685, 443] on button "Confirm" at bounding box center [675, 435] width 52 height 23
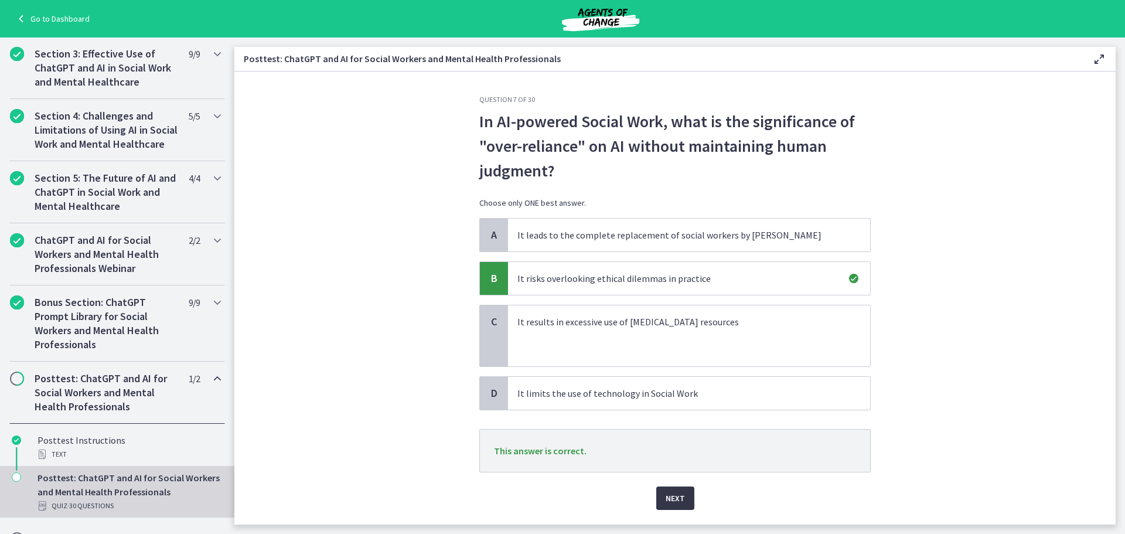
click at [685, 443] on p "This answer is correct." at bounding box center [675, 450] width 392 height 43
click at [679, 519] on div "Question 7 of 30 In AI-powered Social Work, what is the significance of "over-r…" at bounding box center [675, 310] width 410 height 430
click at [672, 504] on span "Next" at bounding box center [675, 498] width 19 height 14
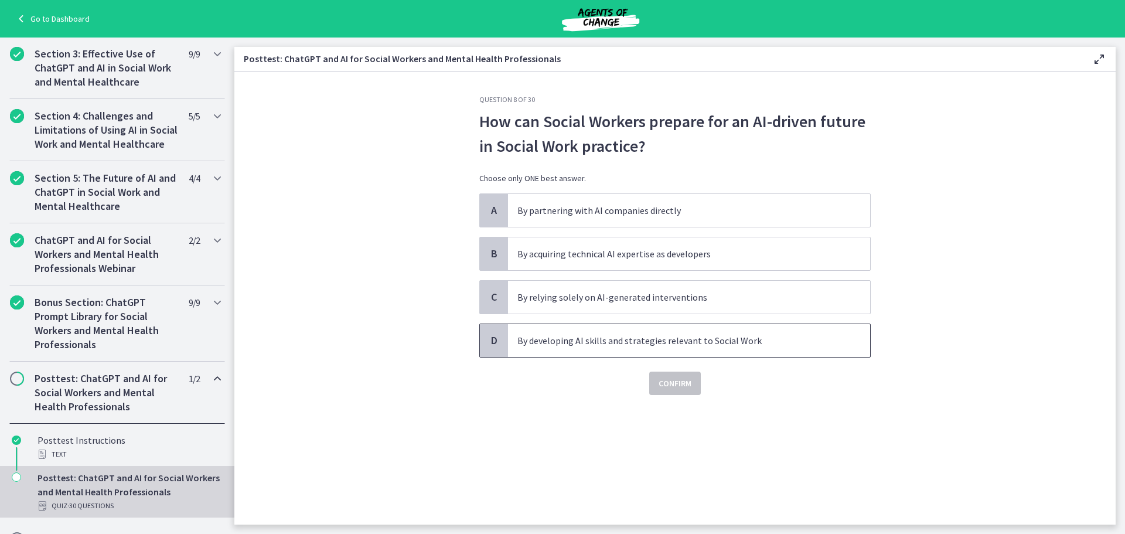
click at [679, 335] on p "By developing AI skills and strategies relevant to Social Work" at bounding box center [678, 341] width 320 height 14
click at [671, 390] on button "Confirm" at bounding box center [675, 383] width 52 height 23
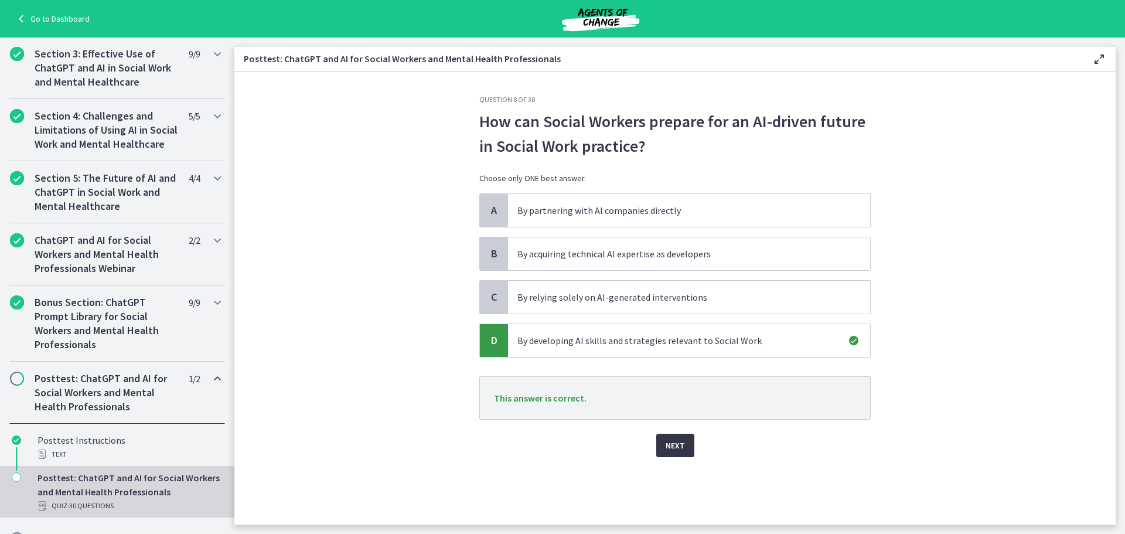
click at [678, 454] on button "Next" at bounding box center [675, 445] width 38 height 23
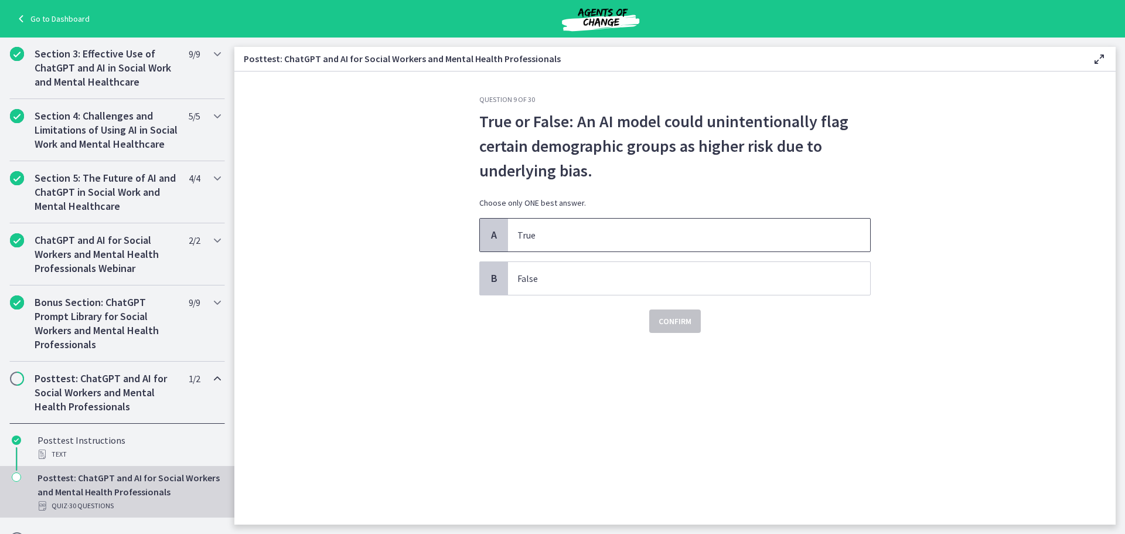
click at [648, 226] on span "True" at bounding box center [689, 235] width 362 height 33
click at [668, 318] on span "Confirm" at bounding box center [675, 321] width 33 height 14
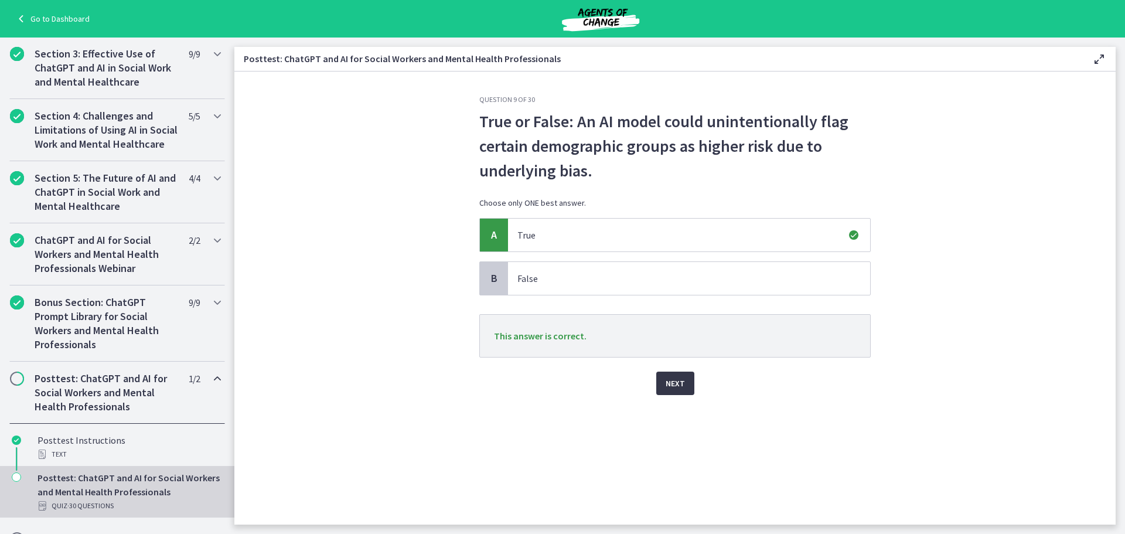
click at [669, 385] on span "Next" at bounding box center [675, 383] width 19 height 14
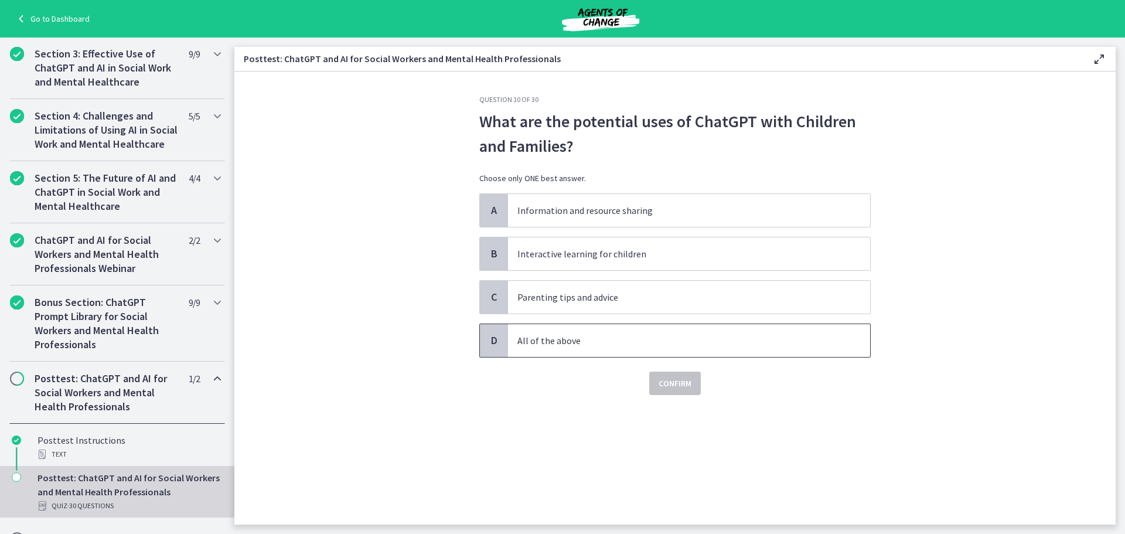
click at [539, 351] on span "All of the above" at bounding box center [689, 340] width 362 height 33
click at [670, 390] on span "Confirm" at bounding box center [675, 383] width 33 height 14
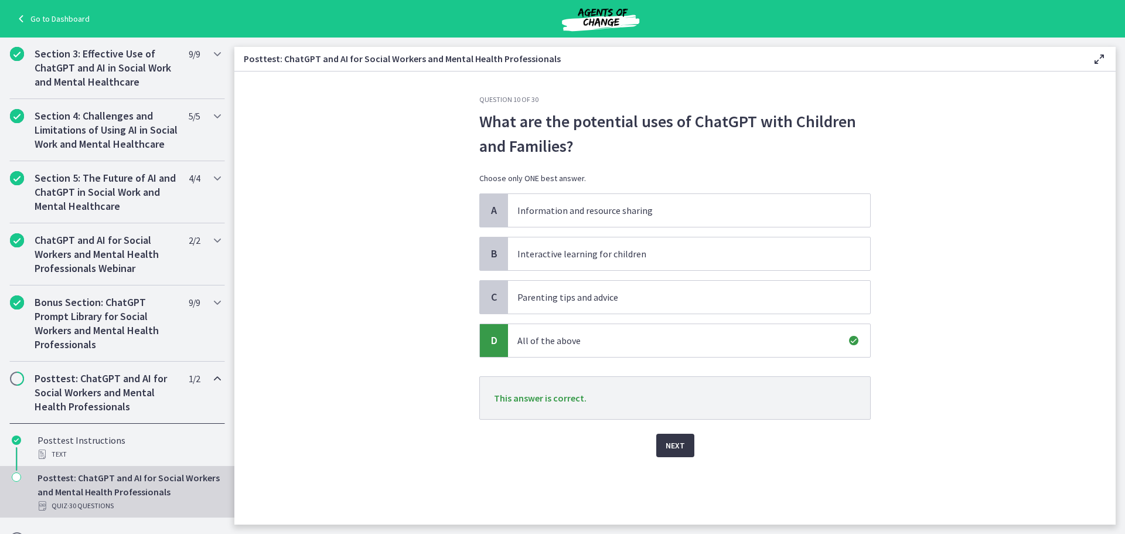
click at [668, 441] on span "Next" at bounding box center [675, 445] width 19 height 14
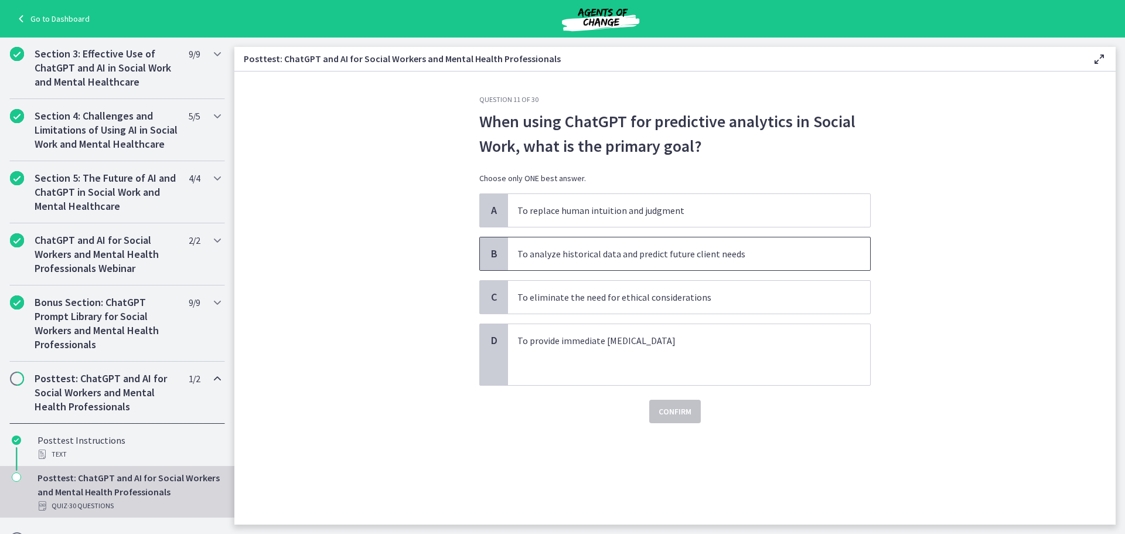
click at [693, 244] on span "To analyze historical data and predict future client needs" at bounding box center [689, 253] width 362 height 33
click at [677, 409] on span "Confirm" at bounding box center [675, 411] width 33 height 14
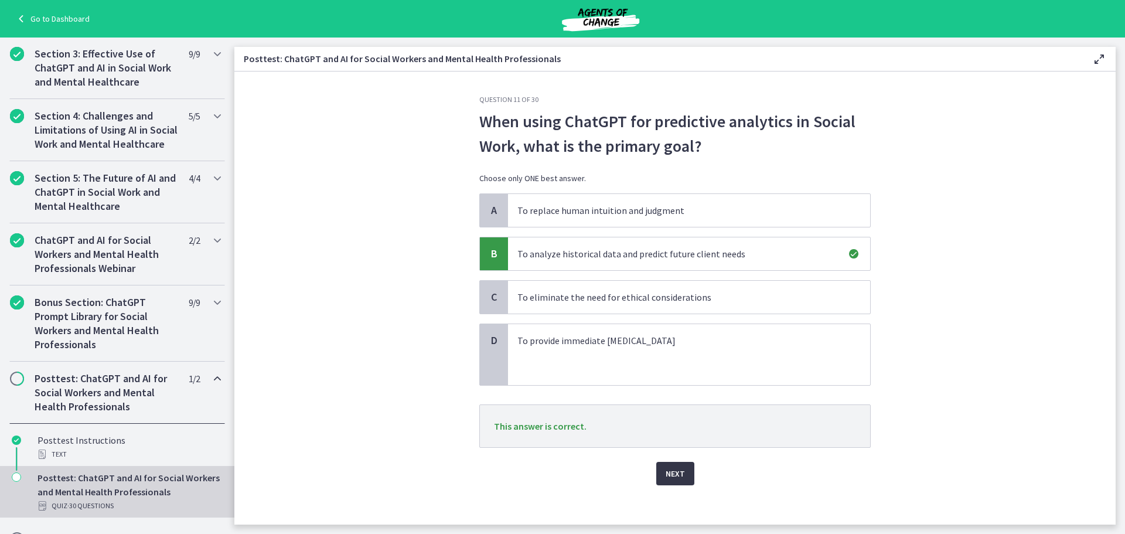
click at [679, 474] on span "Next" at bounding box center [675, 474] width 19 height 14
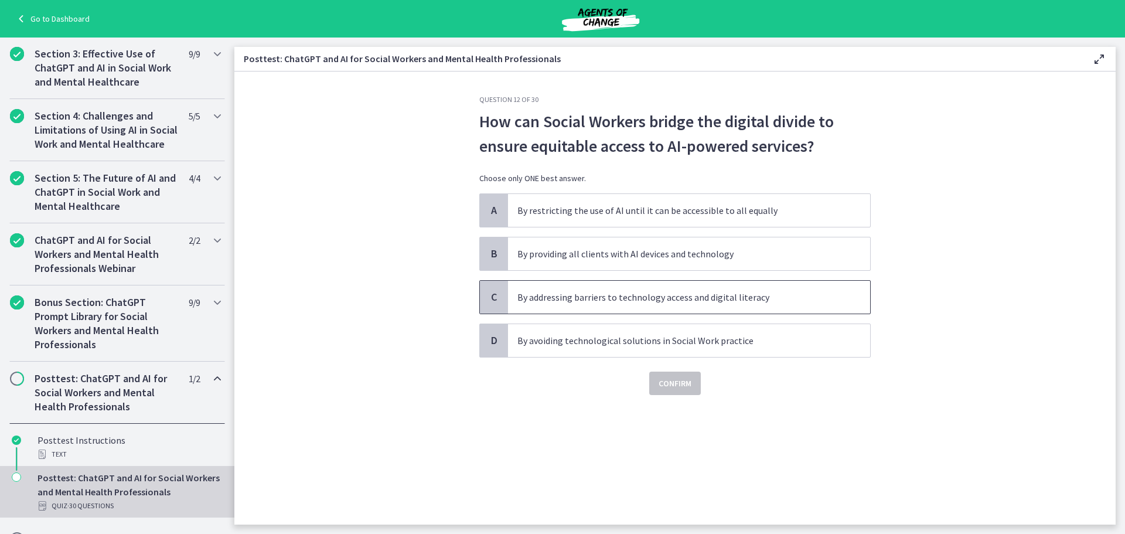
click at [700, 300] on p "By addressing barriers to technology access and digital literacy" at bounding box center [678, 297] width 320 height 14
click at [693, 379] on button "Confirm" at bounding box center [675, 383] width 52 height 23
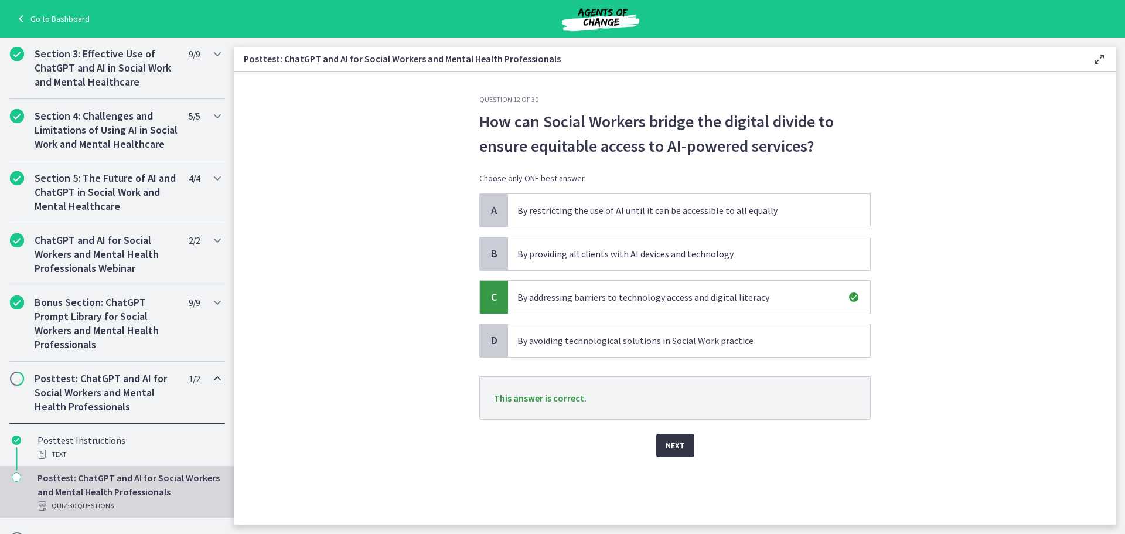
click at [684, 434] on button "Next" at bounding box center [675, 445] width 38 height 23
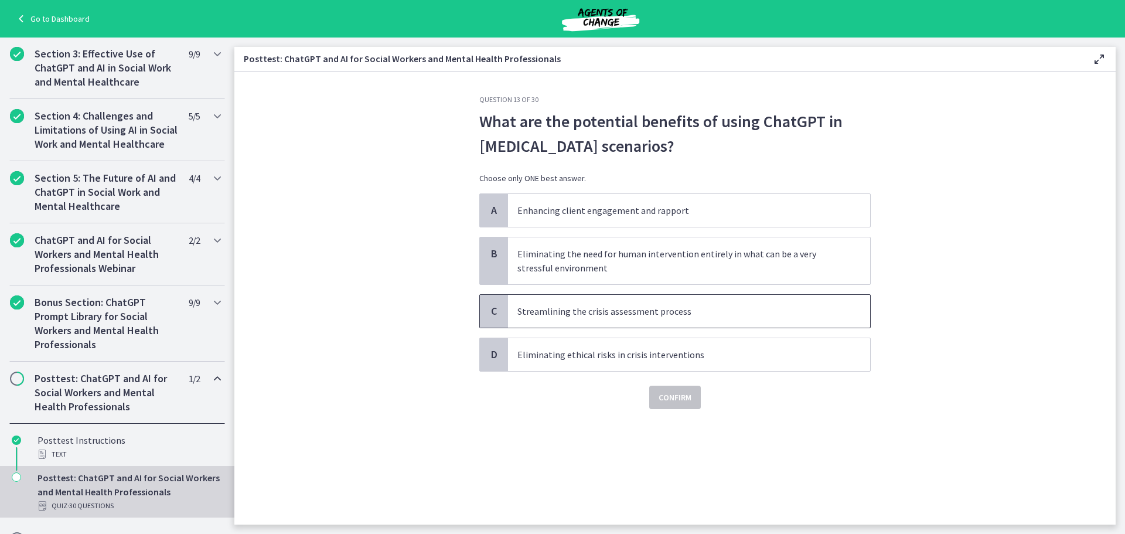
click at [645, 304] on span "Streamlining the crisis assessment process" at bounding box center [689, 311] width 362 height 33
click at [683, 409] on button "Confirm" at bounding box center [675, 397] width 52 height 23
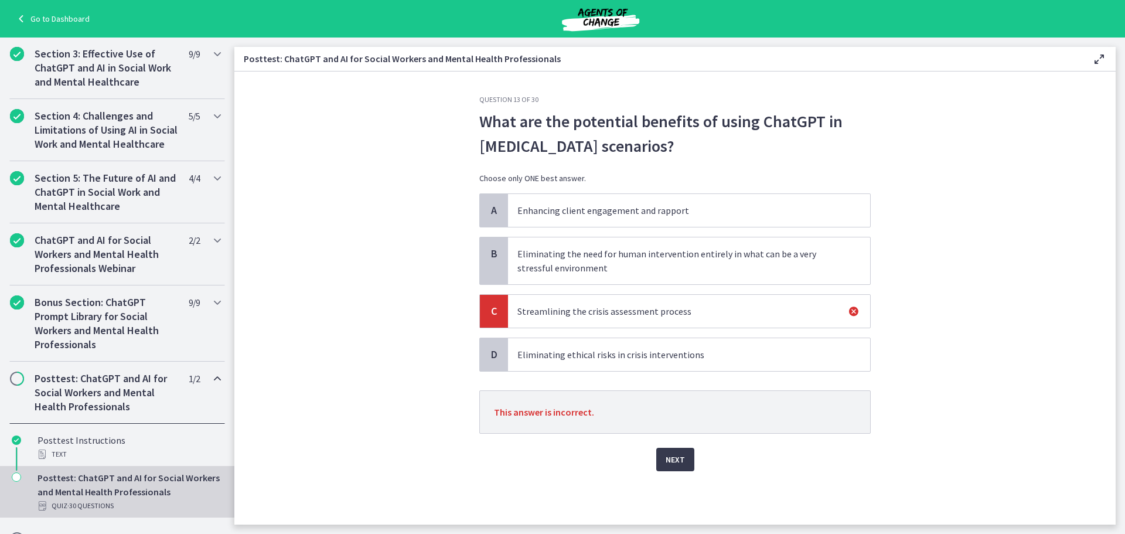
click at [681, 352] on p "Eliminating ethical risks in crisis interventions" at bounding box center [678, 355] width 320 height 14
click at [667, 463] on span "Next" at bounding box center [675, 460] width 19 height 14
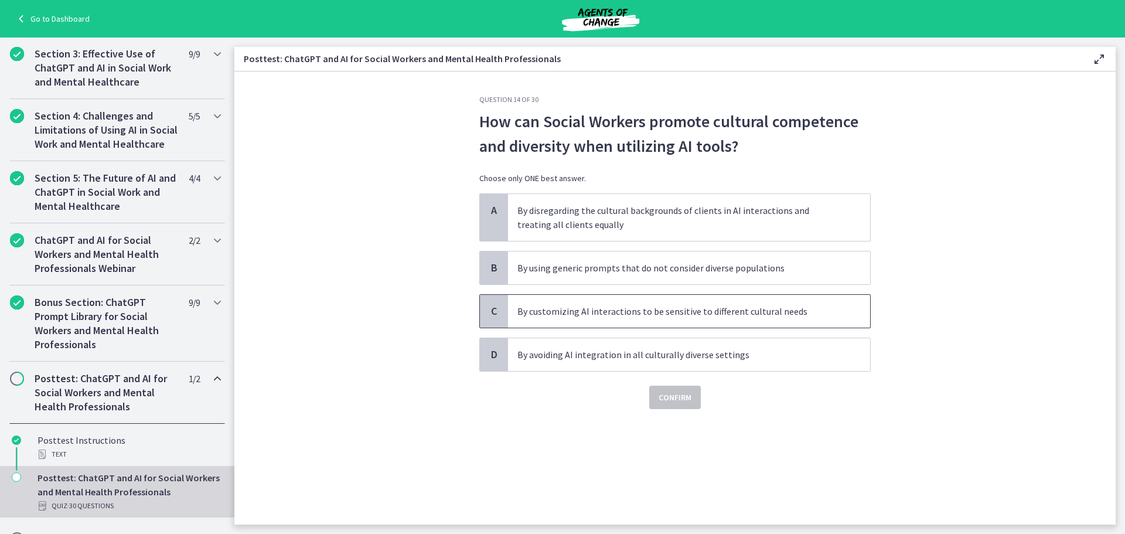
click at [681, 312] on p "By customizing AI interactions to be sensitive to different cultural needs" at bounding box center [678, 311] width 320 height 14
click at [687, 396] on span "Confirm" at bounding box center [675, 397] width 33 height 14
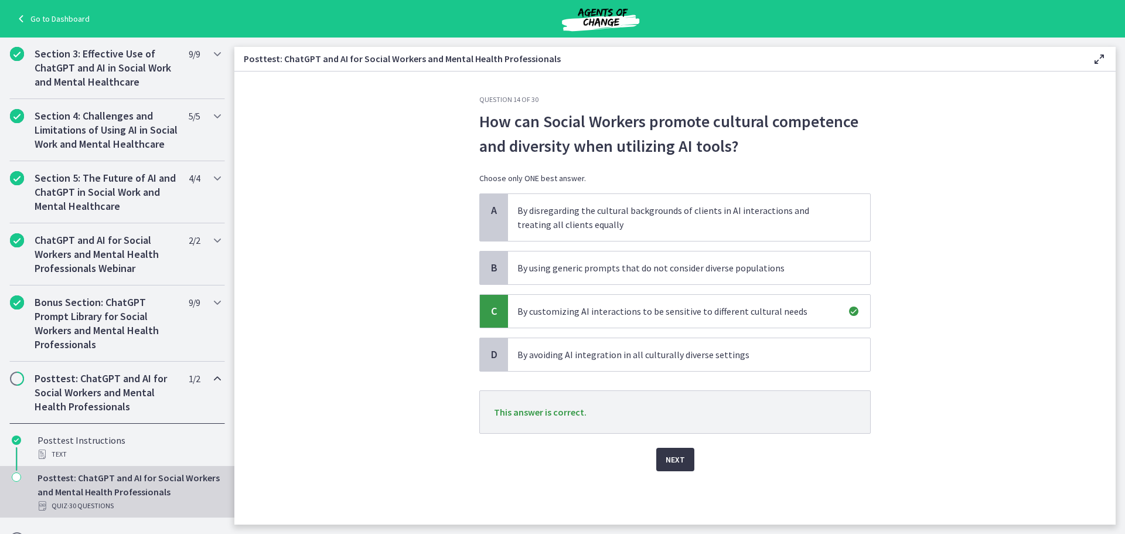
click at [675, 453] on span "Next" at bounding box center [675, 460] width 19 height 14
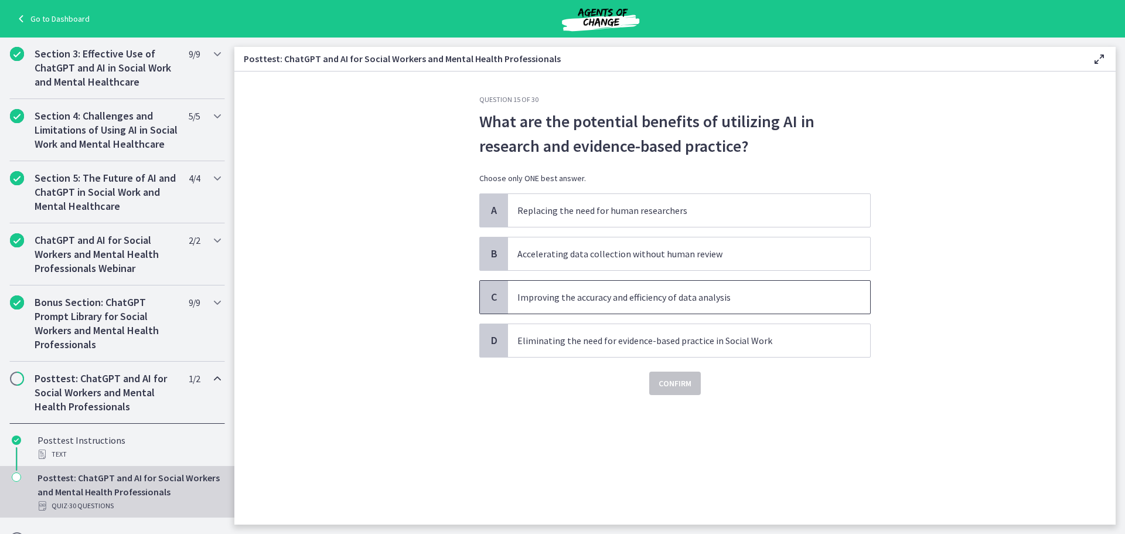
click at [665, 304] on span "Improving the accuracy and efficiency of data analysis" at bounding box center [689, 297] width 362 height 33
click at [664, 386] on span "Confirm" at bounding box center [675, 383] width 33 height 14
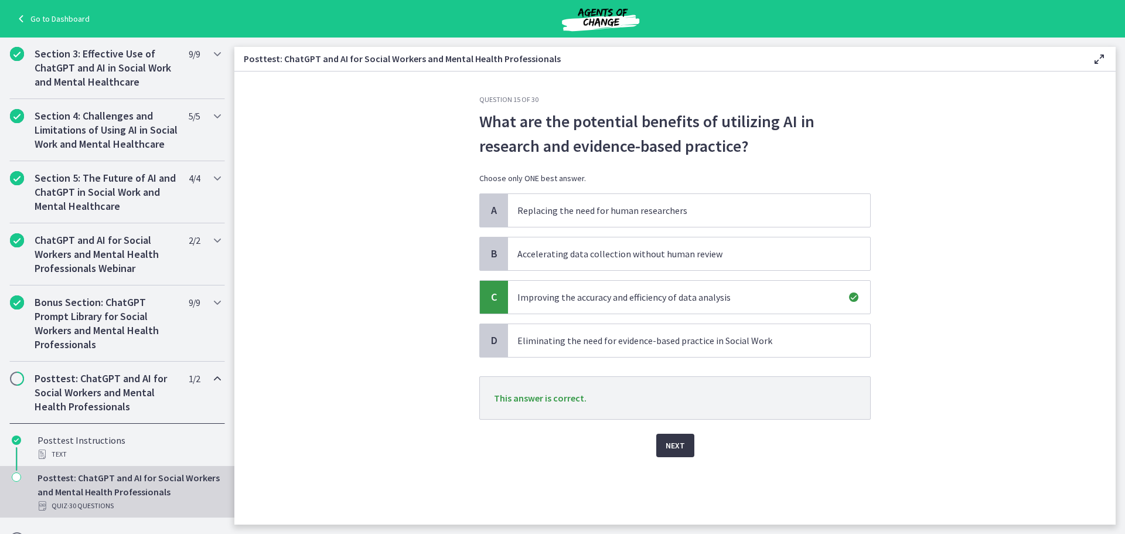
click at [665, 442] on button "Next" at bounding box center [675, 445] width 38 height 23
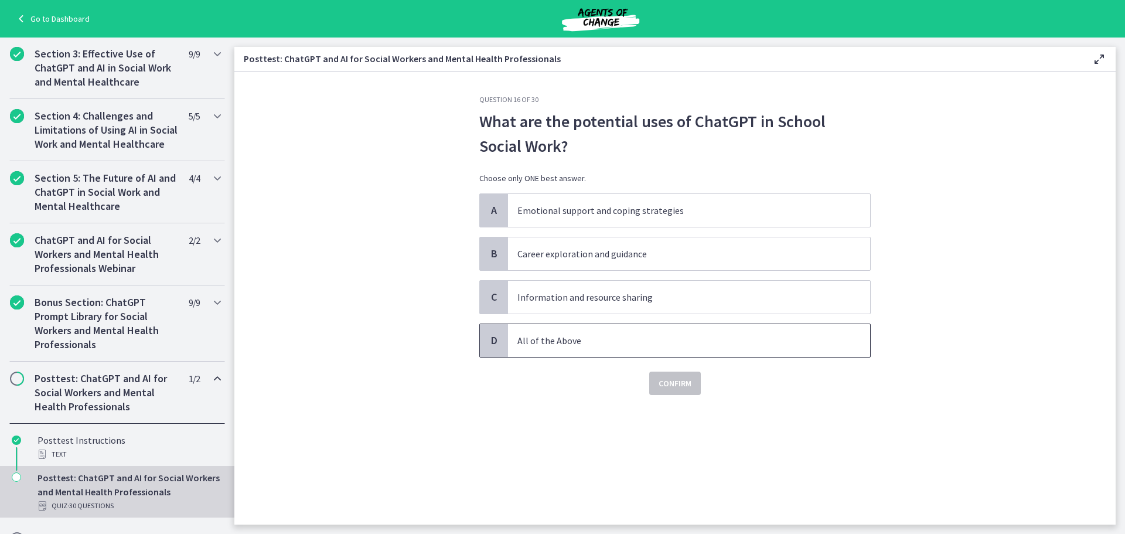
click at [573, 354] on span "All of the Above" at bounding box center [689, 340] width 362 height 33
click at [661, 385] on span "Confirm" at bounding box center [675, 383] width 33 height 14
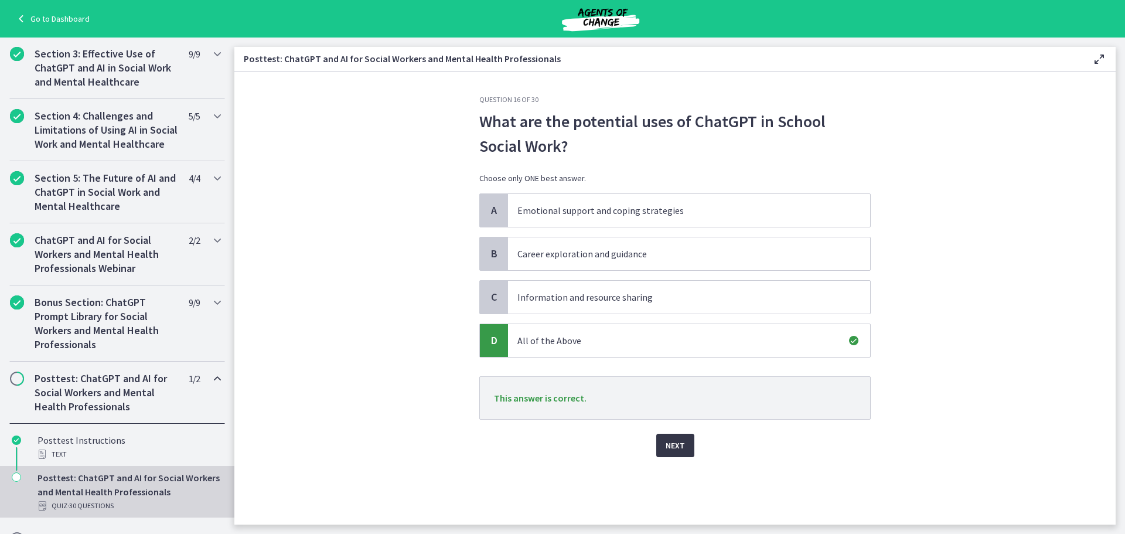
click at [675, 438] on button "Next" at bounding box center [675, 445] width 38 height 23
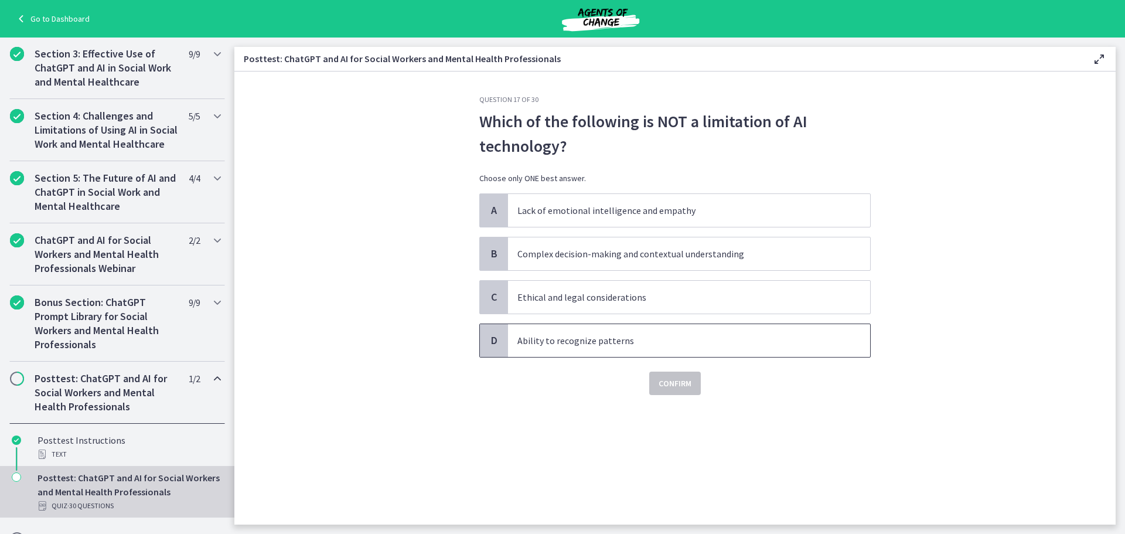
click at [756, 339] on p "Ability to recognize patterns" at bounding box center [678, 341] width 320 height 14
click at [673, 382] on span "Confirm" at bounding box center [675, 383] width 33 height 14
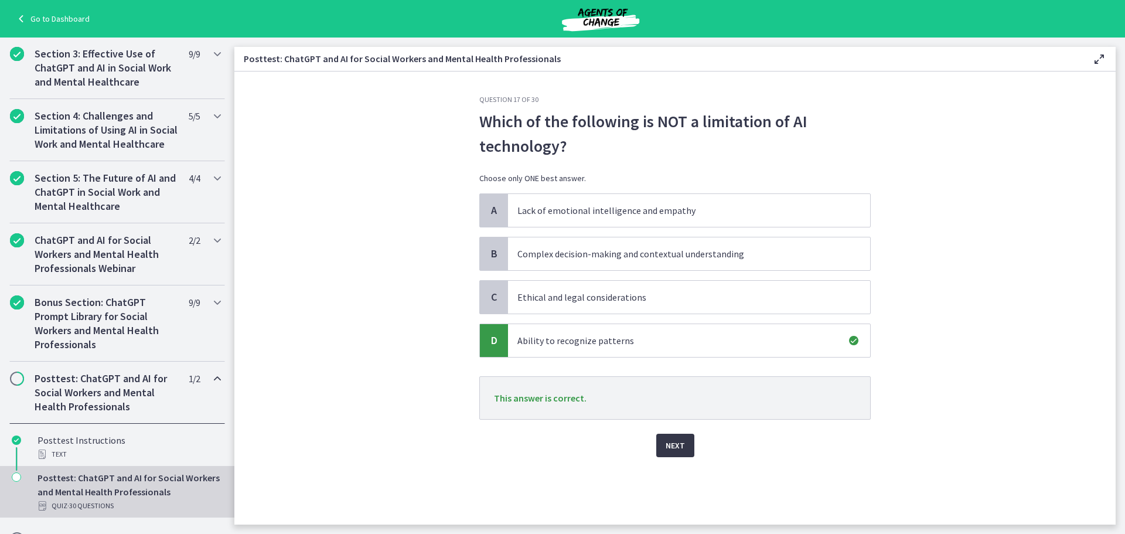
click at [683, 443] on span "Next" at bounding box center [675, 445] width 19 height 14
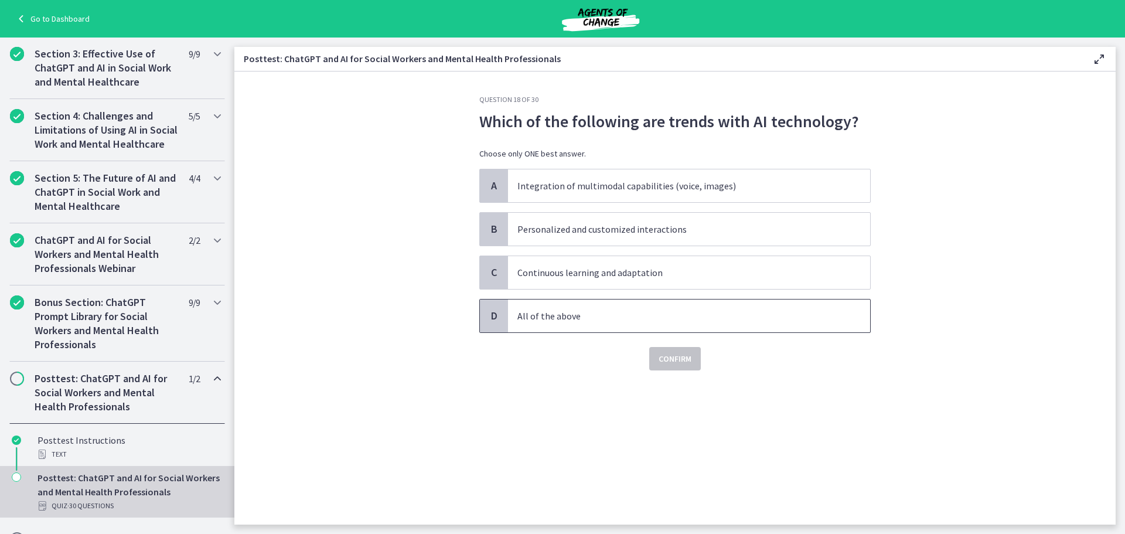
click at [716, 312] on p "All of the above" at bounding box center [678, 316] width 320 height 14
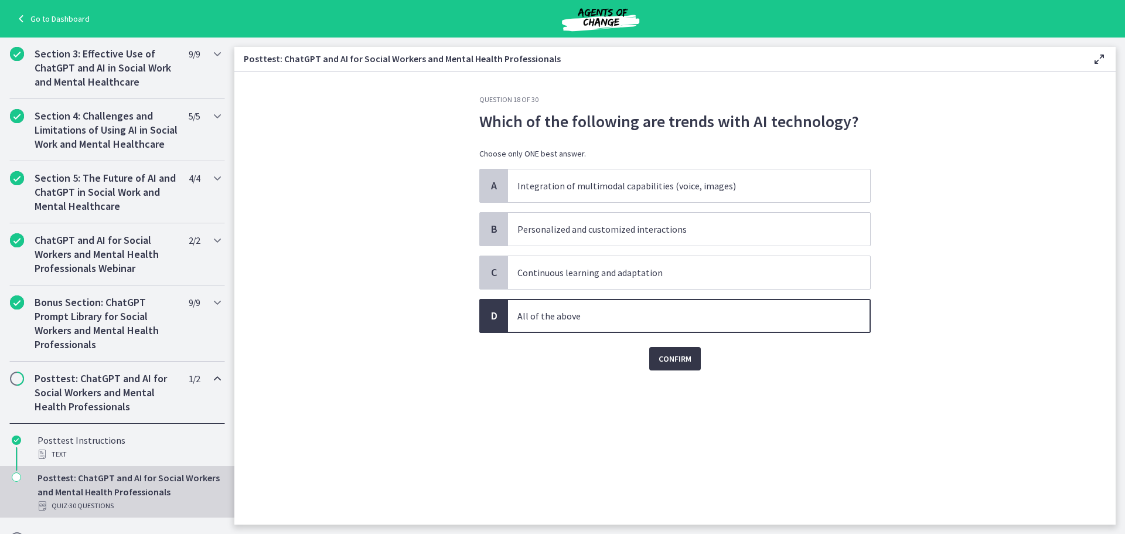
click at [685, 357] on span "Confirm" at bounding box center [675, 359] width 33 height 14
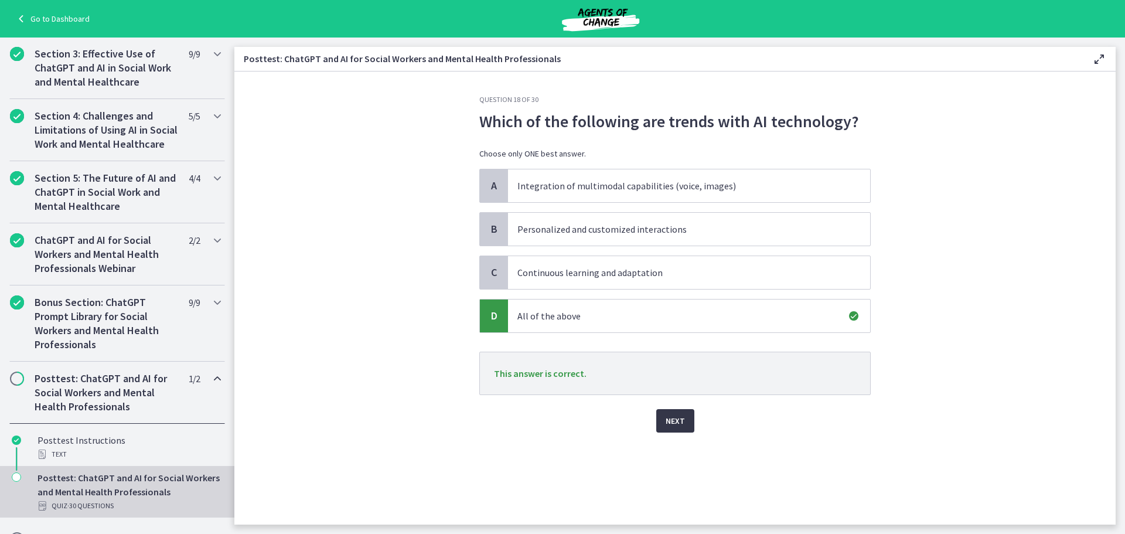
click at [675, 426] on span "Next" at bounding box center [675, 421] width 19 height 14
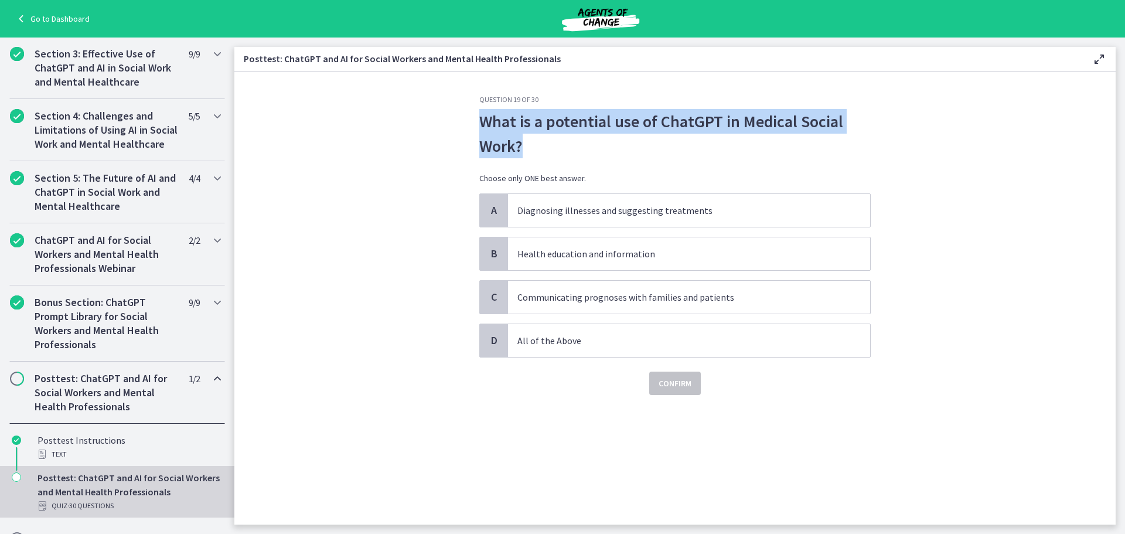
drag, startPoint x: 534, startPoint y: 155, endPoint x: 478, endPoint y: 130, distance: 61.7
click at [478, 130] on div "Question 19 of 30 What is a potential use of ChatGPT in Medical Social Work? Ch…" at bounding box center [675, 310] width 410 height 430
copy p "What is a potential use of ChatGPT in Medical Social Work?"
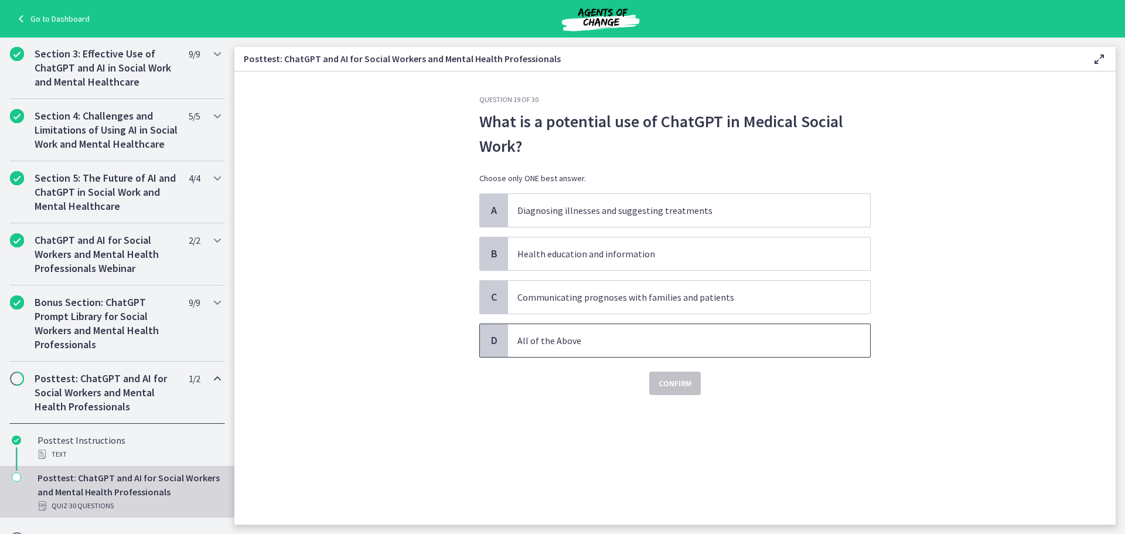
click at [523, 330] on span "All of the Above" at bounding box center [689, 340] width 362 height 33
click at [699, 376] on button "Confirm" at bounding box center [675, 383] width 52 height 23
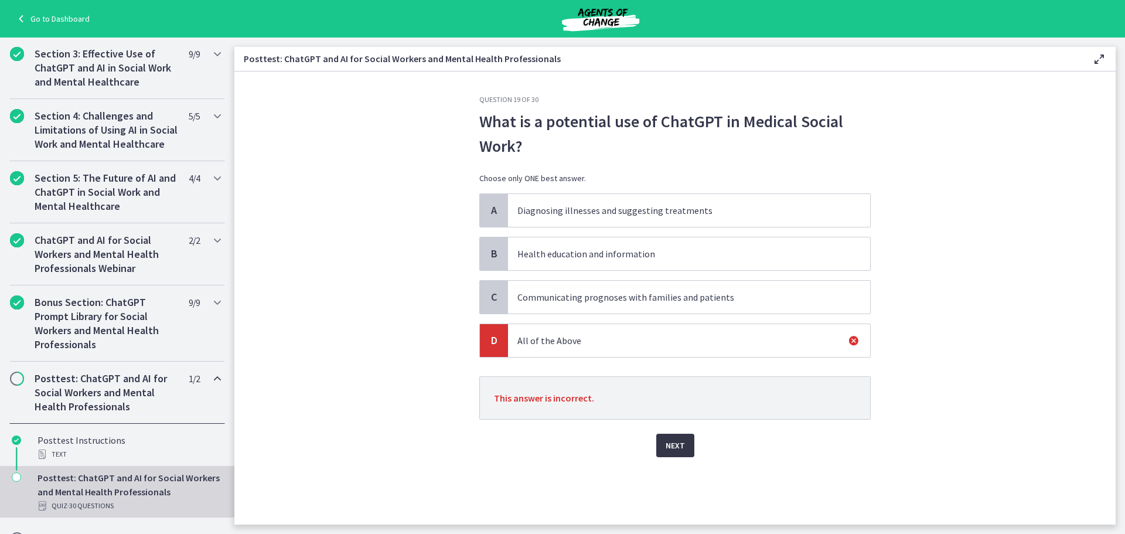
click at [675, 448] on span "Next" at bounding box center [675, 445] width 19 height 14
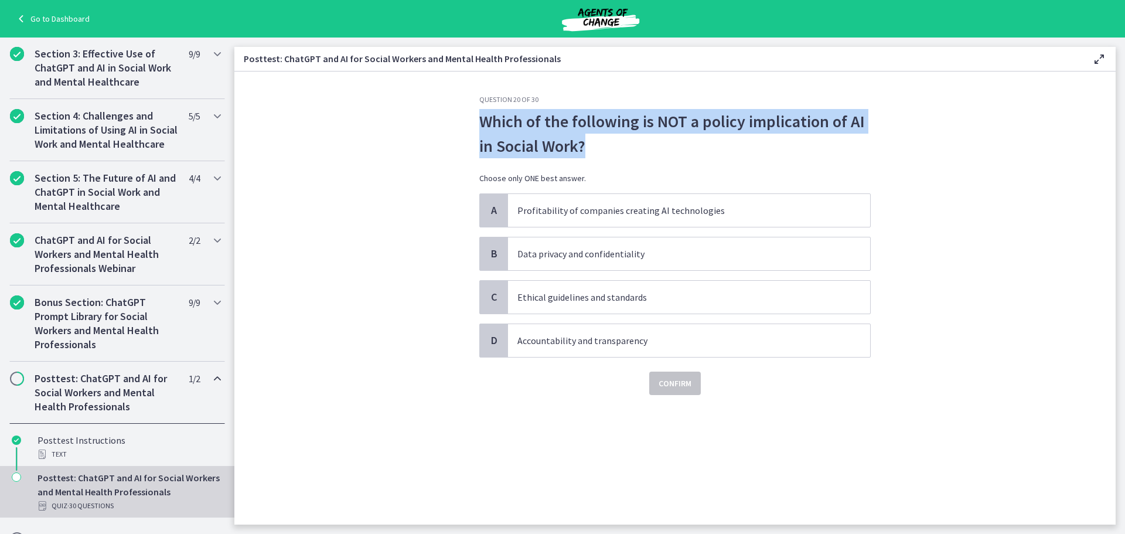
drag, startPoint x: 585, startPoint y: 148, endPoint x: 433, endPoint y: 123, distance: 153.9
click at [433, 123] on section "Question 20 of 30 Which of the following is NOT a policy implication of AI in S…" at bounding box center [675, 298] width 882 height 453
copy p "Which of the following is NOT a policy implication of AI in Social Work?"
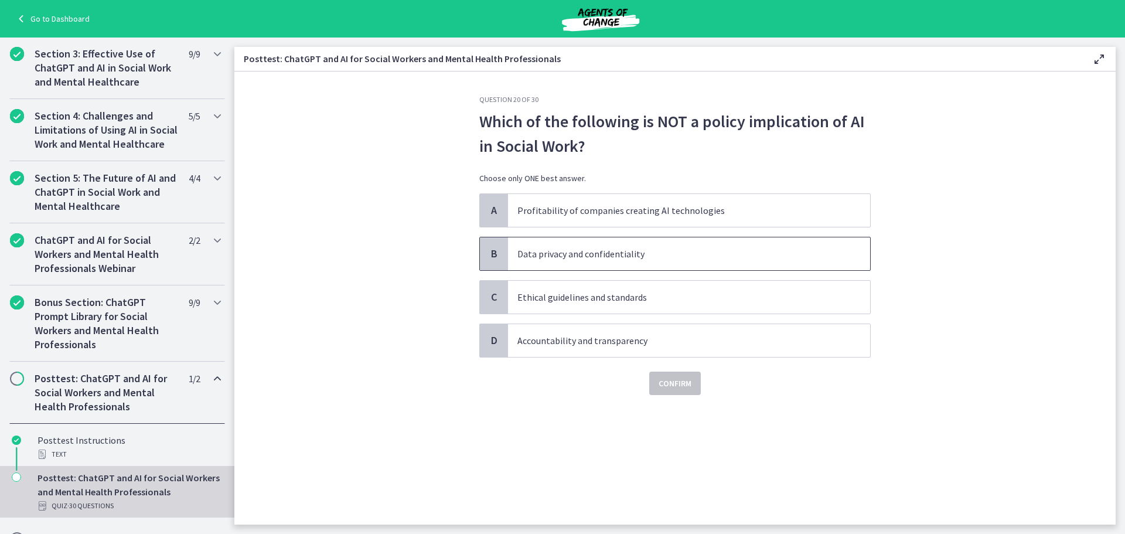
click at [560, 256] on p "Data privacy and confidentiality" at bounding box center [678, 254] width 320 height 14
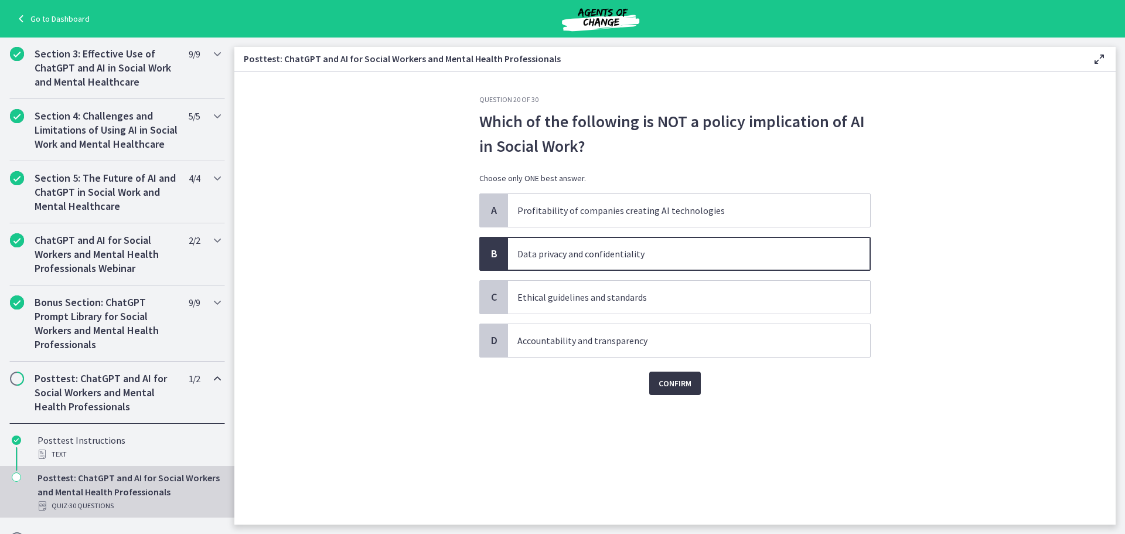
click at [666, 381] on span "Confirm" at bounding box center [675, 383] width 33 height 14
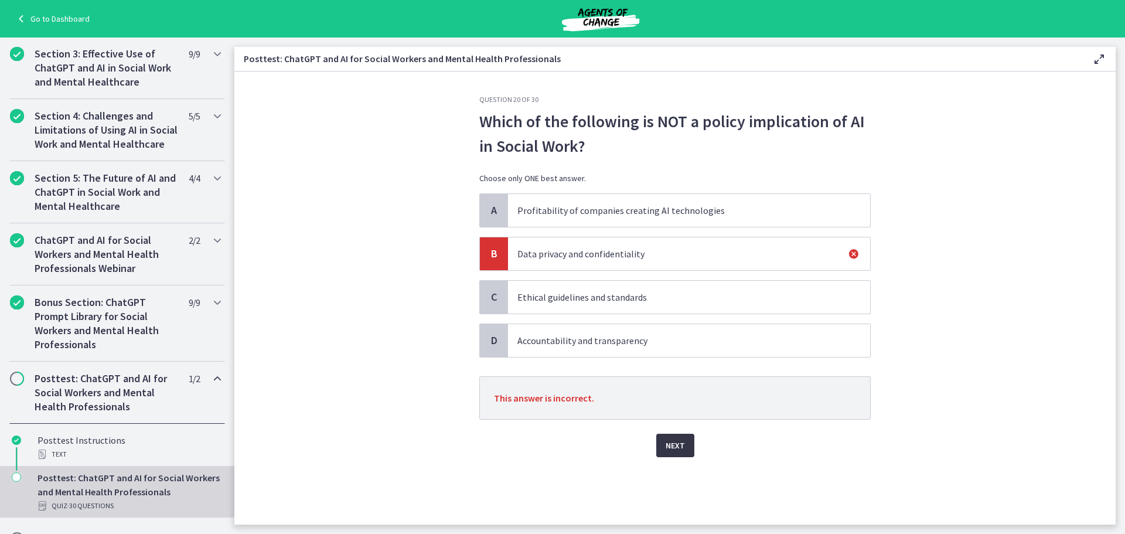
click at [681, 452] on span "Next" at bounding box center [675, 445] width 19 height 14
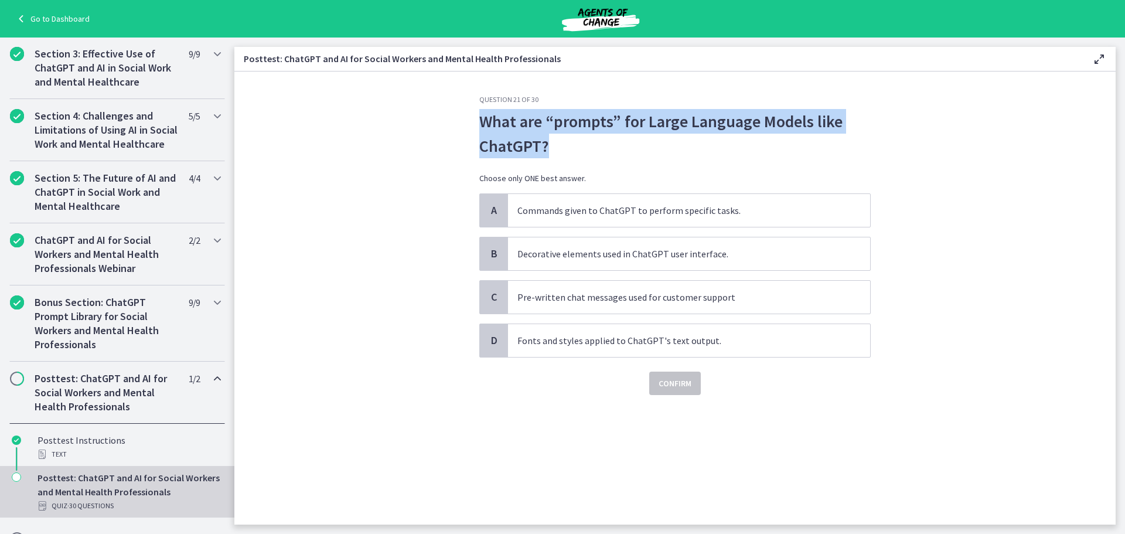
drag, startPoint x: 557, startPoint y: 153, endPoint x: 481, endPoint y: 127, distance: 80.1
click at [481, 127] on p "What are “prompts” for Large Language Models like ChatGPT?" at bounding box center [675, 133] width 392 height 49
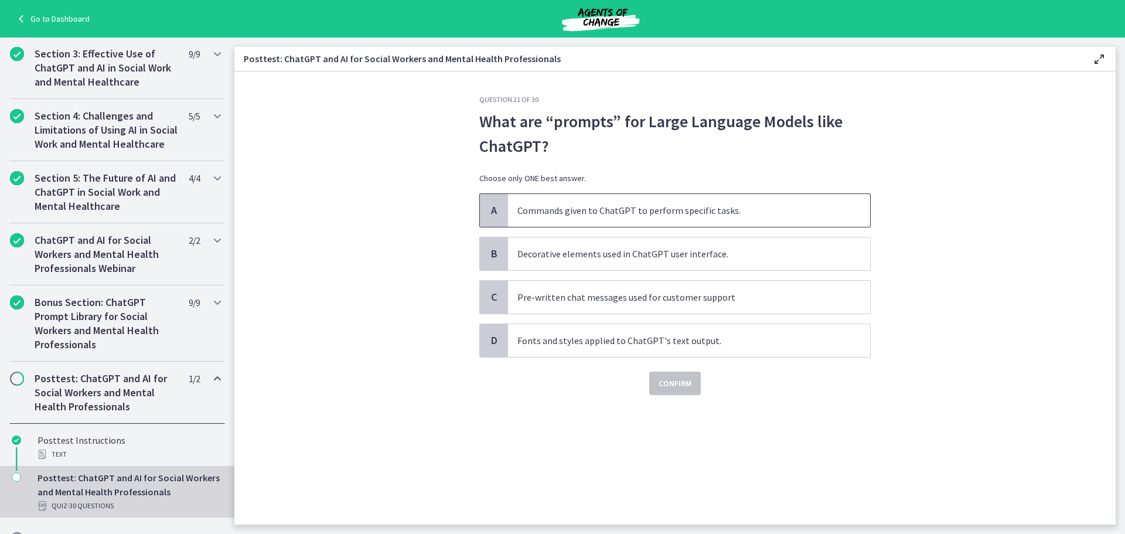
click at [560, 212] on p "Commands given to ChatGPT to perform specific tasks." at bounding box center [678, 210] width 320 height 14
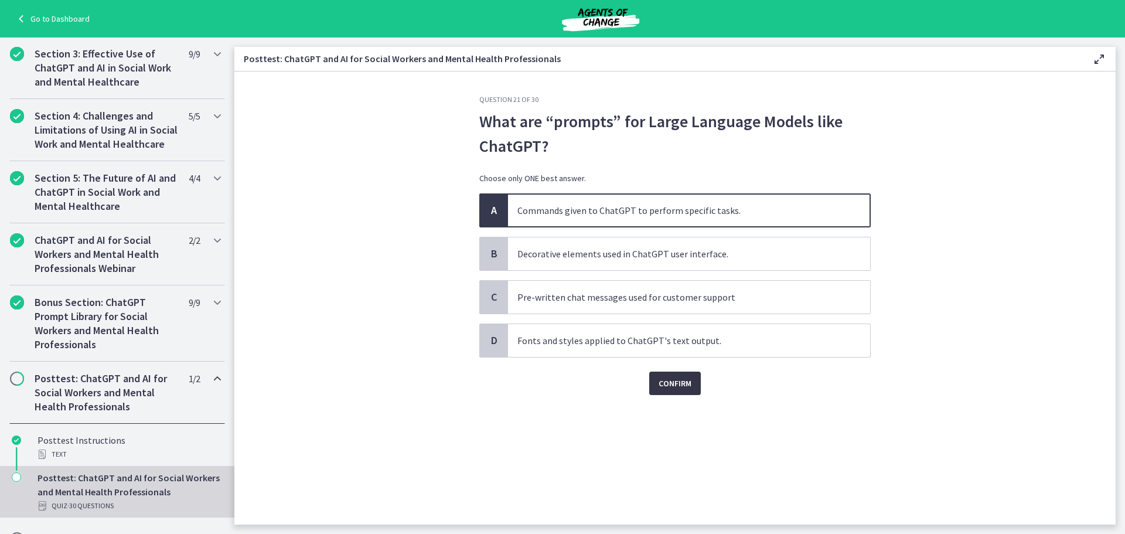
click at [664, 383] on span "Confirm" at bounding box center [675, 383] width 33 height 14
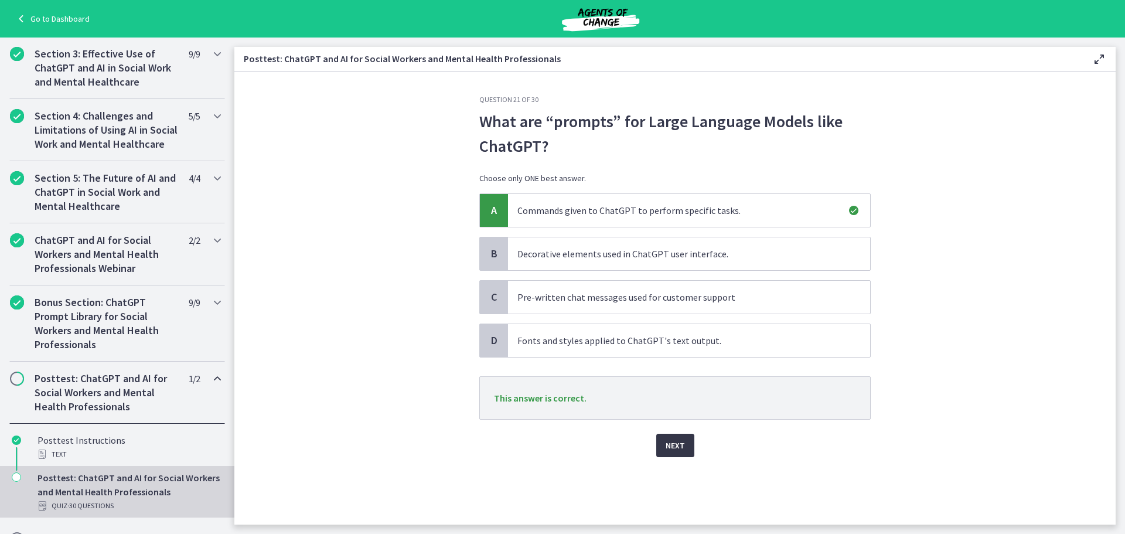
click at [668, 447] on span "Next" at bounding box center [675, 445] width 19 height 14
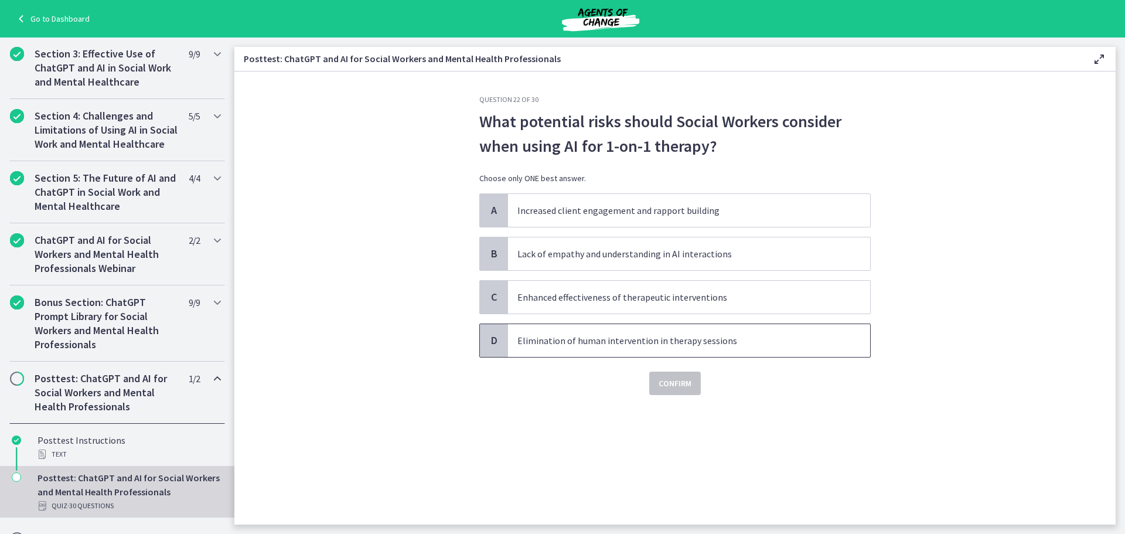
click at [702, 352] on span "Elimination of human intervention in therapy sessions" at bounding box center [689, 340] width 362 height 33
click at [690, 386] on span "Confirm" at bounding box center [675, 383] width 33 height 14
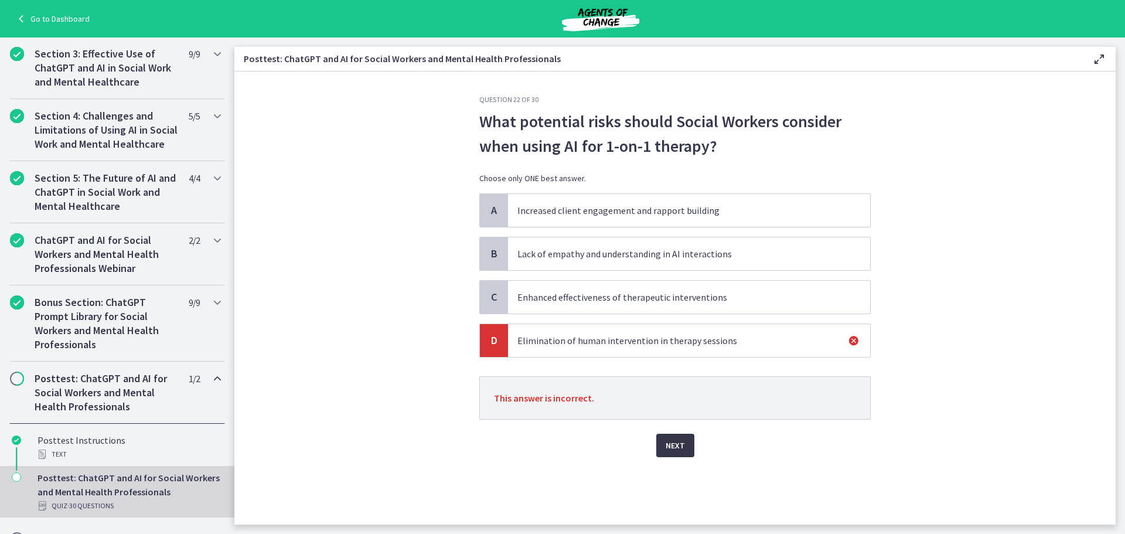
click at [671, 441] on span "Next" at bounding box center [675, 445] width 19 height 14
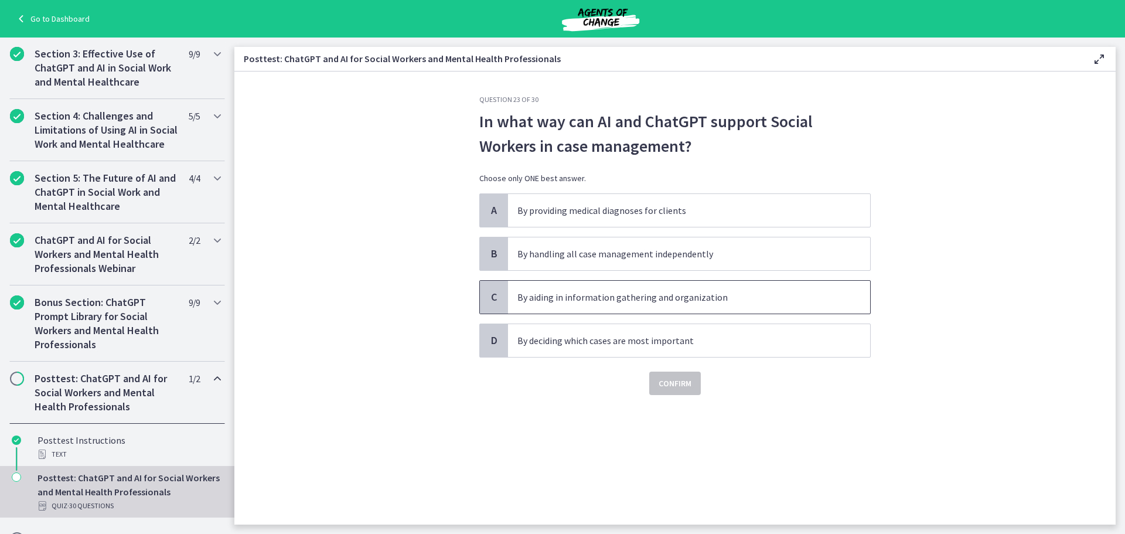
click at [692, 292] on p "By aiding in information gathering and organization" at bounding box center [678, 297] width 320 height 14
click at [686, 386] on span "Confirm" at bounding box center [675, 383] width 33 height 14
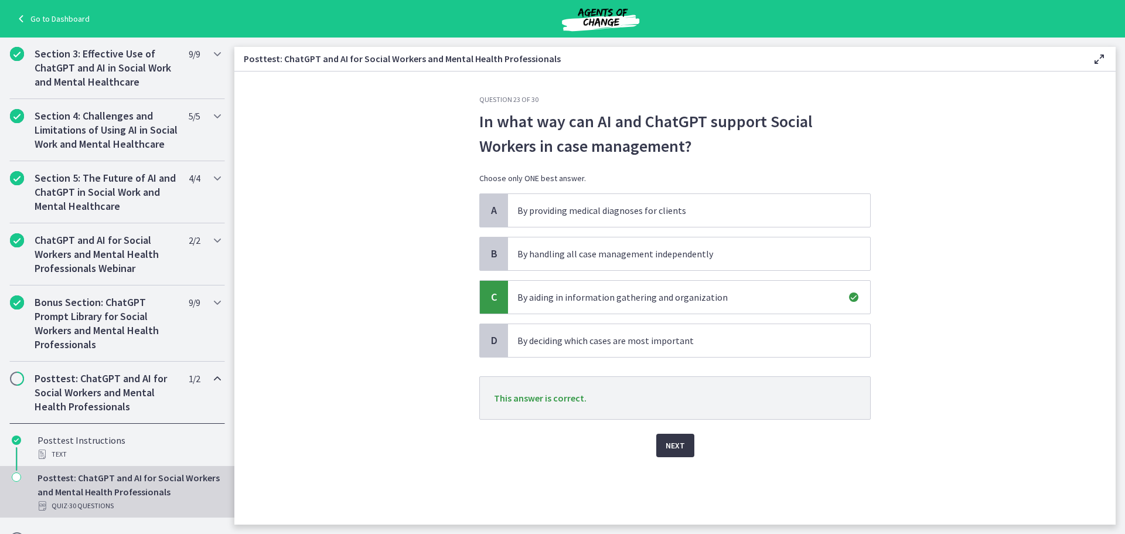
click at [686, 455] on button "Next" at bounding box center [675, 445] width 38 height 23
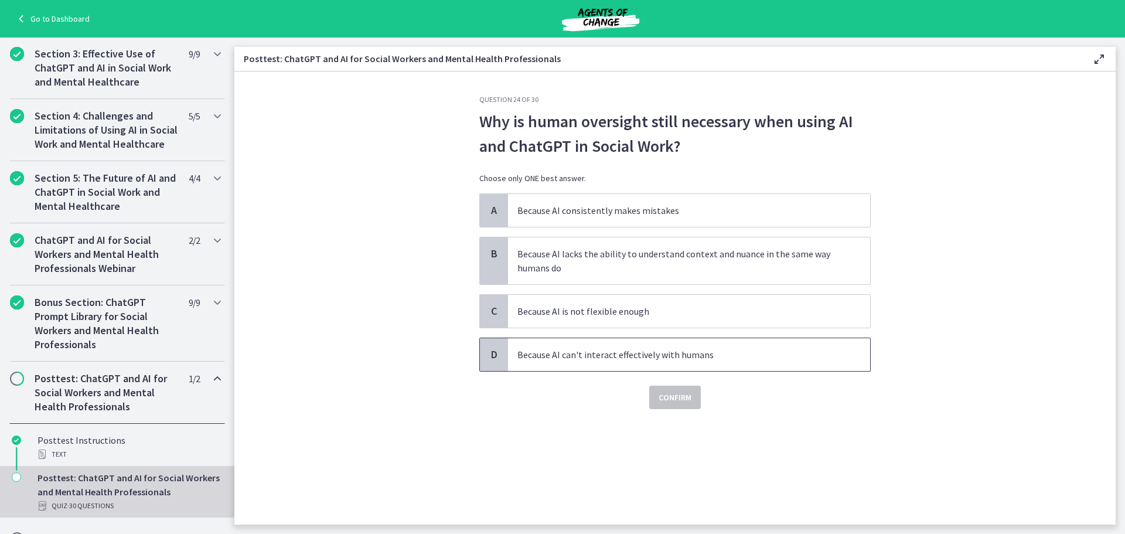
click at [707, 370] on span "Because AI can't interact effectively with humans" at bounding box center [689, 354] width 362 height 33
click at [692, 400] on span "Confirm" at bounding box center [675, 397] width 33 height 14
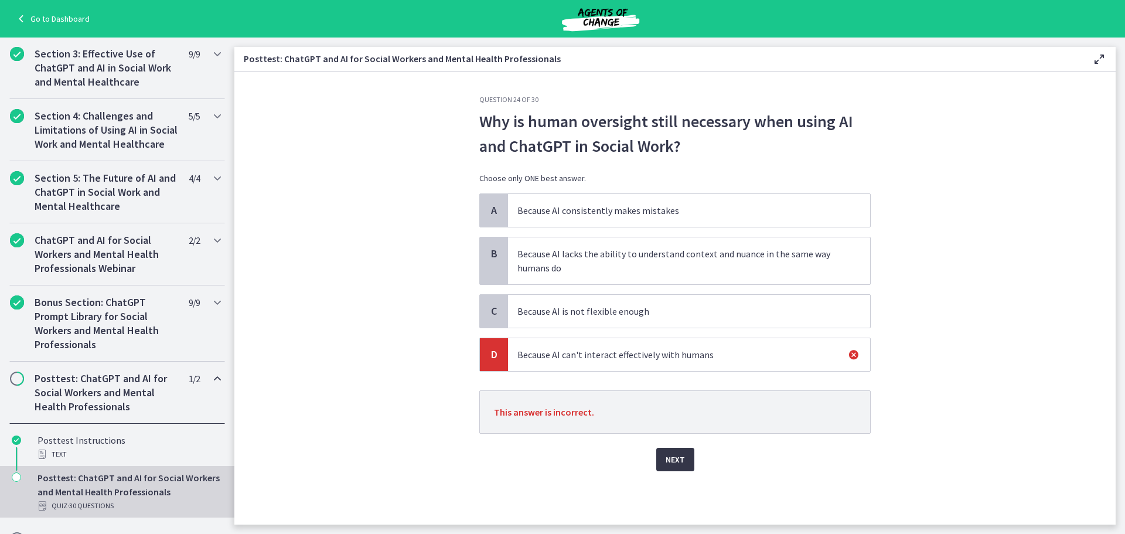
click at [683, 451] on button "Next" at bounding box center [675, 459] width 38 height 23
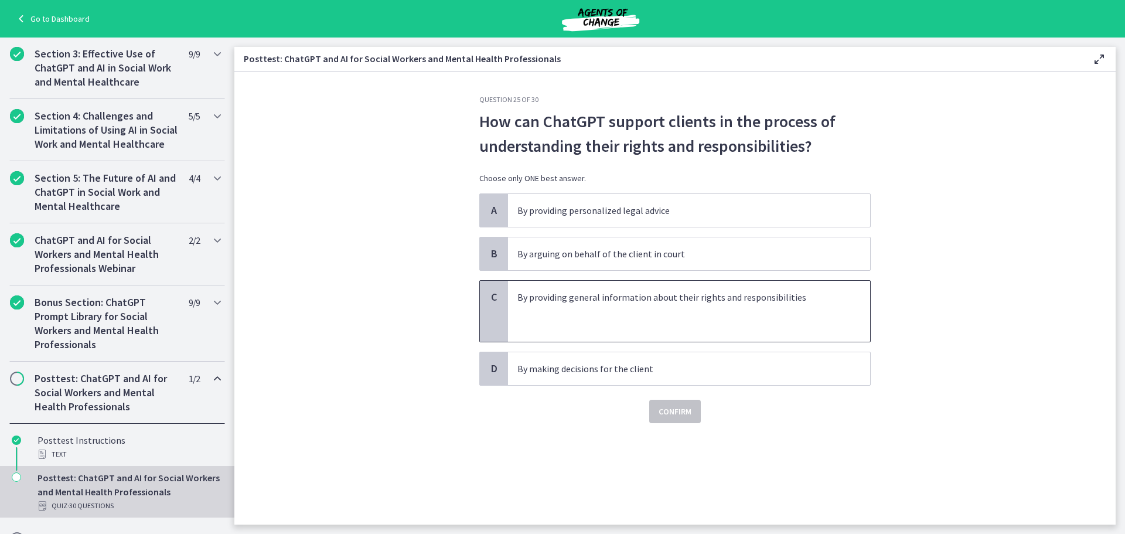
click at [714, 332] on span "By providing general information about their rights and responsibilities" at bounding box center [689, 311] width 362 height 61
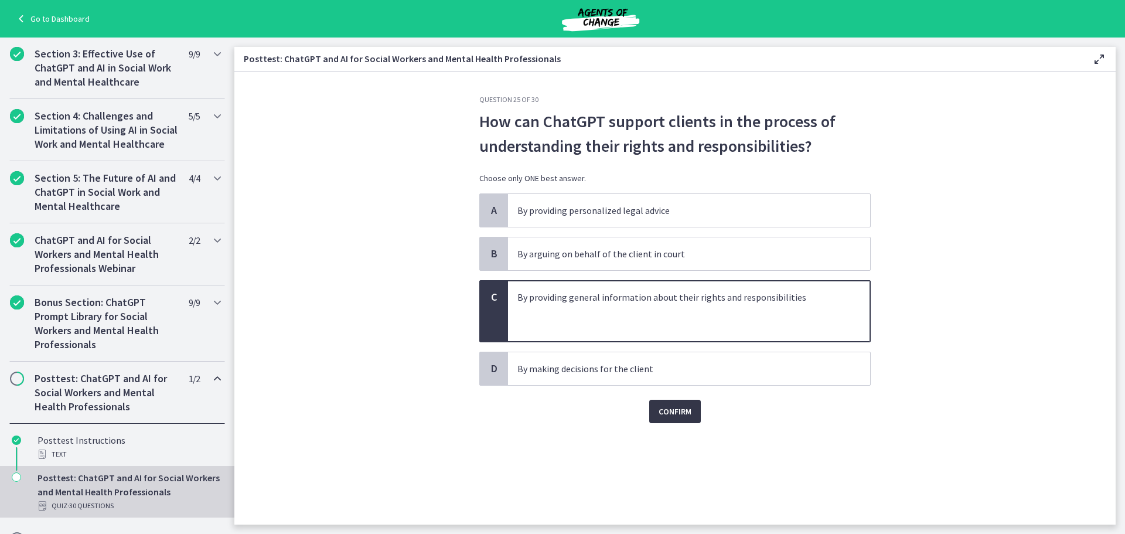
click at [669, 409] on span "Confirm" at bounding box center [675, 411] width 33 height 14
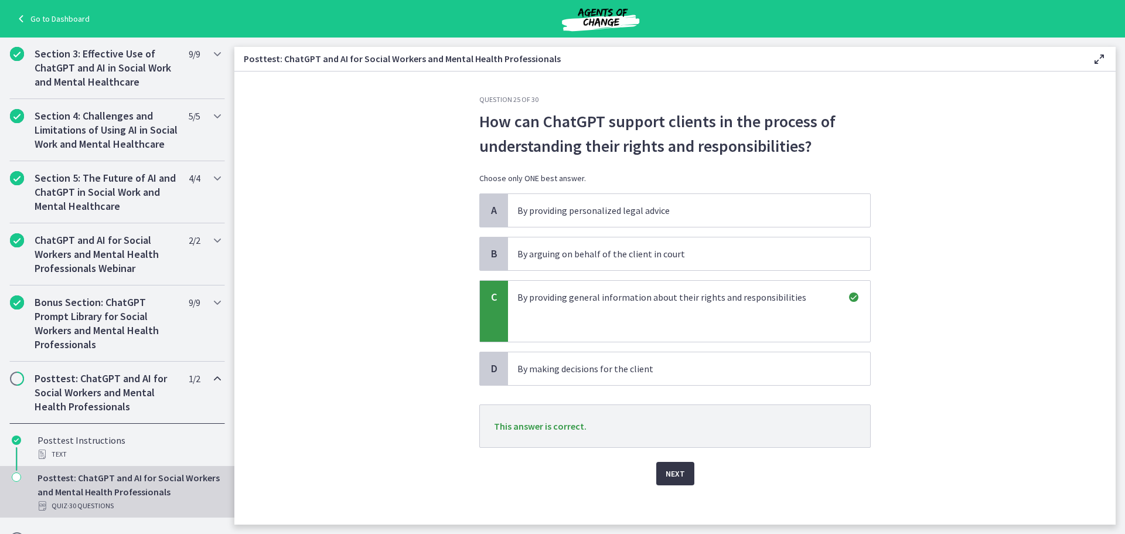
click at [671, 482] on button "Next" at bounding box center [675, 473] width 38 height 23
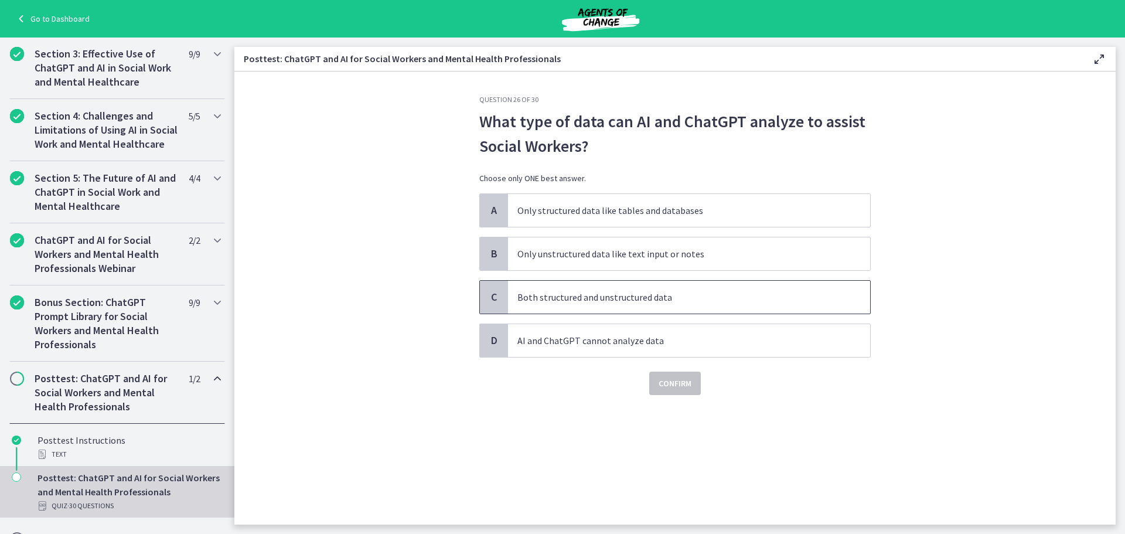
click at [666, 307] on span "Both structured and unstructured data" at bounding box center [689, 297] width 362 height 33
click at [671, 381] on span "Confirm" at bounding box center [675, 383] width 33 height 14
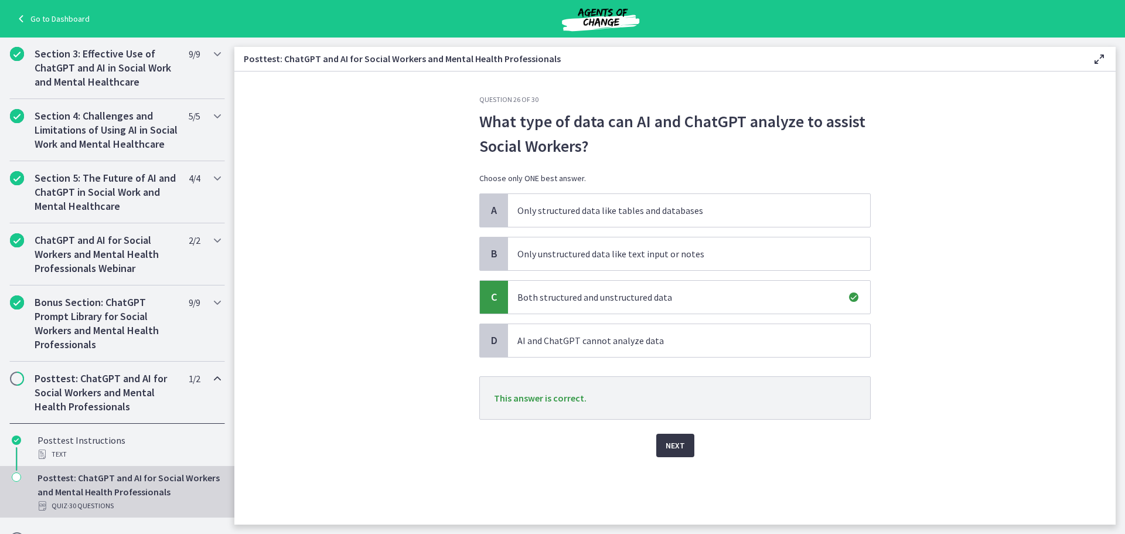
click at [669, 441] on span "Next" at bounding box center [675, 445] width 19 height 14
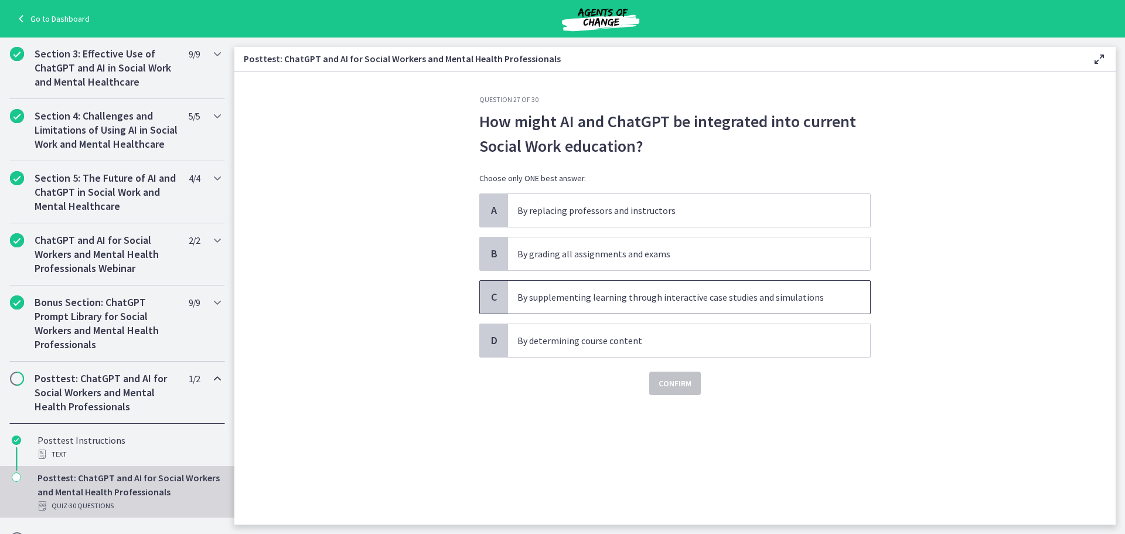
click at [790, 304] on p "By supplementing learning through interactive case studies and simulations" at bounding box center [678, 297] width 320 height 14
click at [675, 383] on span "Confirm" at bounding box center [675, 383] width 33 height 14
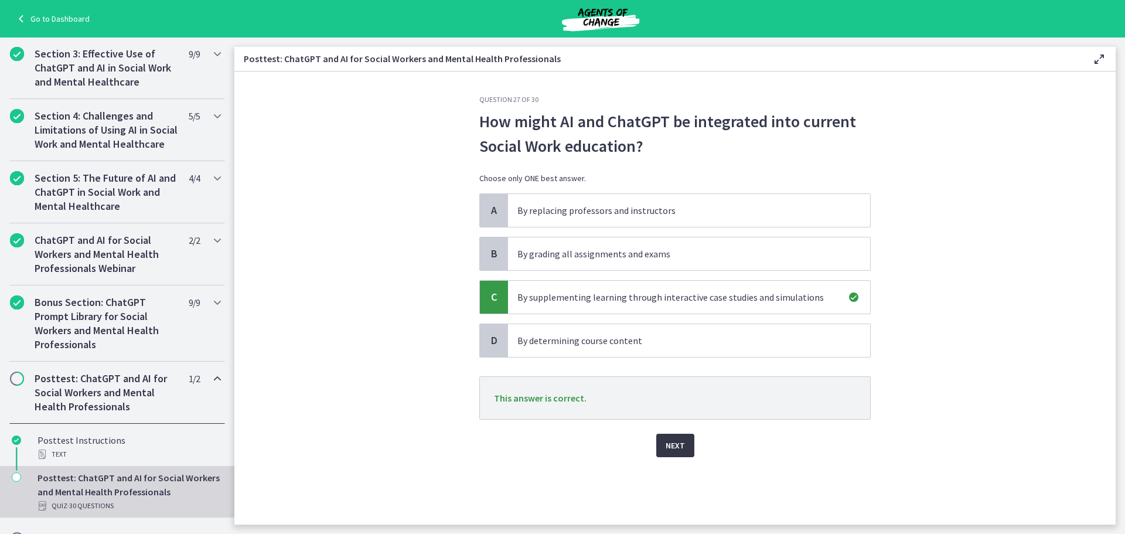
click at [675, 445] on span "Next" at bounding box center [675, 445] width 19 height 14
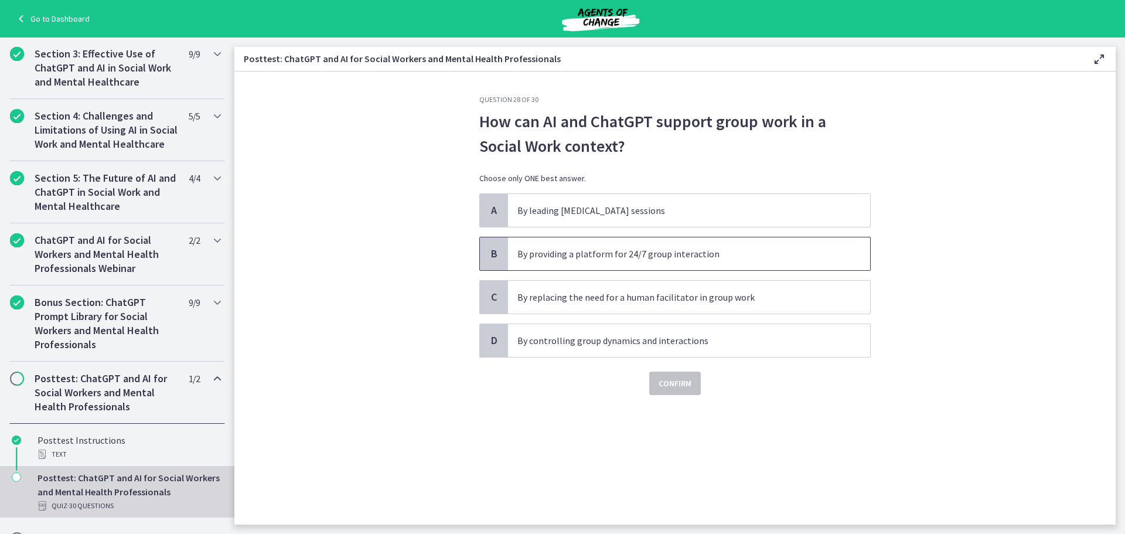
click at [668, 254] on p "By providing a platform for 24/7 group interaction" at bounding box center [678, 254] width 320 height 14
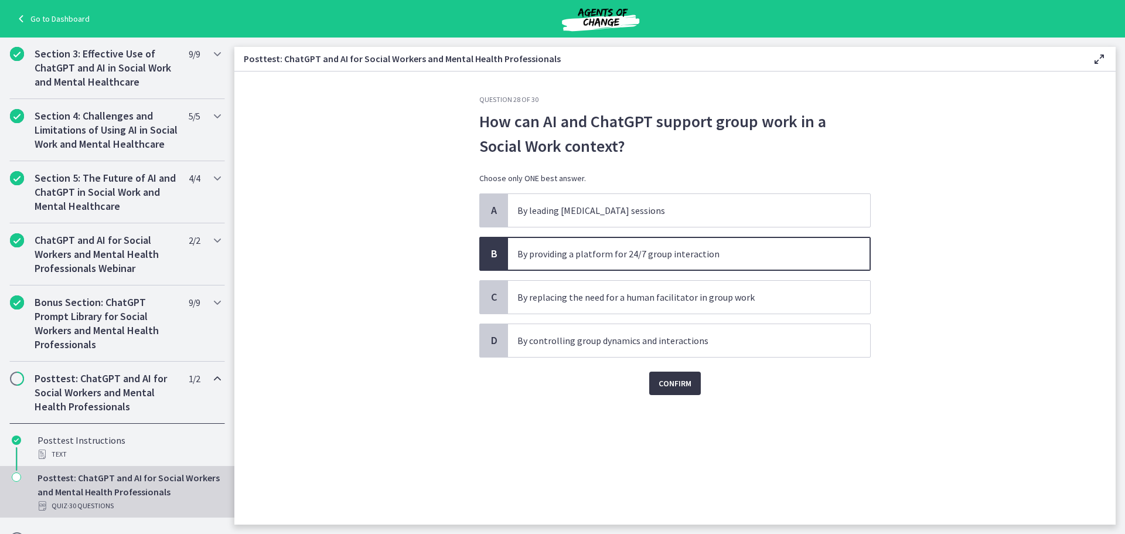
click at [655, 382] on button "Confirm" at bounding box center [675, 383] width 52 height 23
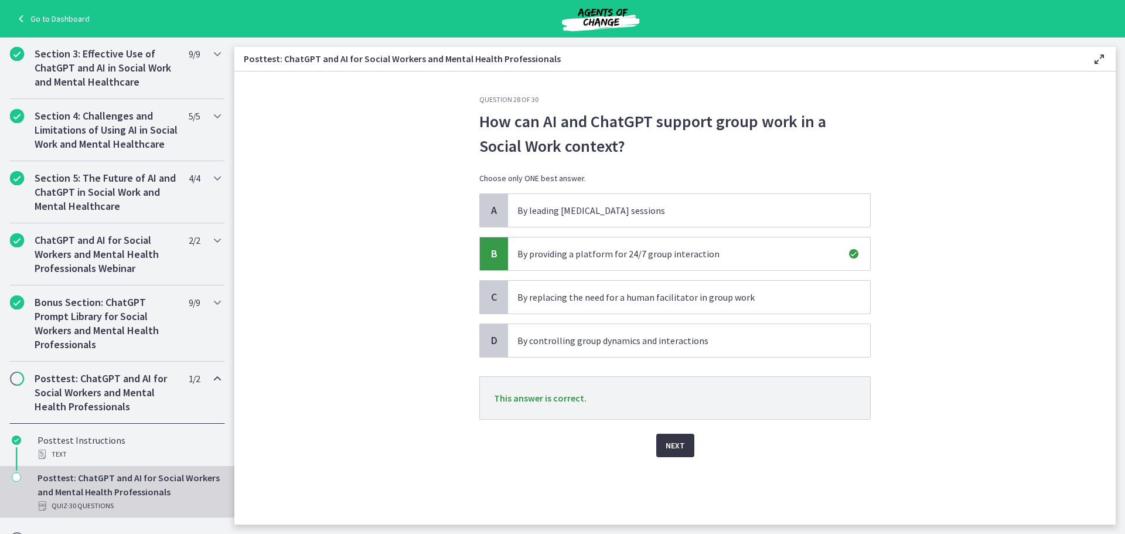
click at [679, 445] on span "Next" at bounding box center [675, 445] width 19 height 14
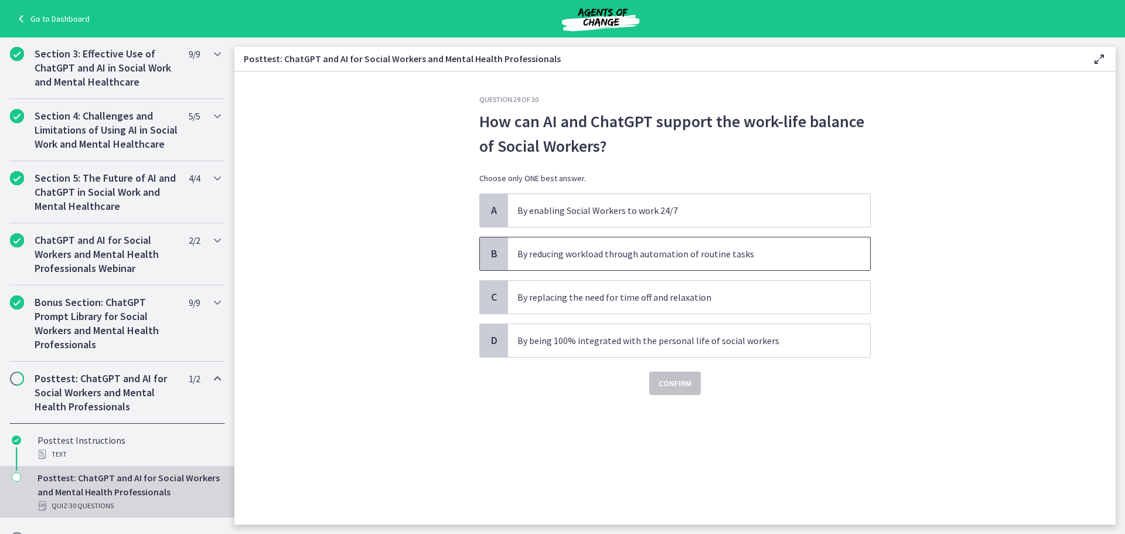
click at [664, 262] on span "By reducing workload through automation of routine tasks" at bounding box center [689, 253] width 362 height 33
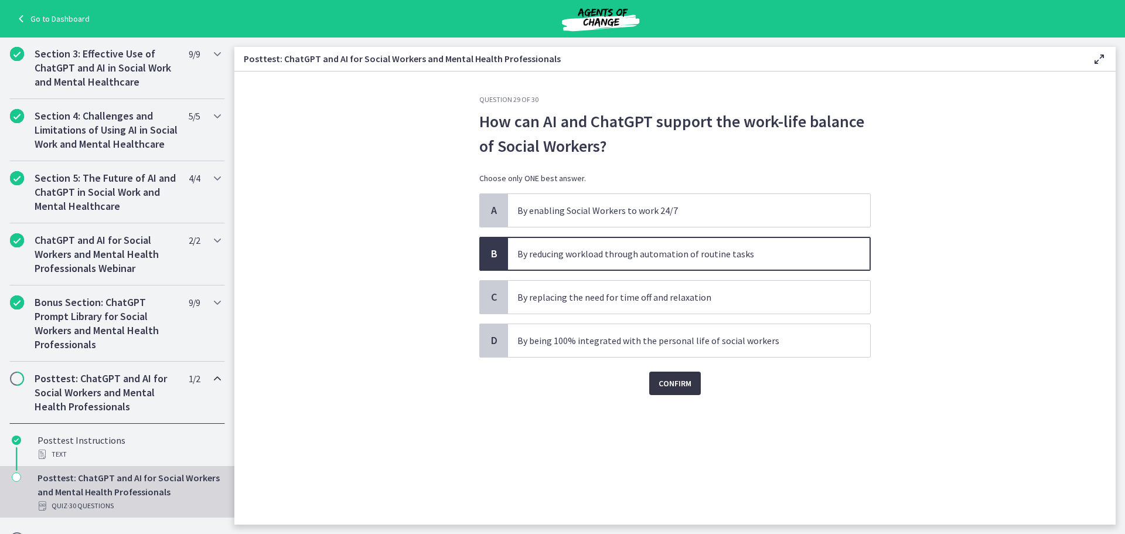
click at [678, 386] on span "Confirm" at bounding box center [675, 383] width 33 height 14
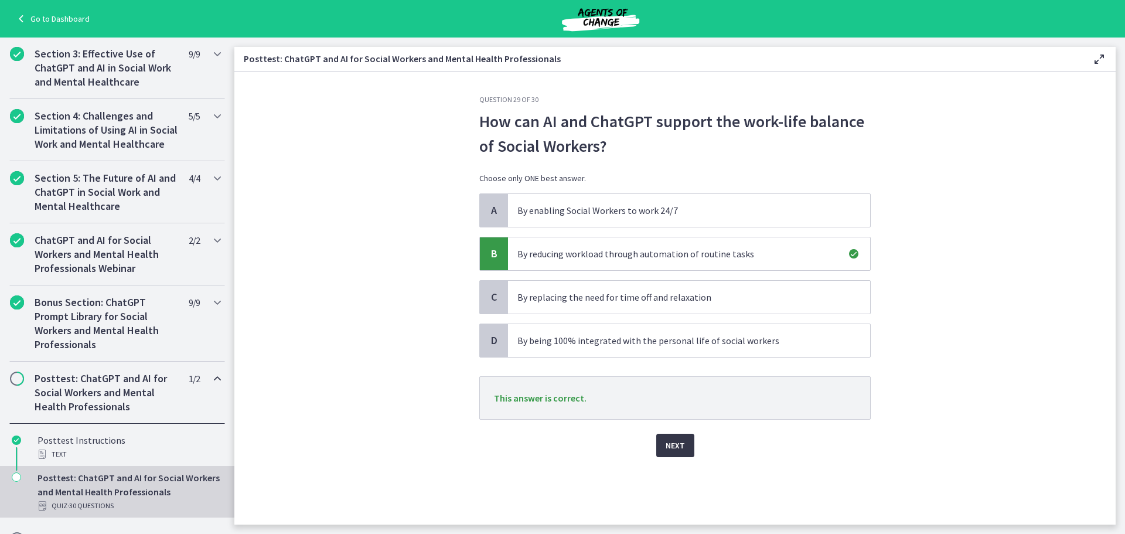
click at [676, 450] on span "Next" at bounding box center [675, 445] width 19 height 14
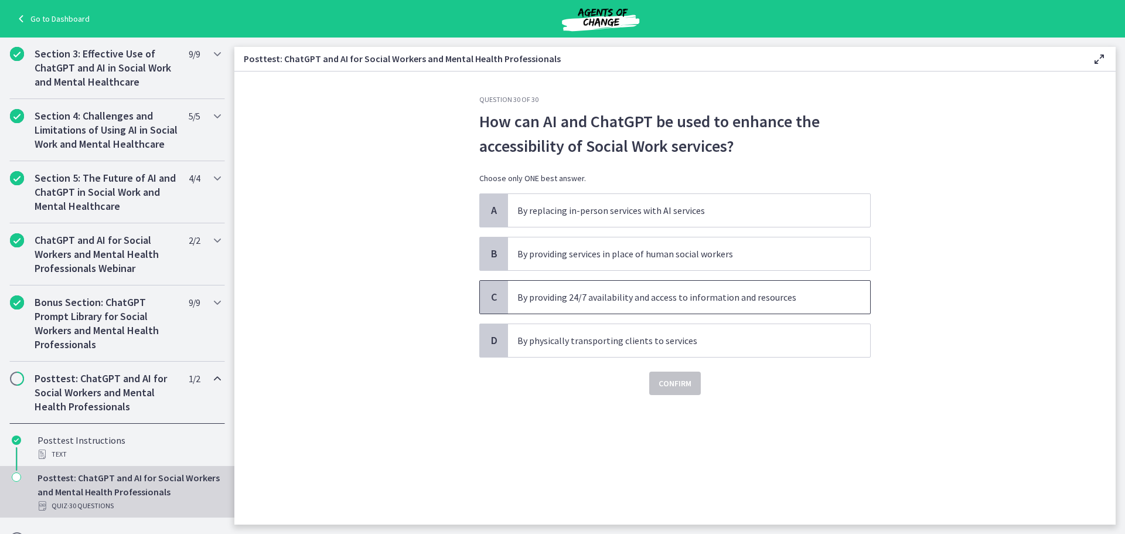
click at [679, 300] on p "By providing 24/7 availability and access to information and resources" at bounding box center [678, 297] width 320 height 14
click at [671, 389] on span "Confirm" at bounding box center [675, 383] width 33 height 14
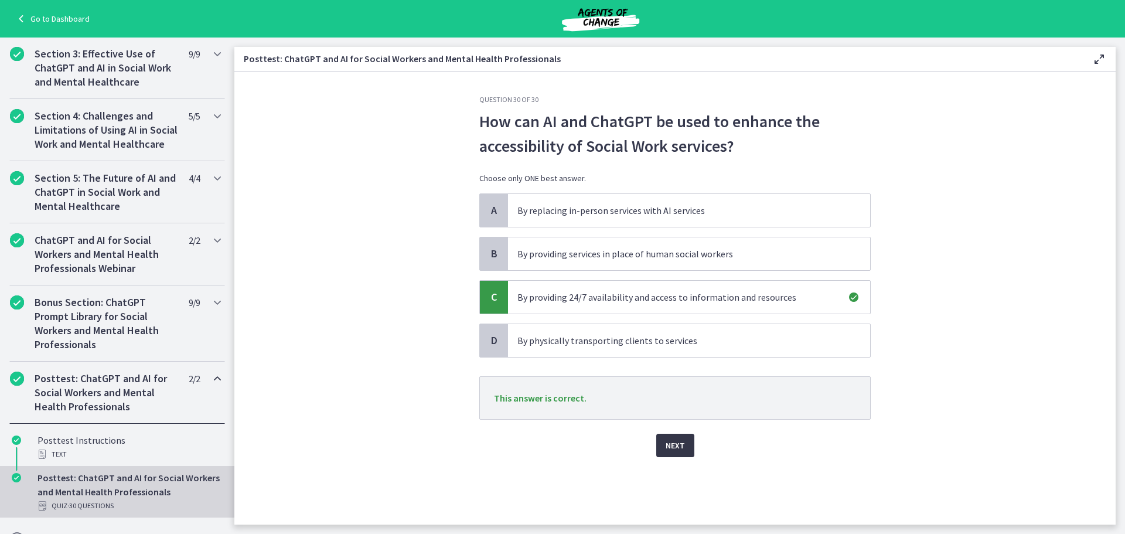
click at [668, 444] on span "Next" at bounding box center [675, 445] width 19 height 14
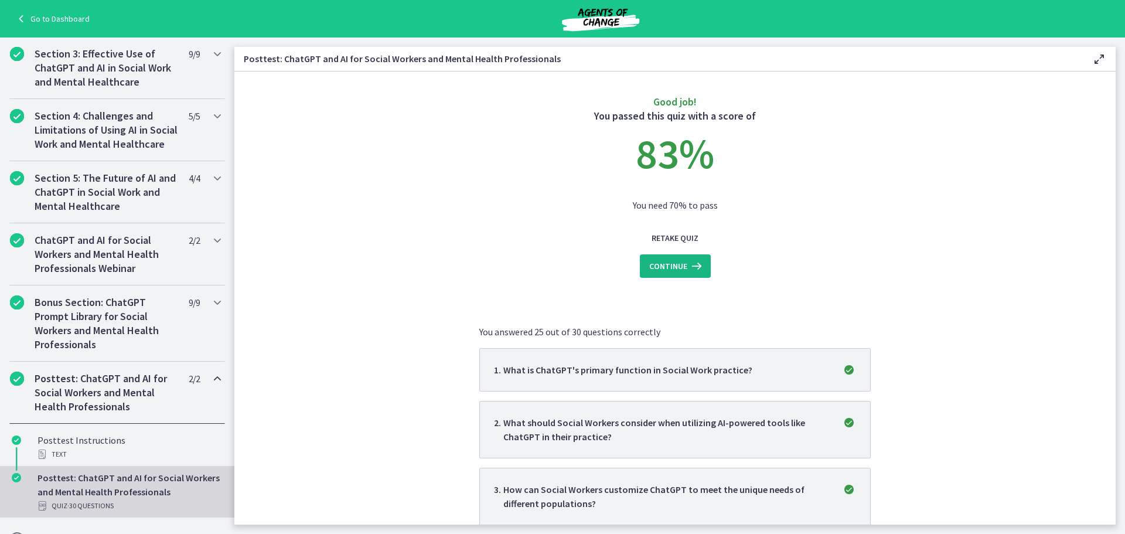
click at [698, 266] on icon at bounding box center [696, 266] width 16 height 14
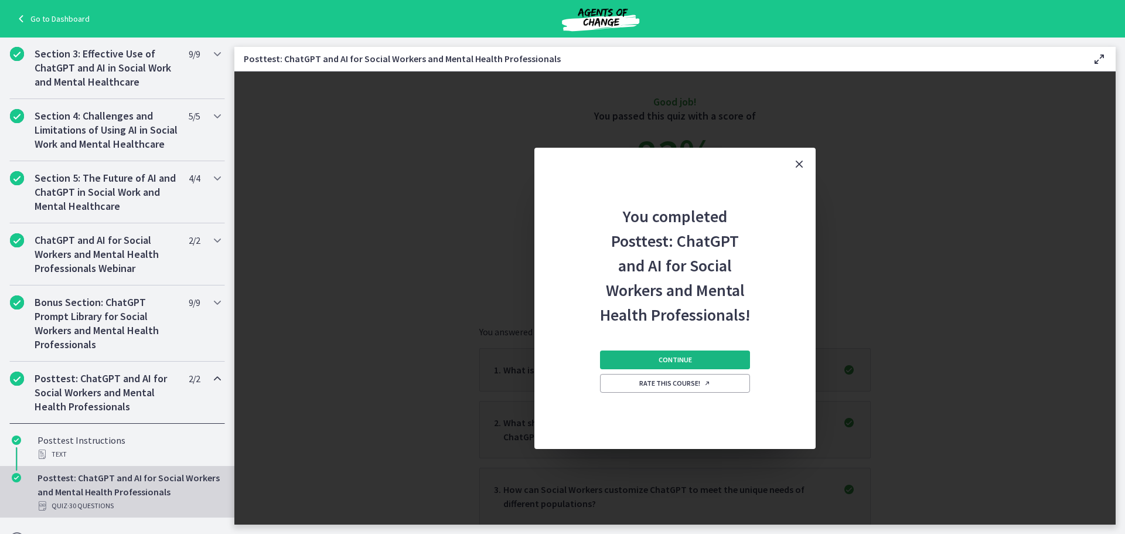
click at [635, 353] on button "Continue" at bounding box center [675, 360] width 150 height 19
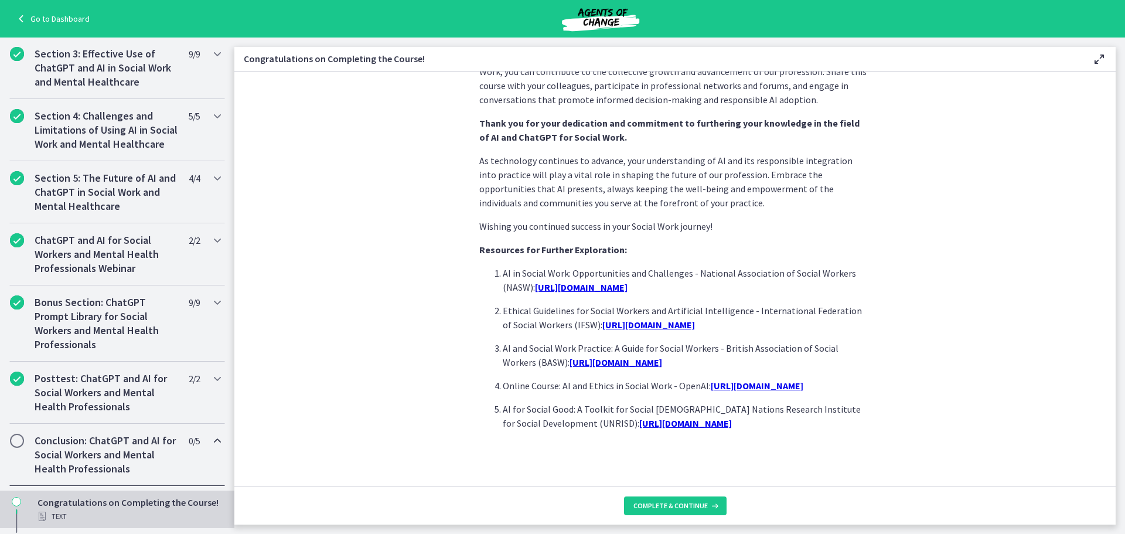
scroll to position [952, 0]
click at [645, 499] on button "Complete & continue" at bounding box center [675, 505] width 103 height 19
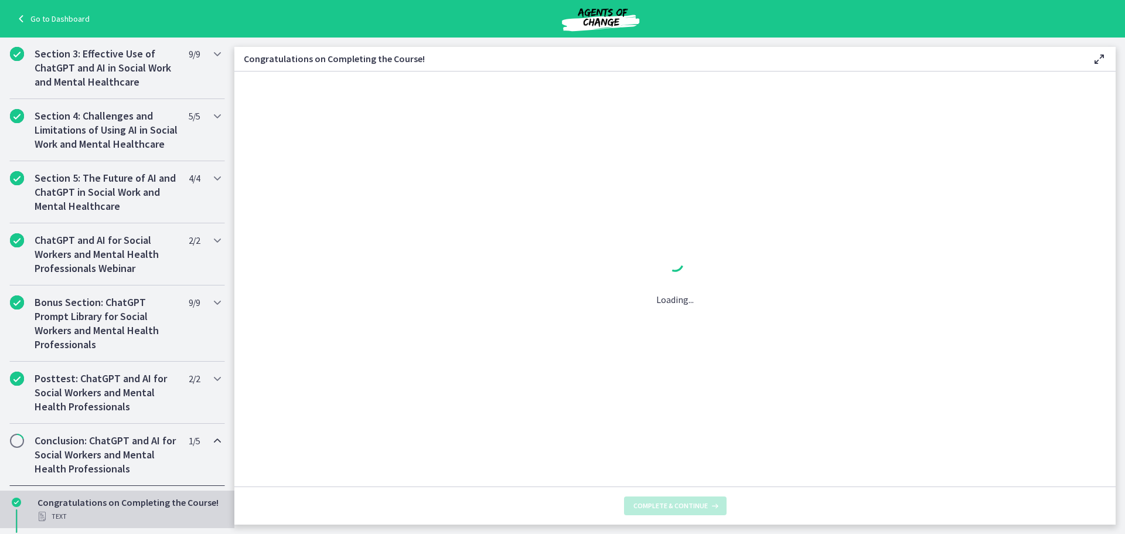
scroll to position [0, 0]
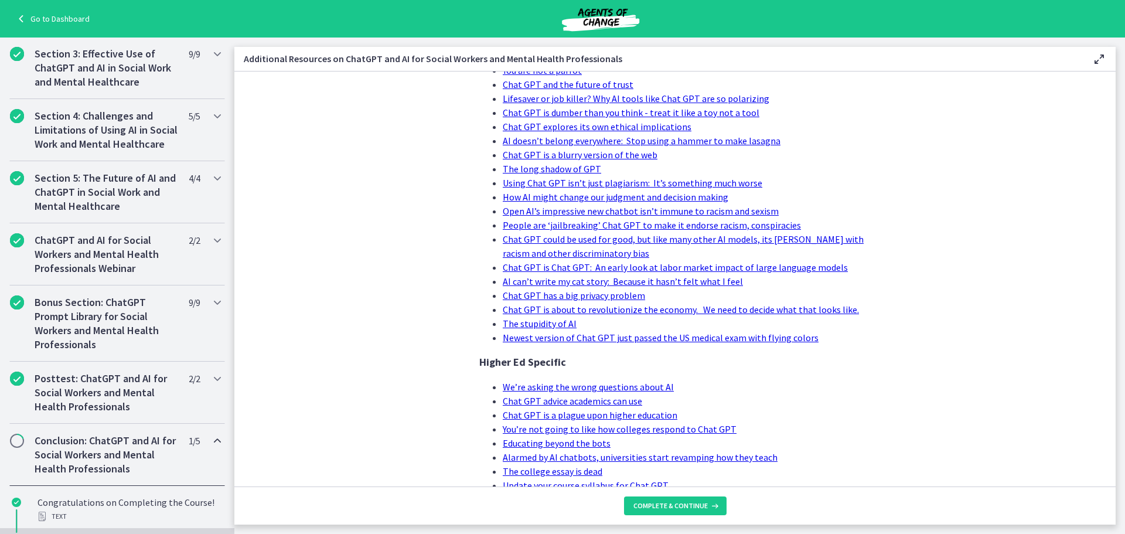
scroll to position [645, 0]
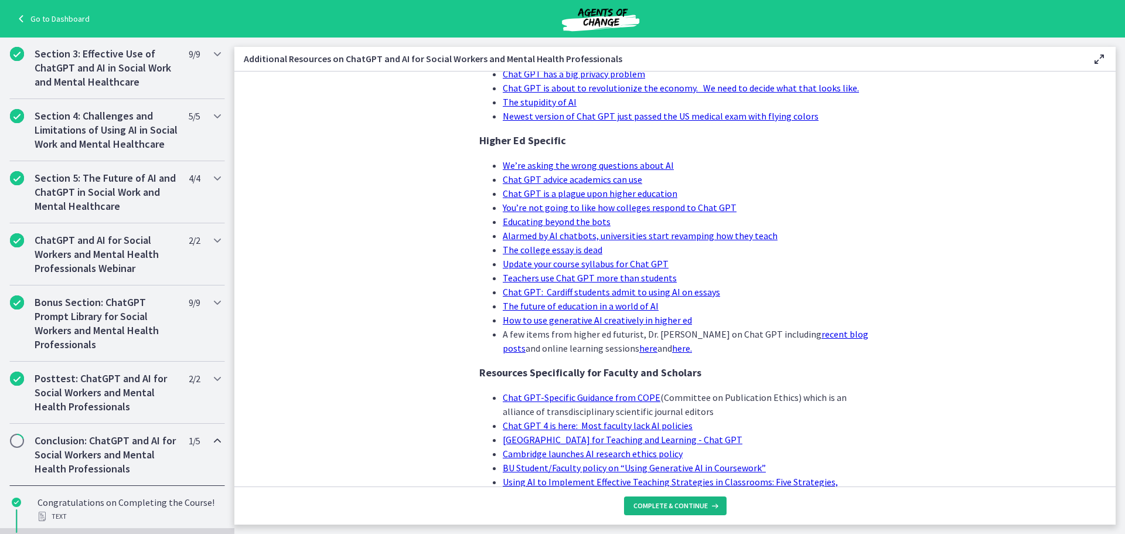
click at [648, 502] on span "Complete & continue" at bounding box center [671, 505] width 74 height 9
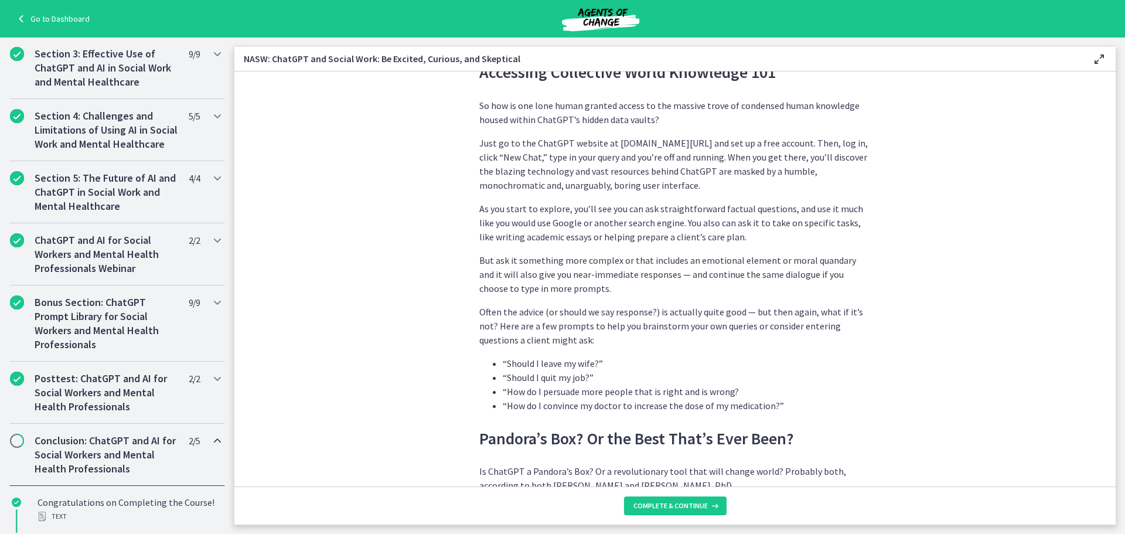
scroll to position [996, 0]
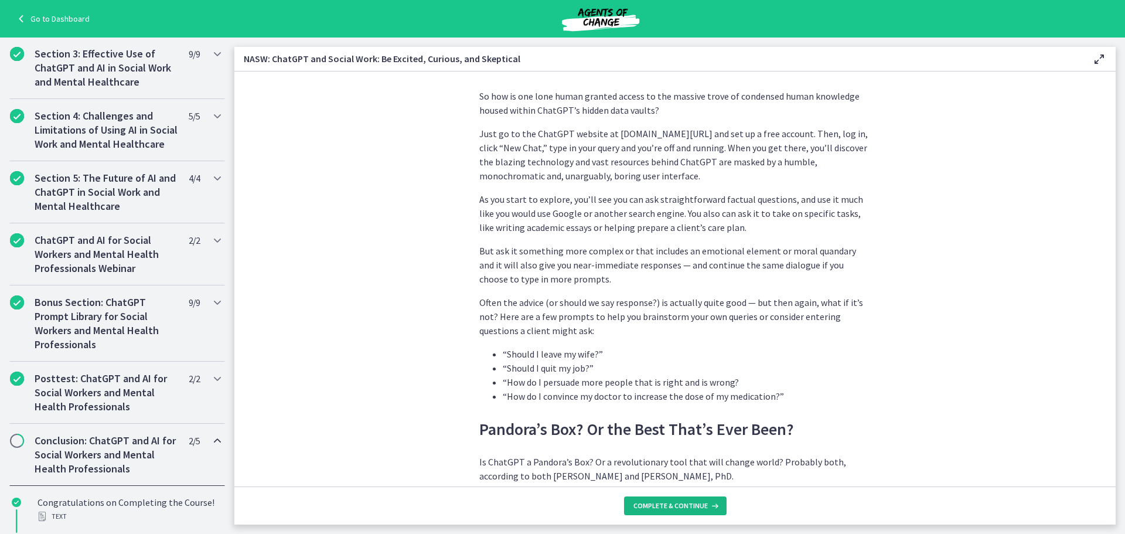
click at [650, 502] on span "Complete & continue" at bounding box center [671, 505] width 74 height 9
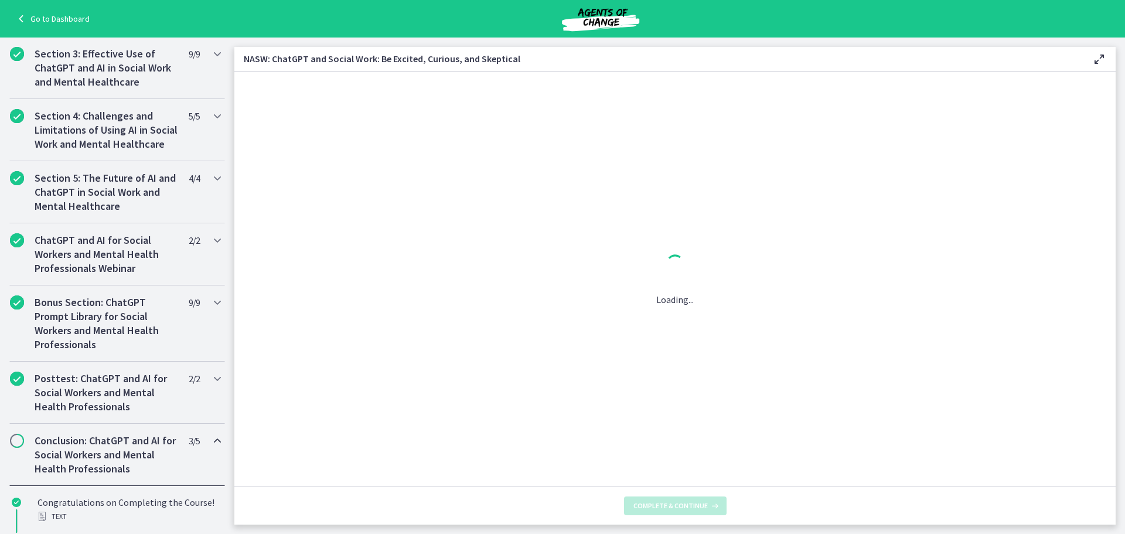
scroll to position [0, 0]
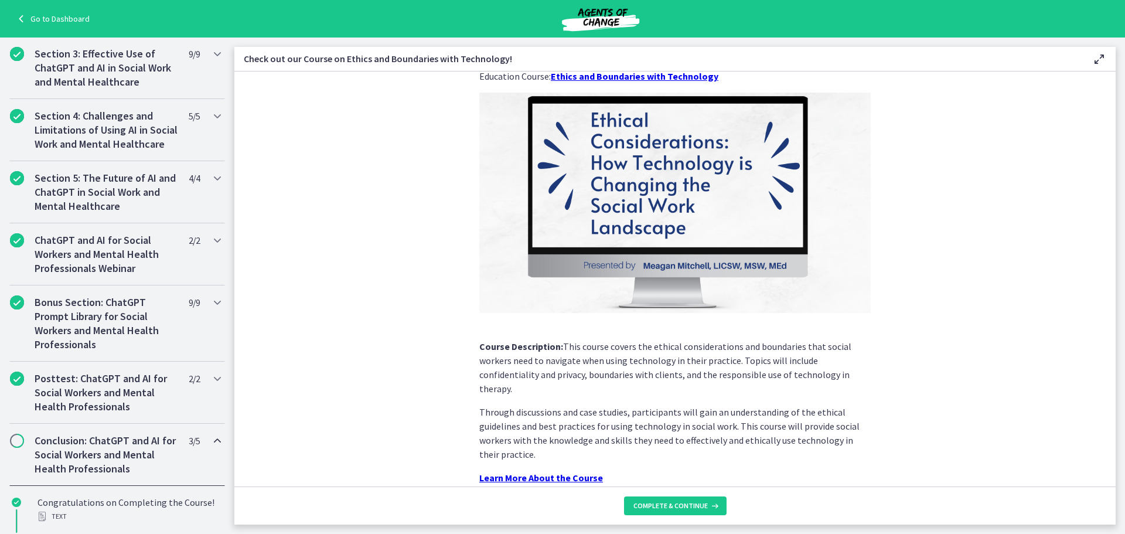
scroll to position [90, 0]
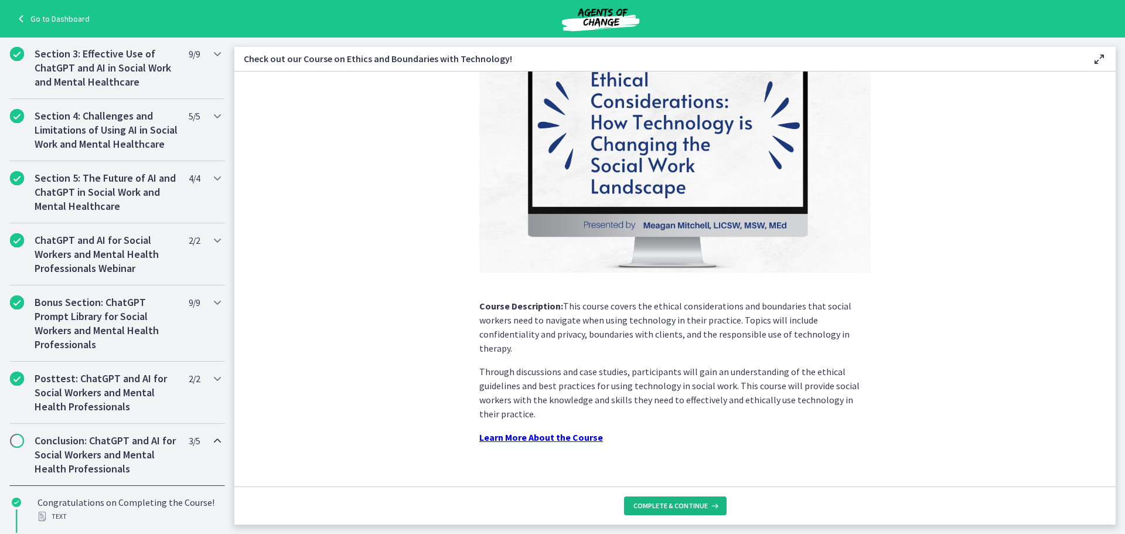
click at [649, 505] on span "Complete & continue" at bounding box center [671, 505] width 74 height 9
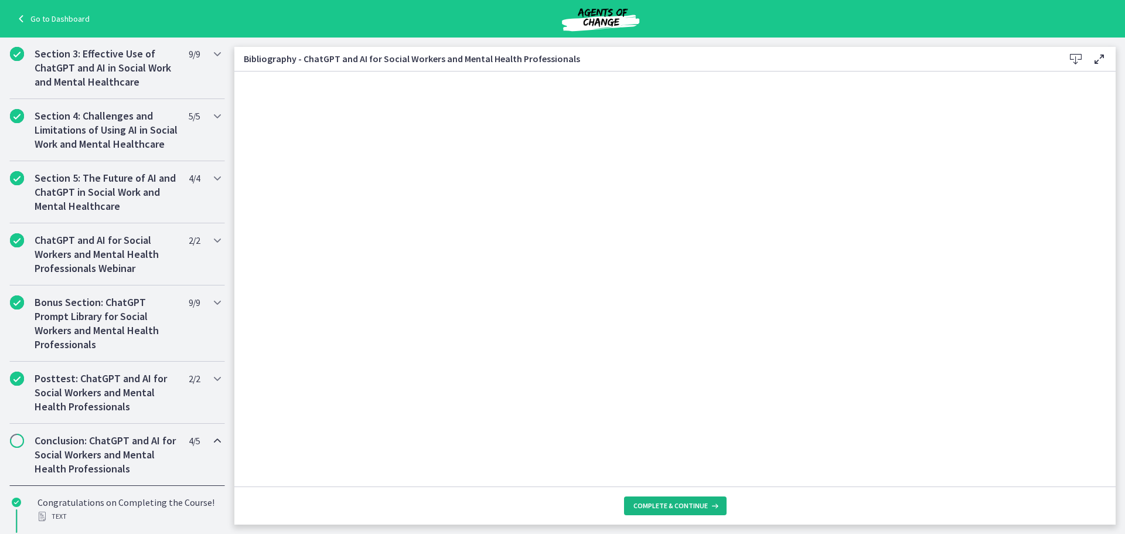
click at [649, 503] on span "Complete & continue" at bounding box center [671, 505] width 74 height 9
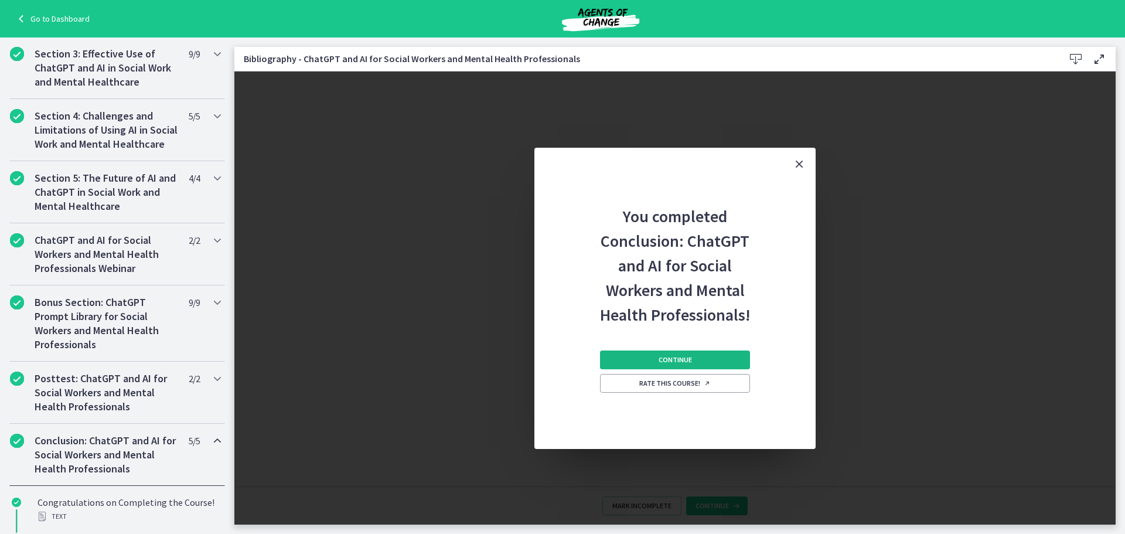
click at [703, 361] on button "Continue" at bounding box center [675, 360] width 150 height 19
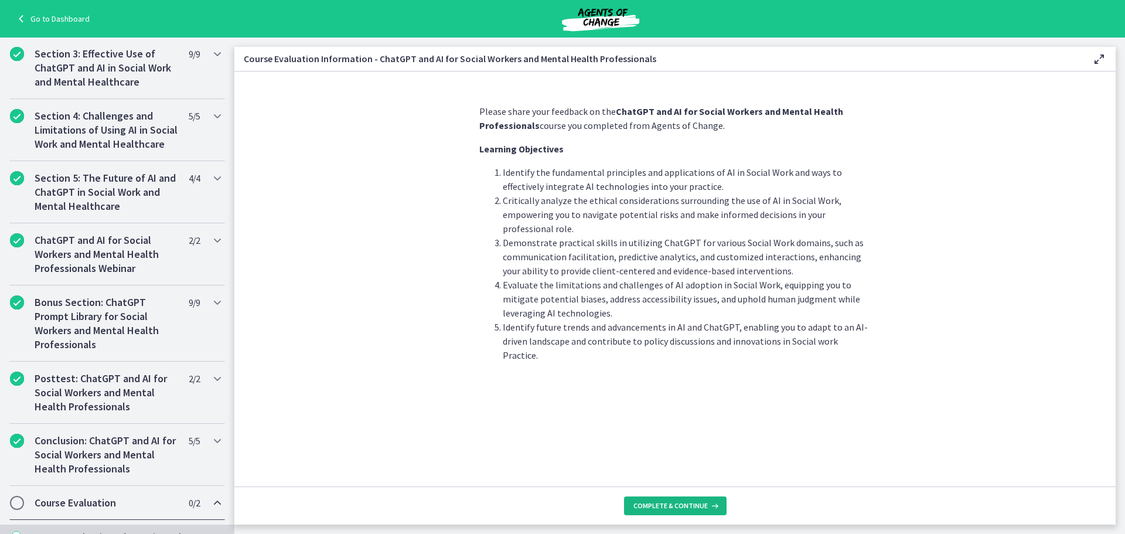
click at [677, 502] on span "Complete & continue" at bounding box center [671, 505] width 74 height 9
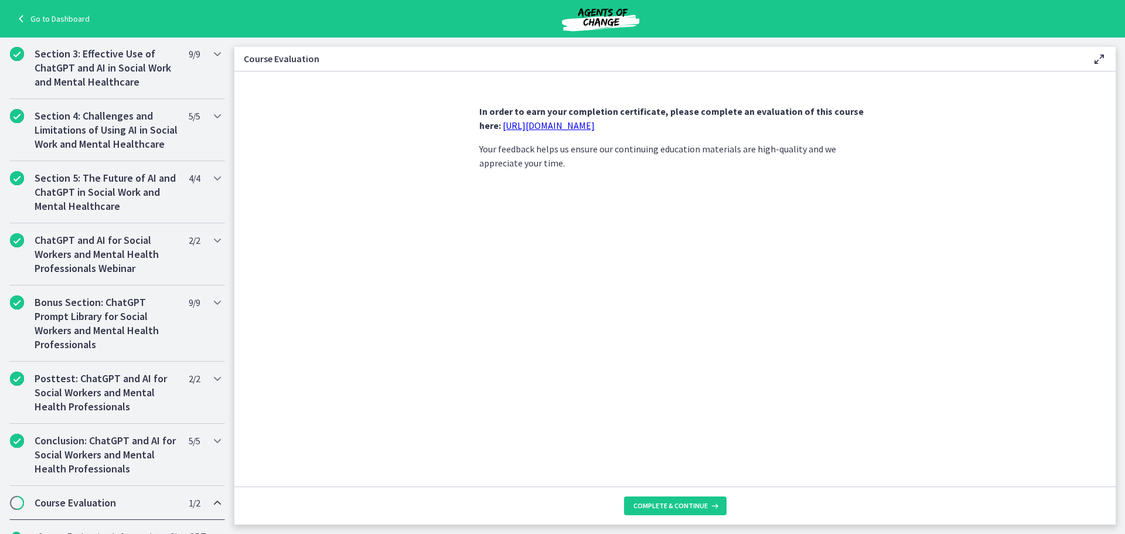
click at [595, 129] on link "https://forms.gle/jm1zbfhChZ2exBv78" at bounding box center [549, 126] width 92 height 12
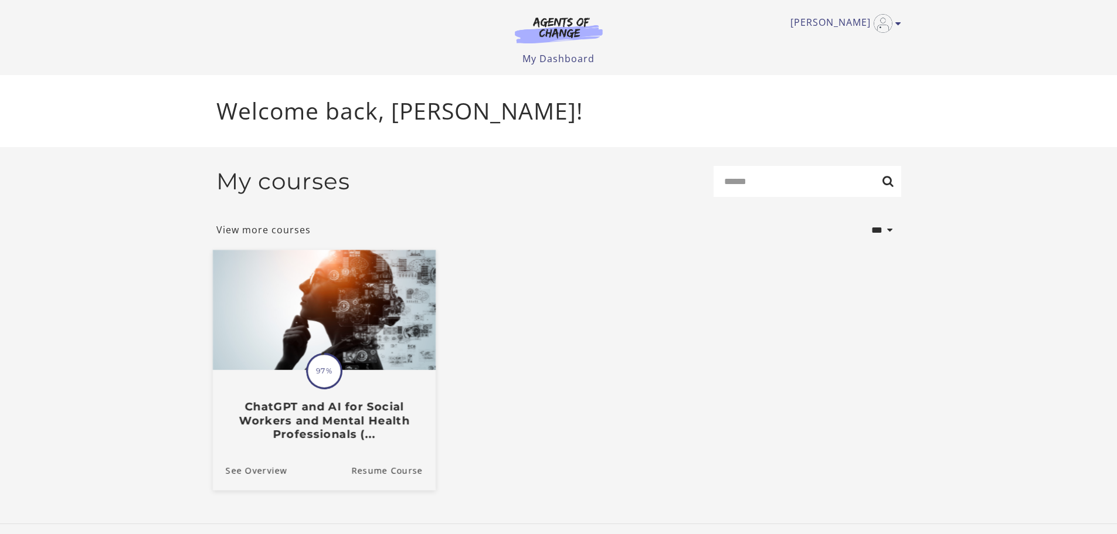
click at [355, 325] on img at bounding box center [323, 310] width 223 height 120
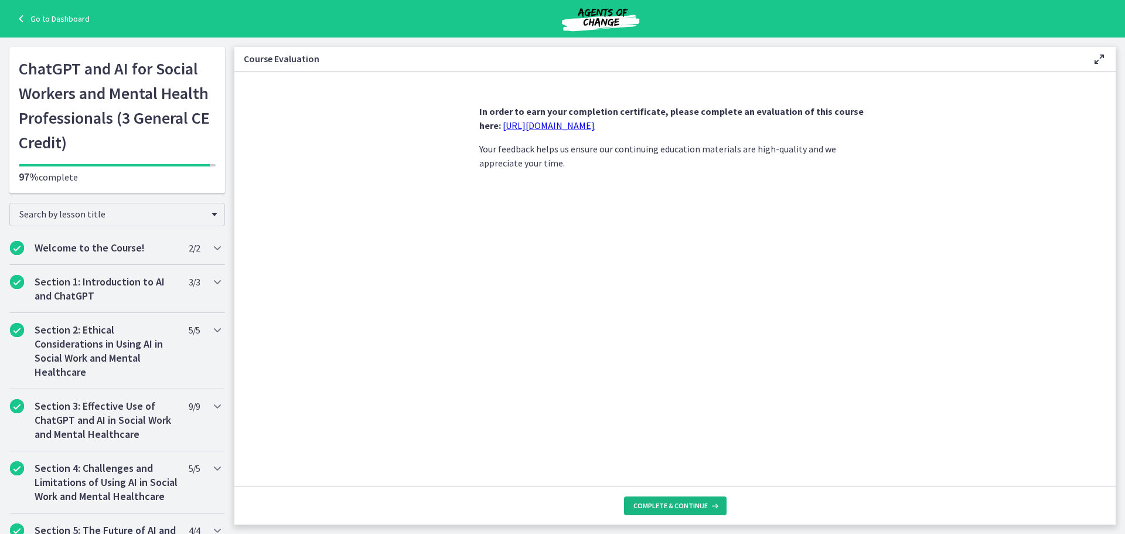
click at [655, 507] on span "Complete & continue" at bounding box center [671, 505] width 74 height 9
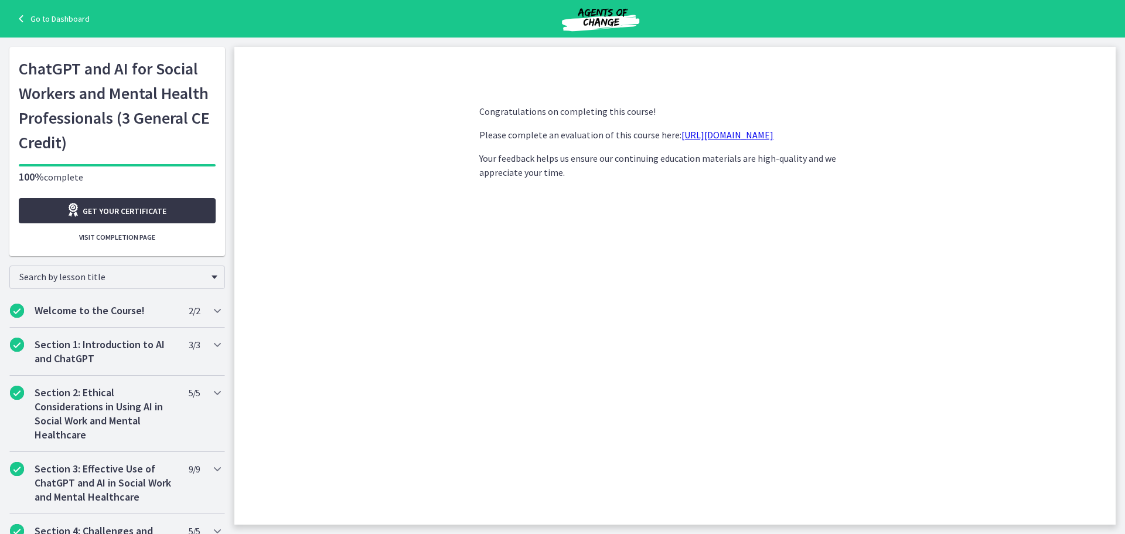
click at [176, 210] on link "Get your certificate" at bounding box center [117, 210] width 197 height 25
click at [376, 252] on section "Congratulations on completing this course! Please complete an evaluation of thi…" at bounding box center [675, 298] width 882 height 453
click at [67, 18] on link "Go to Dashboard" at bounding box center [52, 19] width 76 height 14
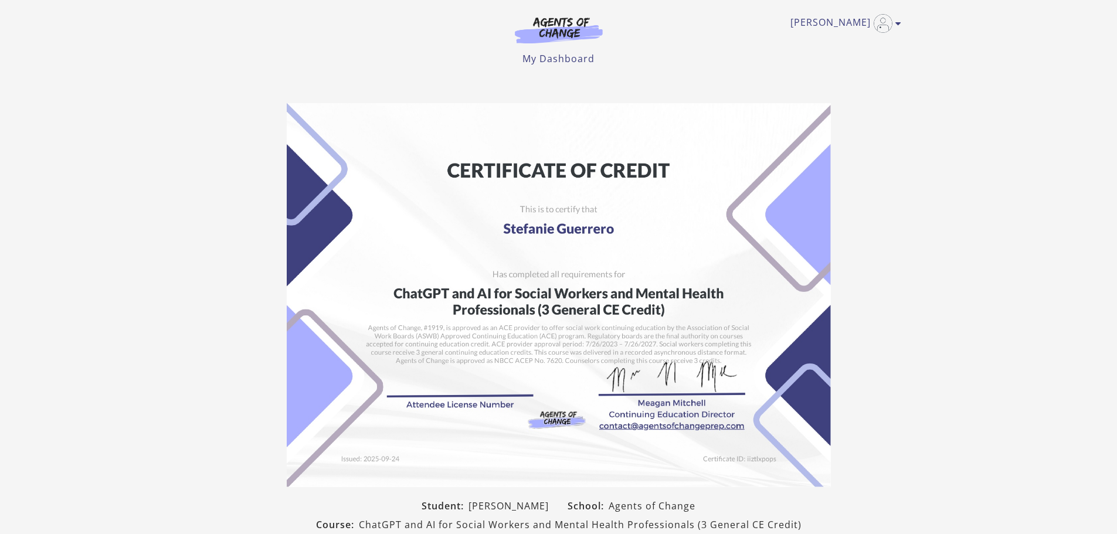
click at [879, 204] on section "Student: Stefanie Guerrero School: Agents of Change Course: ChatGPT and AI for …" at bounding box center [558, 351] width 1117 height 514
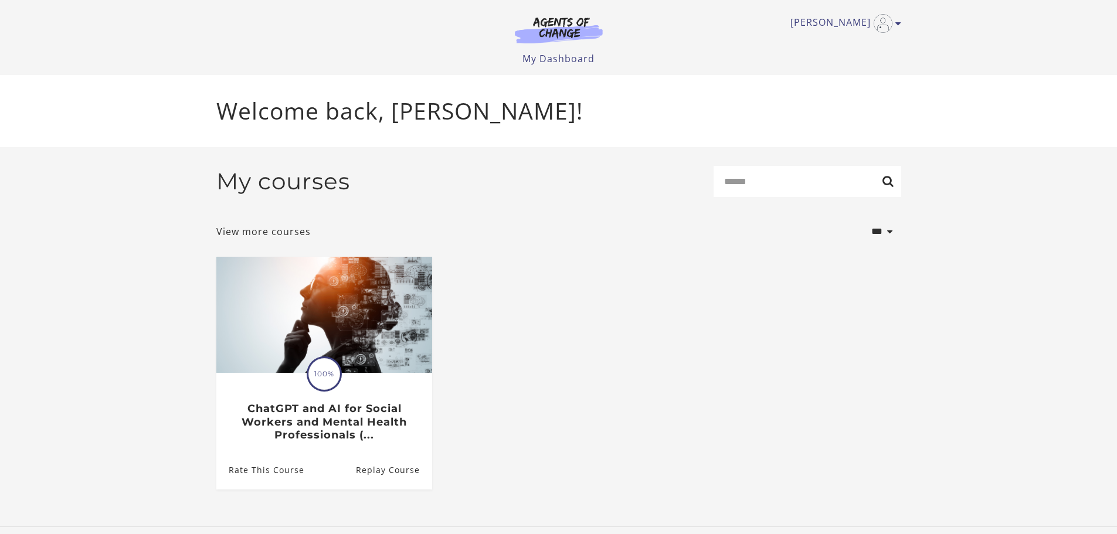
click at [722, 333] on ul "Translation missing: en.liquid.partials.dashboard_course_card.progress_descript…" at bounding box center [558, 382] width 703 height 251
click at [844, 200] on div "My courses Search" at bounding box center [558, 186] width 685 height 40
click at [879, 239] on select "**********" at bounding box center [862, 232] width 77 height 32
click at [845, 192] on input "Search" at bounding box center [807, 181] width 188 height 31
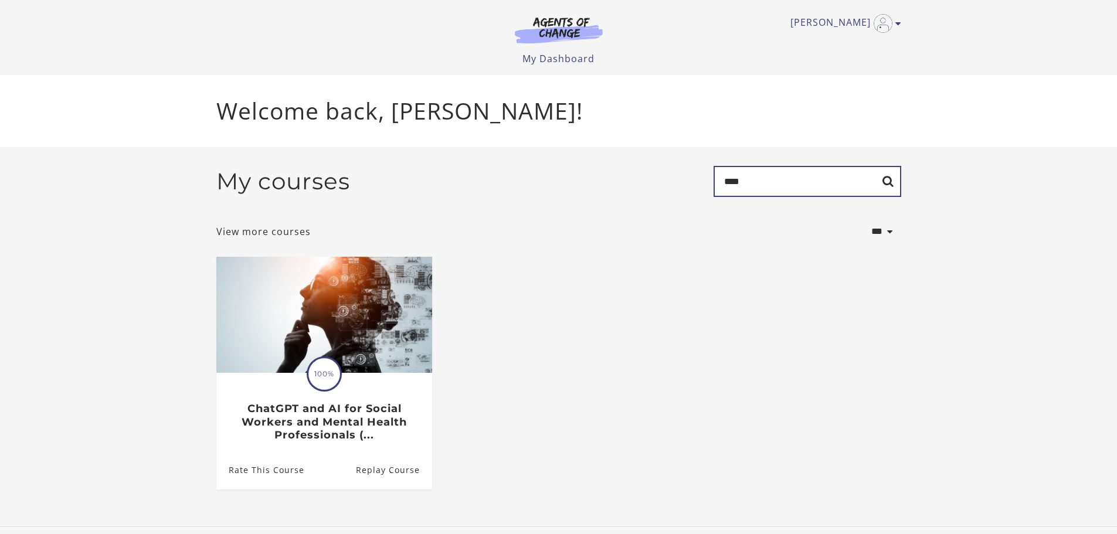
type input "****"
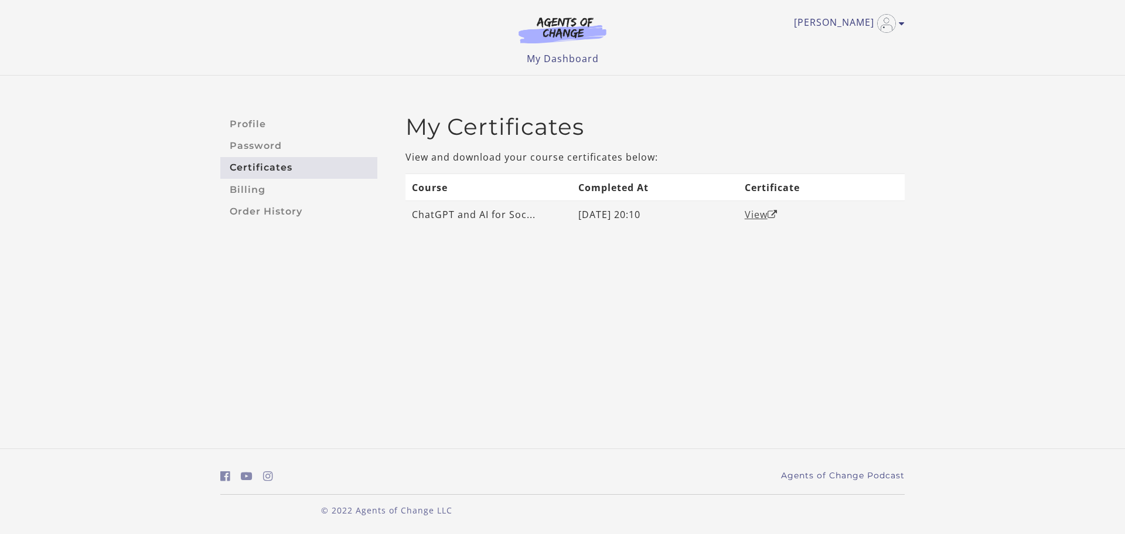
click at [755, 214] on link "View" at bounding box center [761, 214] width 33 height 13
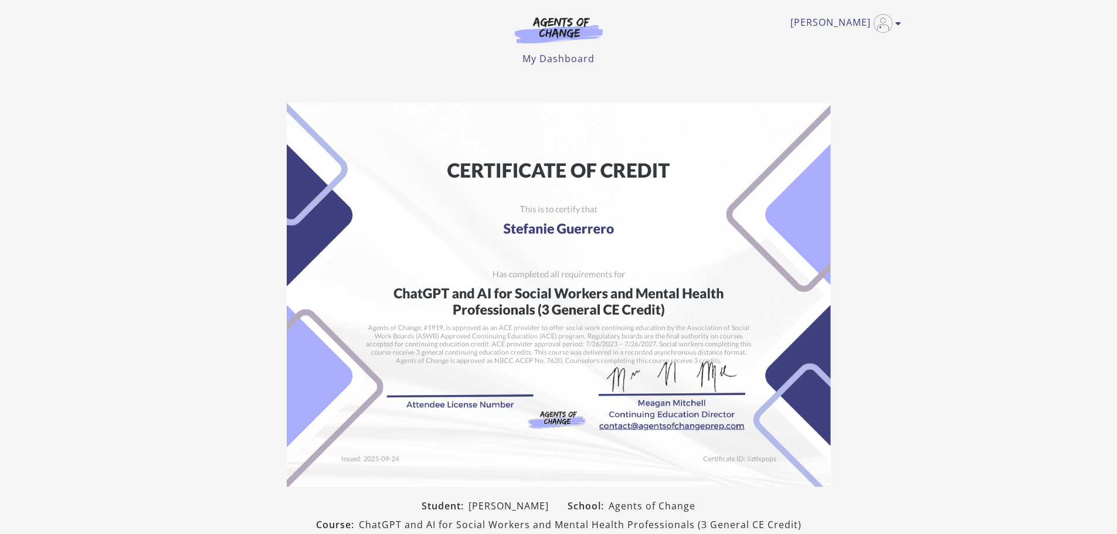
click at [972, 129] on section "Student: [PERSON_NAME] School: Agents of Change Course: ChatGPT and AI for Soci…" at bounding box center [558, 351] width 1117 height 514
